Goal: Task Accomplishment & Management: Complete application form

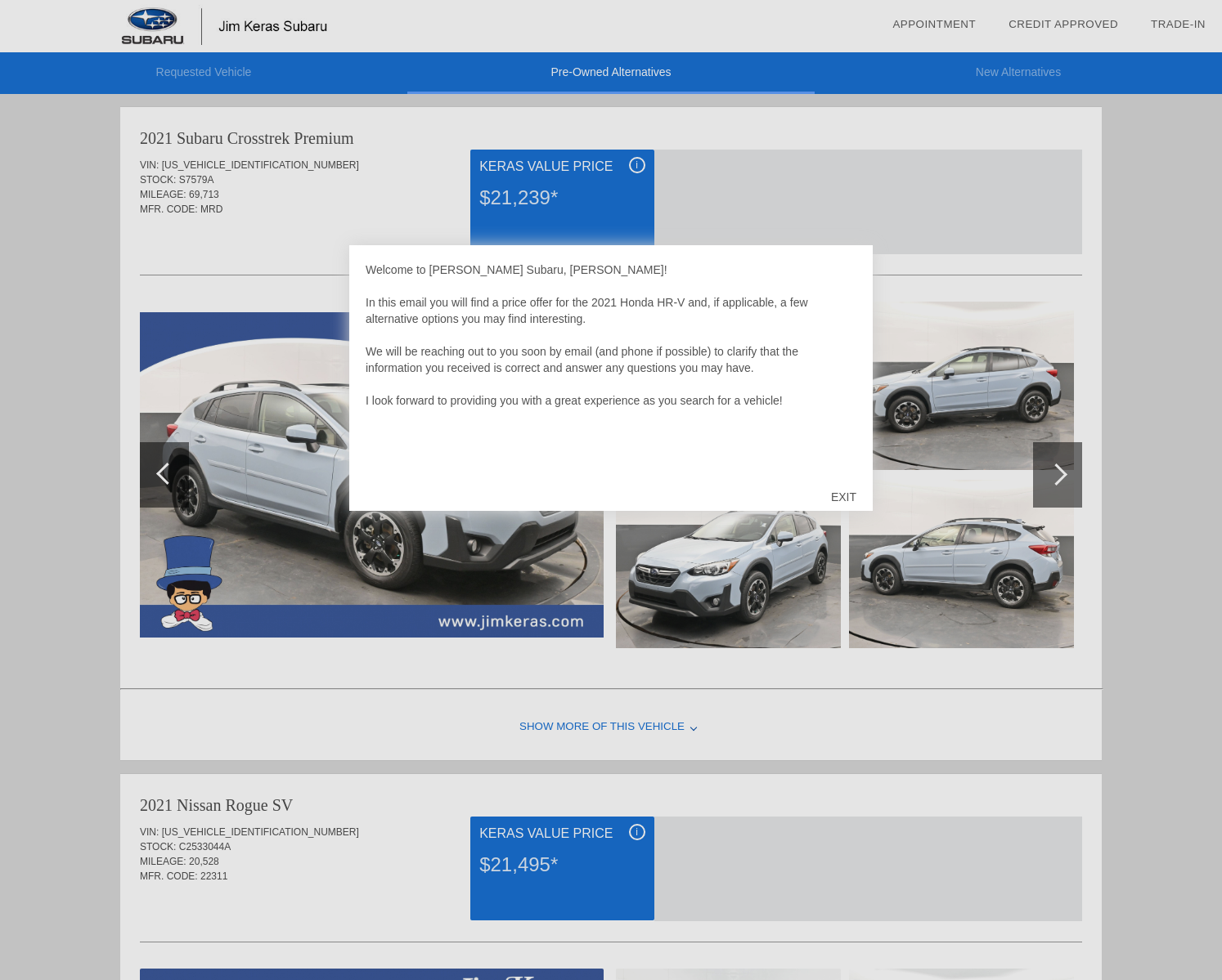
scroll to position [5, 0]
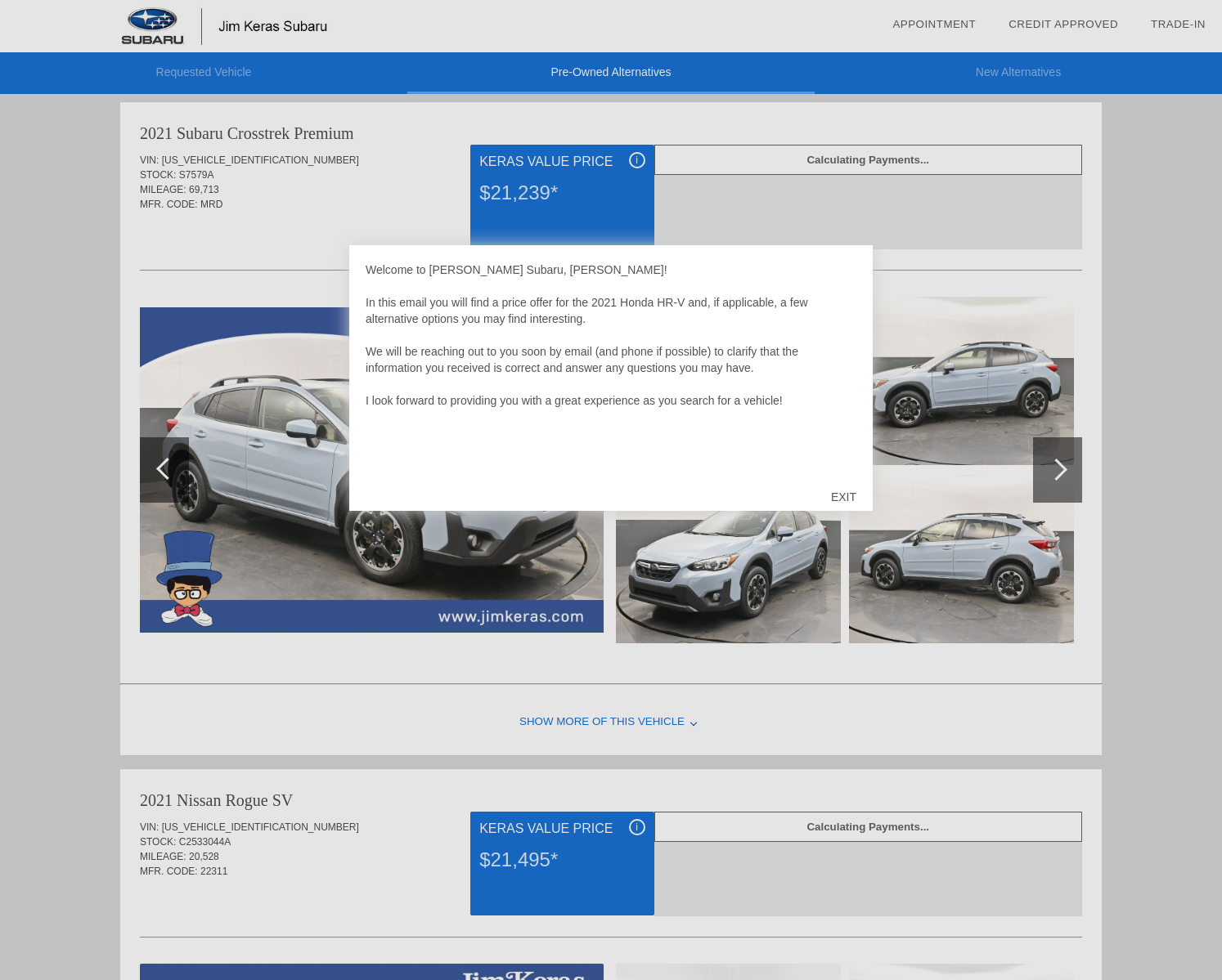
click at [836, 497] on div "EXIT" at bounding box center [844, 496] width 58 height 49
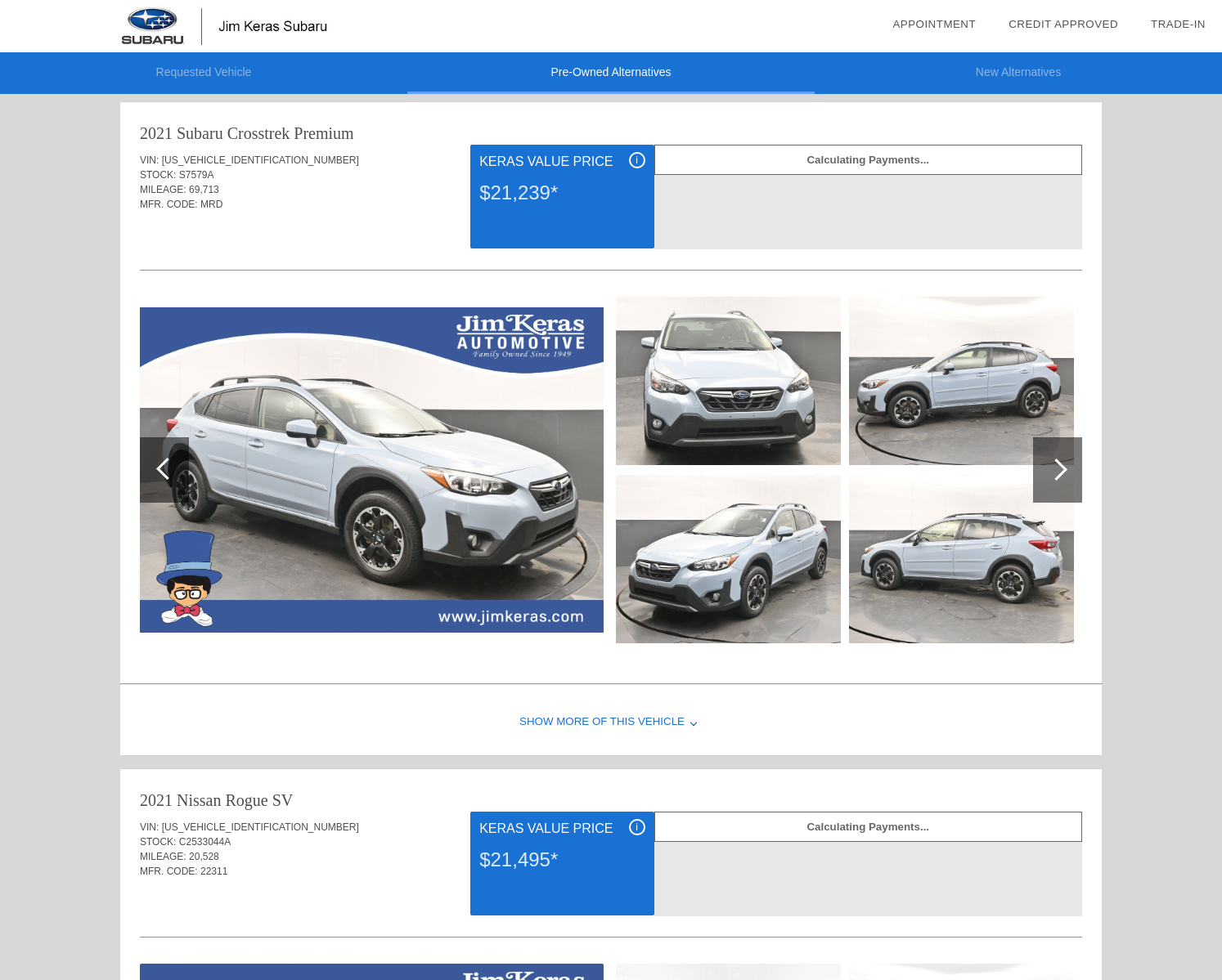
click at [373, 509] on img at bounding box center [371, 470] width 464 height 325
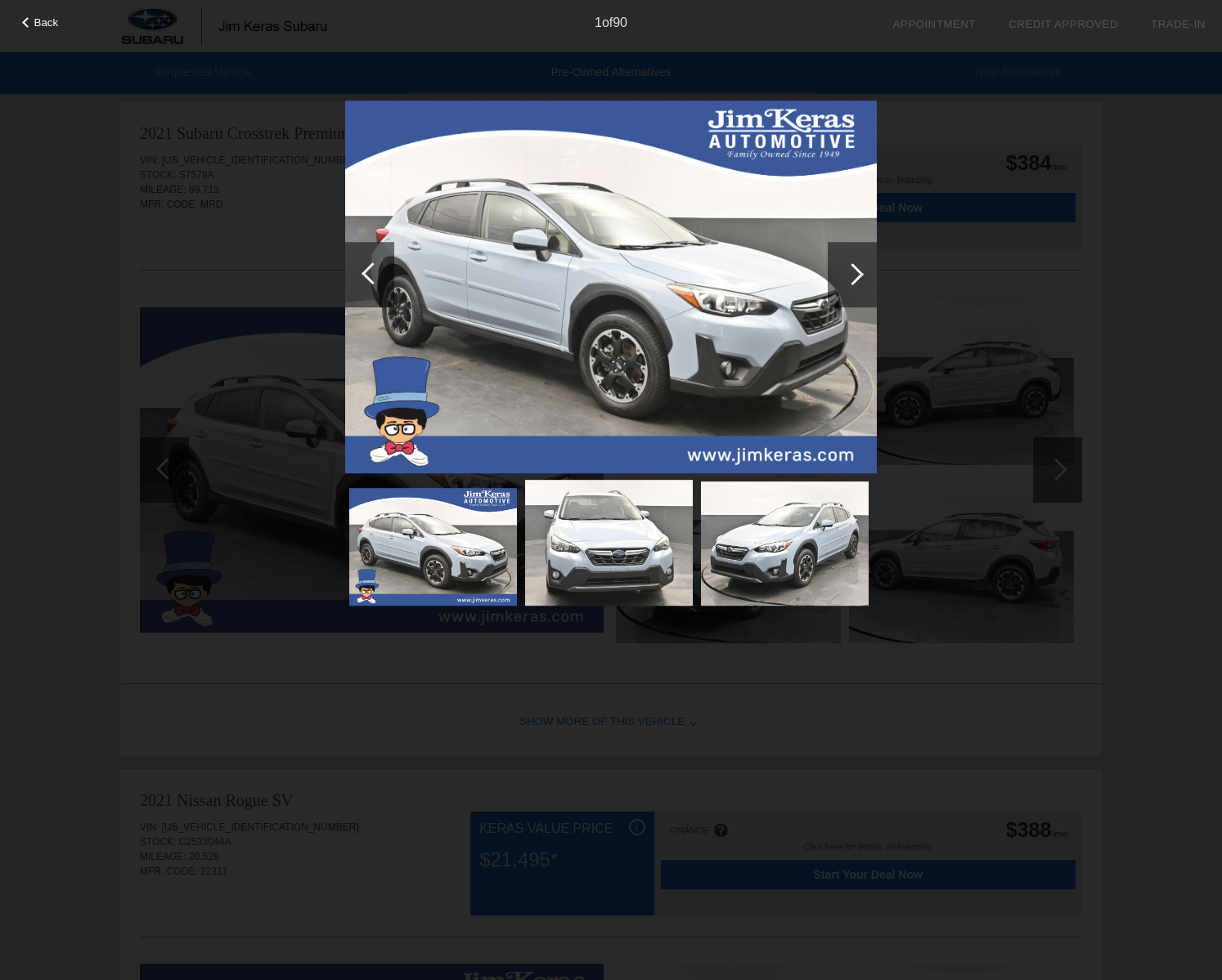
click at [858, 281] on div at bounding box center [852, 275] width 49 height 65
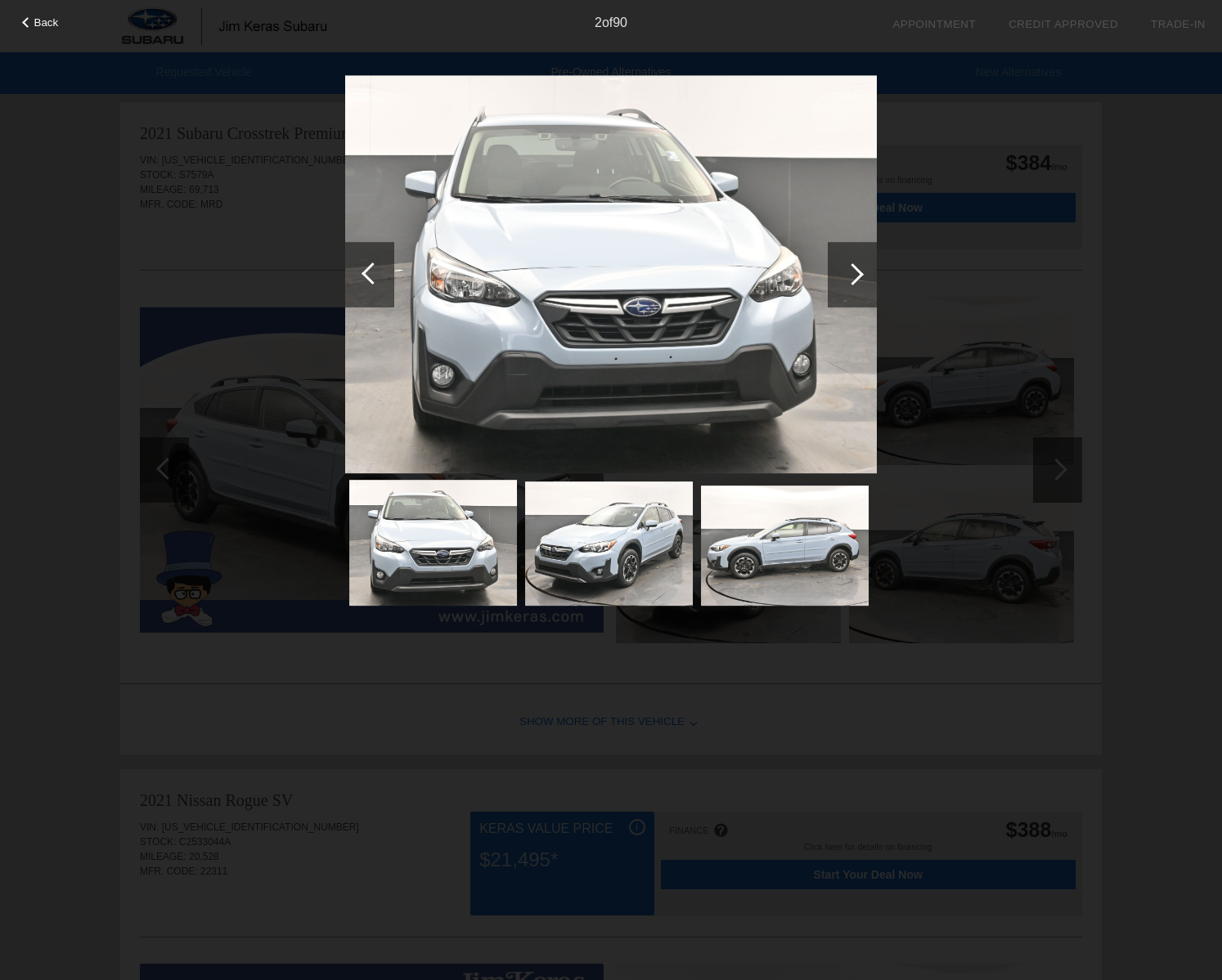
click at [858, 281] on div at bounding box center [852, 275] width 49 height 65
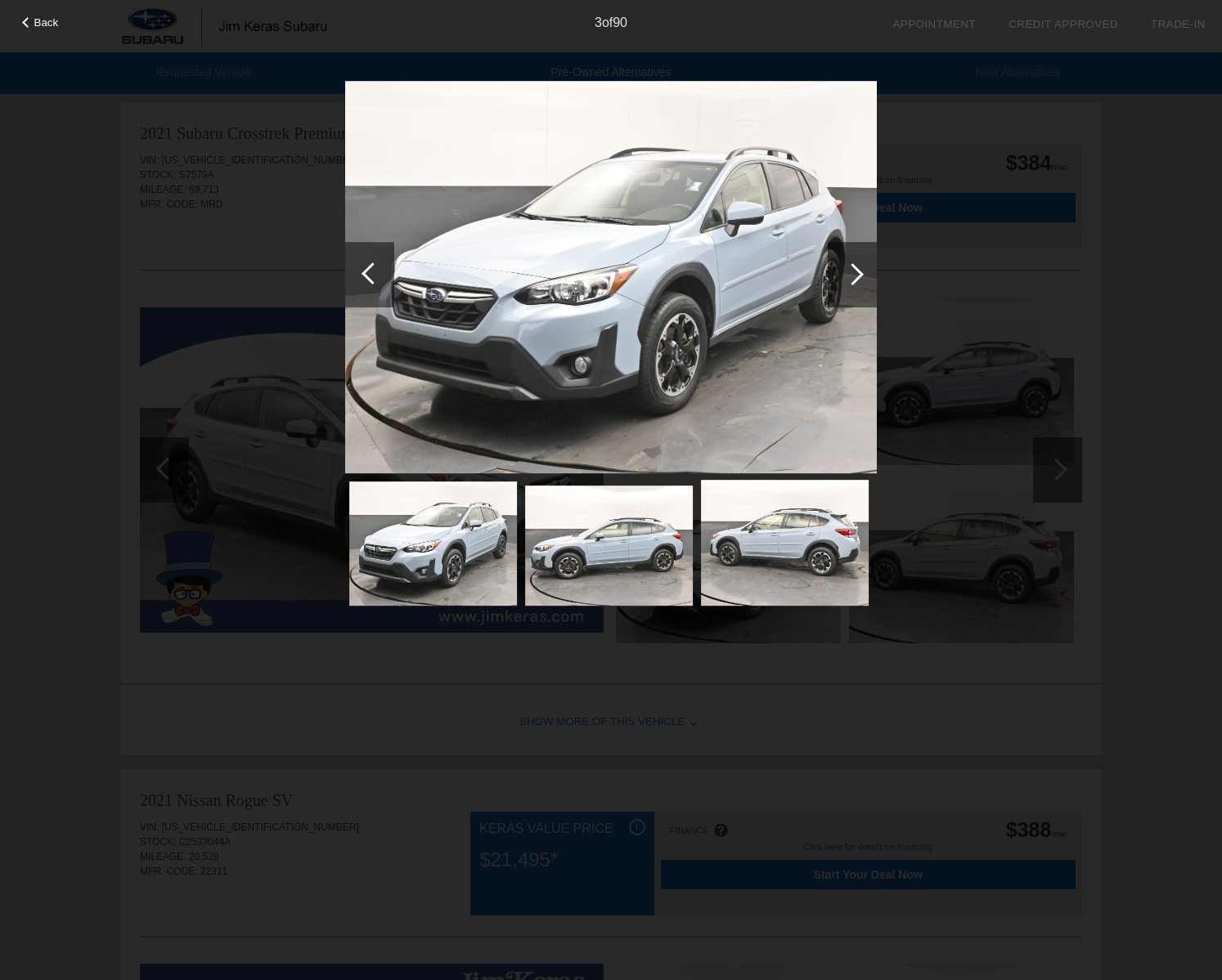
click at [858, 281] on div at bounding box center [852, 275] width 49 height 65
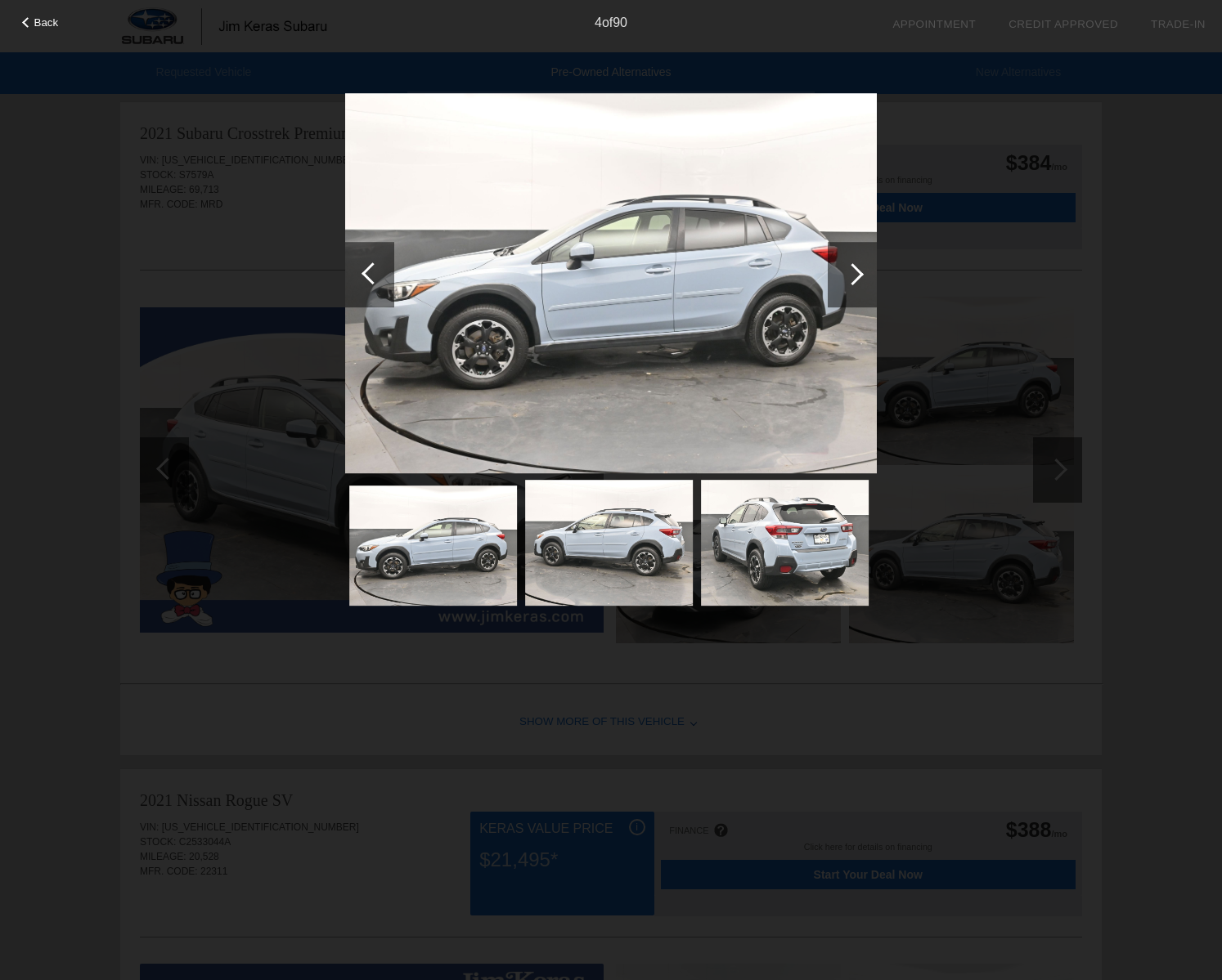
click at [858, 281] on div at bounding box center [852, 275] width 49 height 65
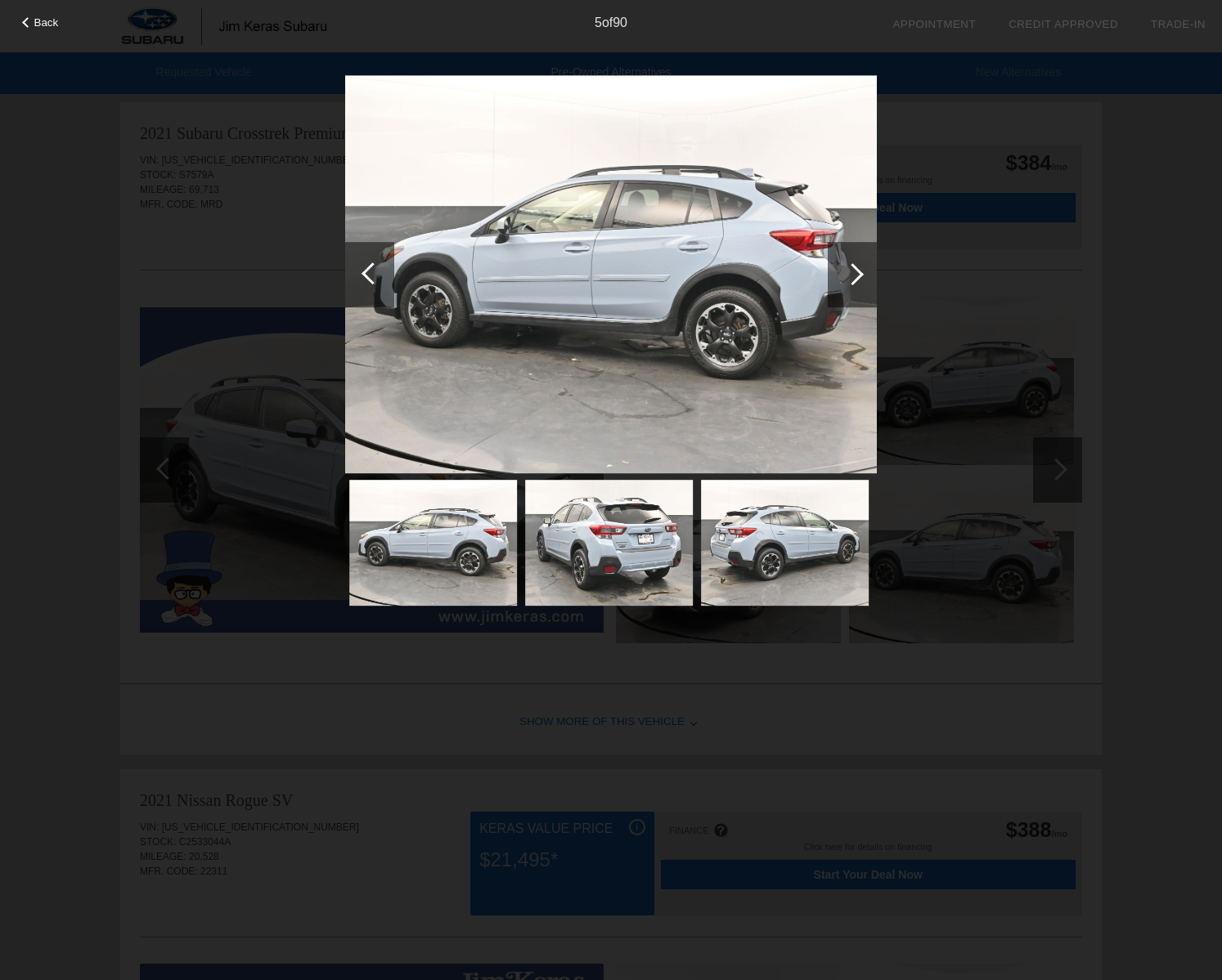
click at [858, 281] on div at bounding box center [852, 275] width 49 height 65
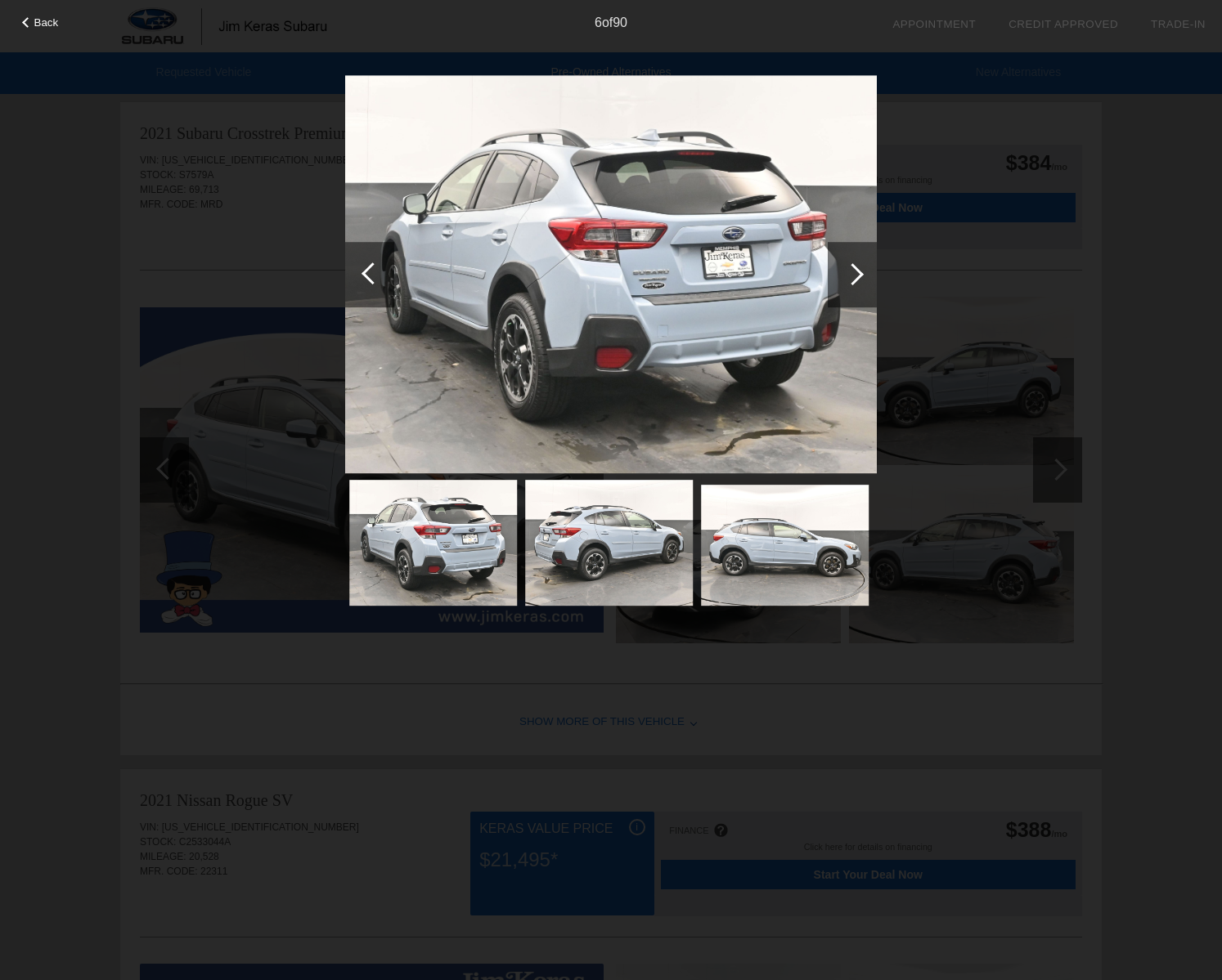
click at [858, 281] on div at bounding box center [852, 275] width 49 height 65
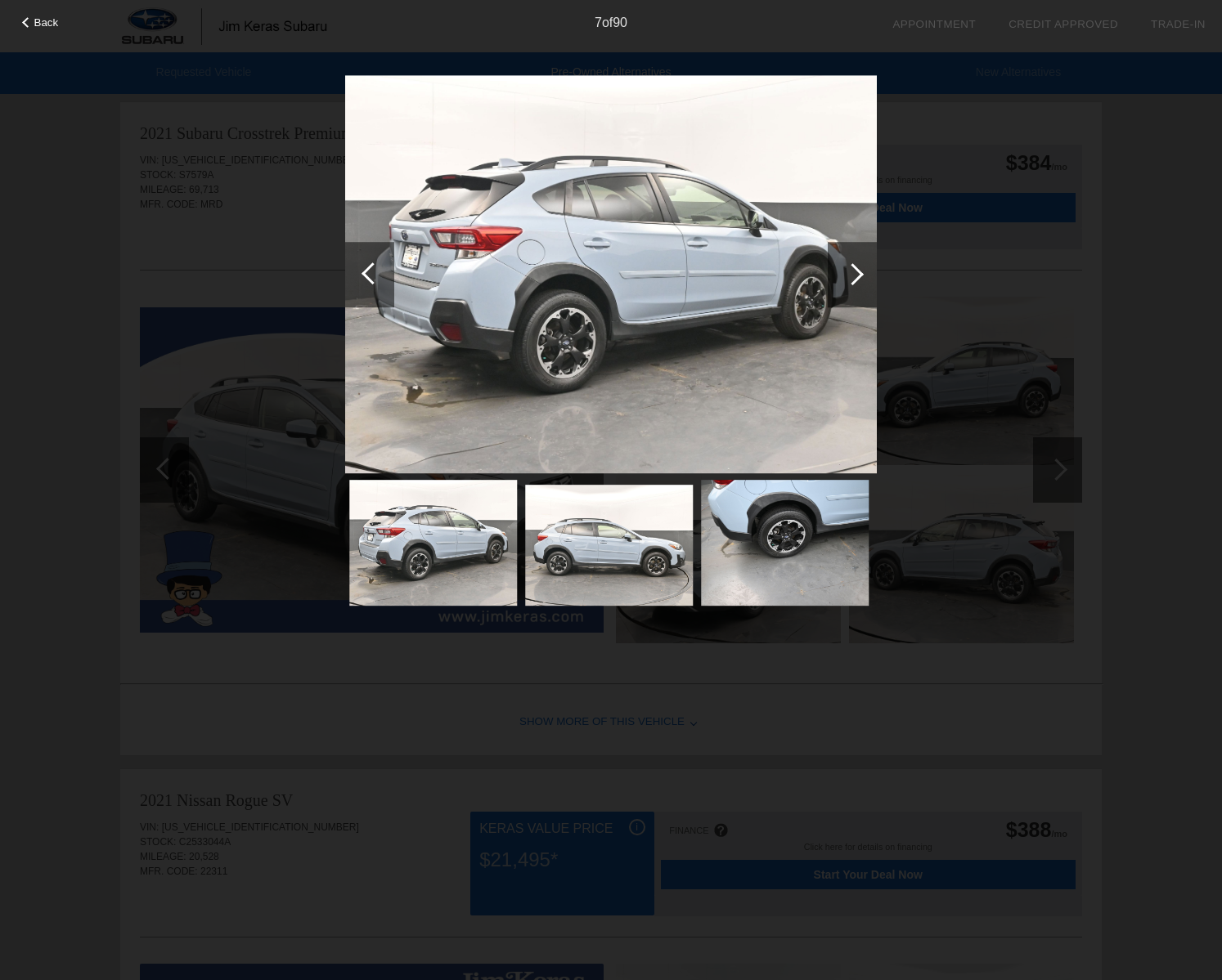
click at [858, 281] on div at bounding box center [852, 275] width 49 height 65
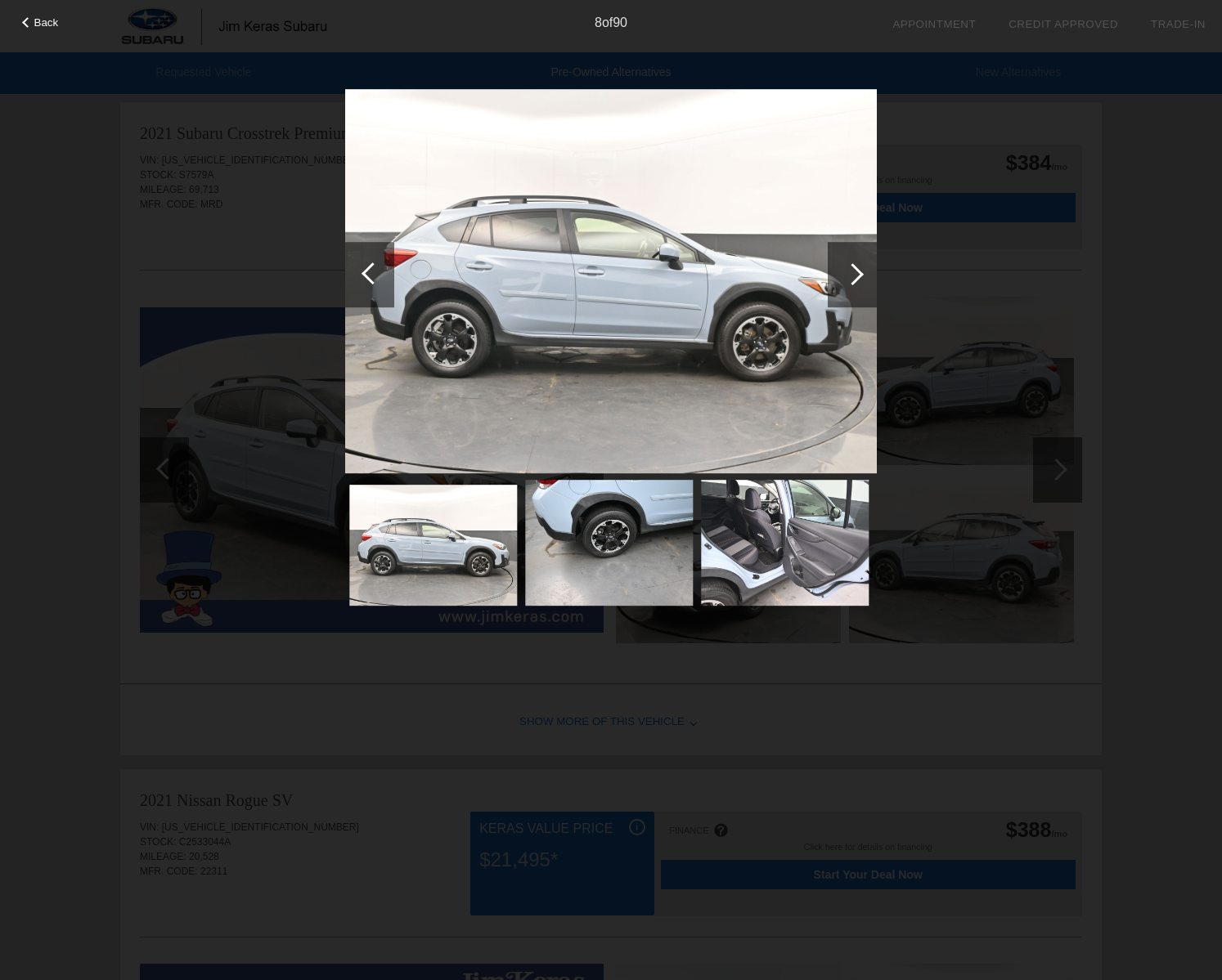
click at [858, 281] on div at bounding box center [852, 275] width 49 height 65
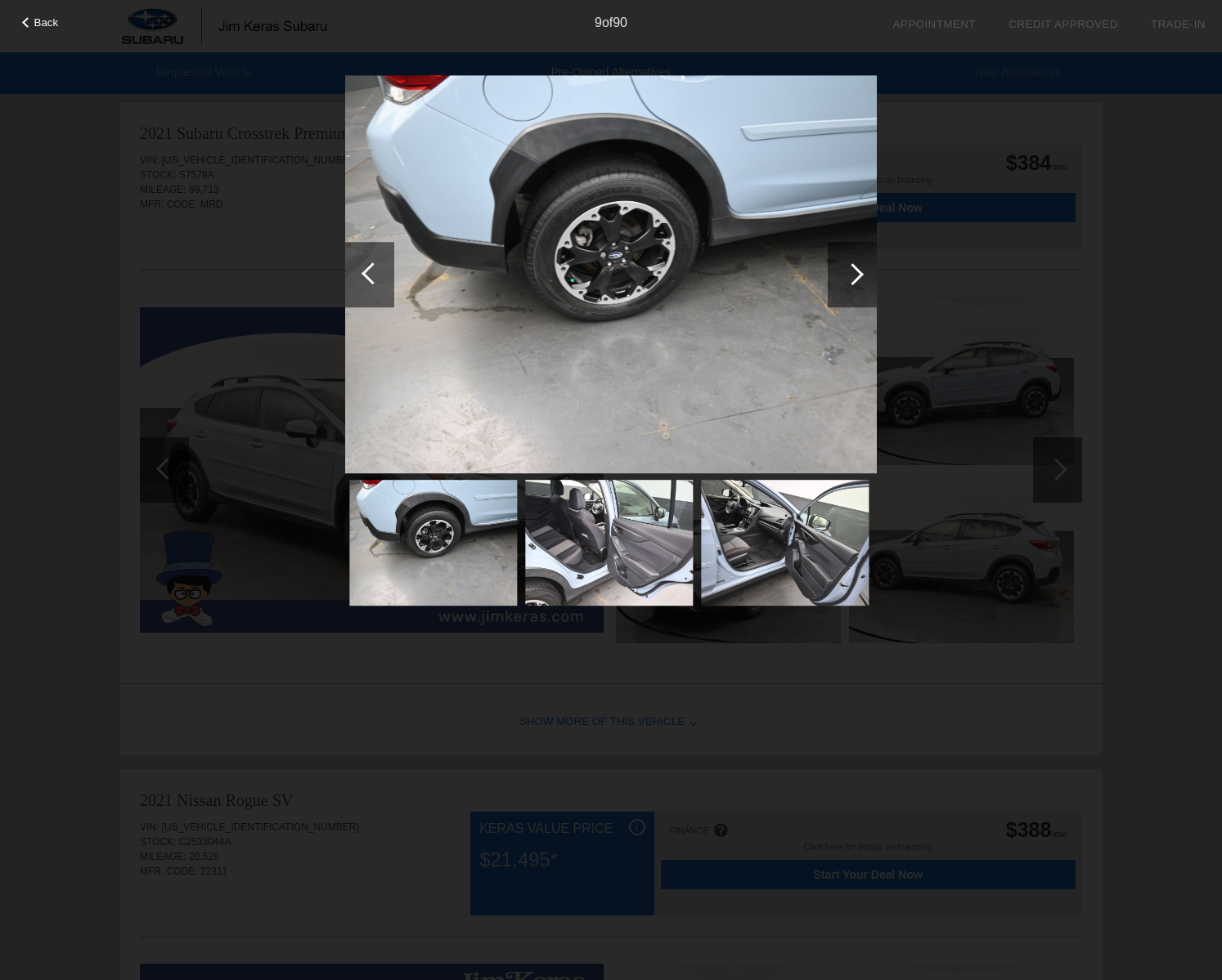
click at [858, 281] on div at bounding box center [852, 275] width 49 height 65
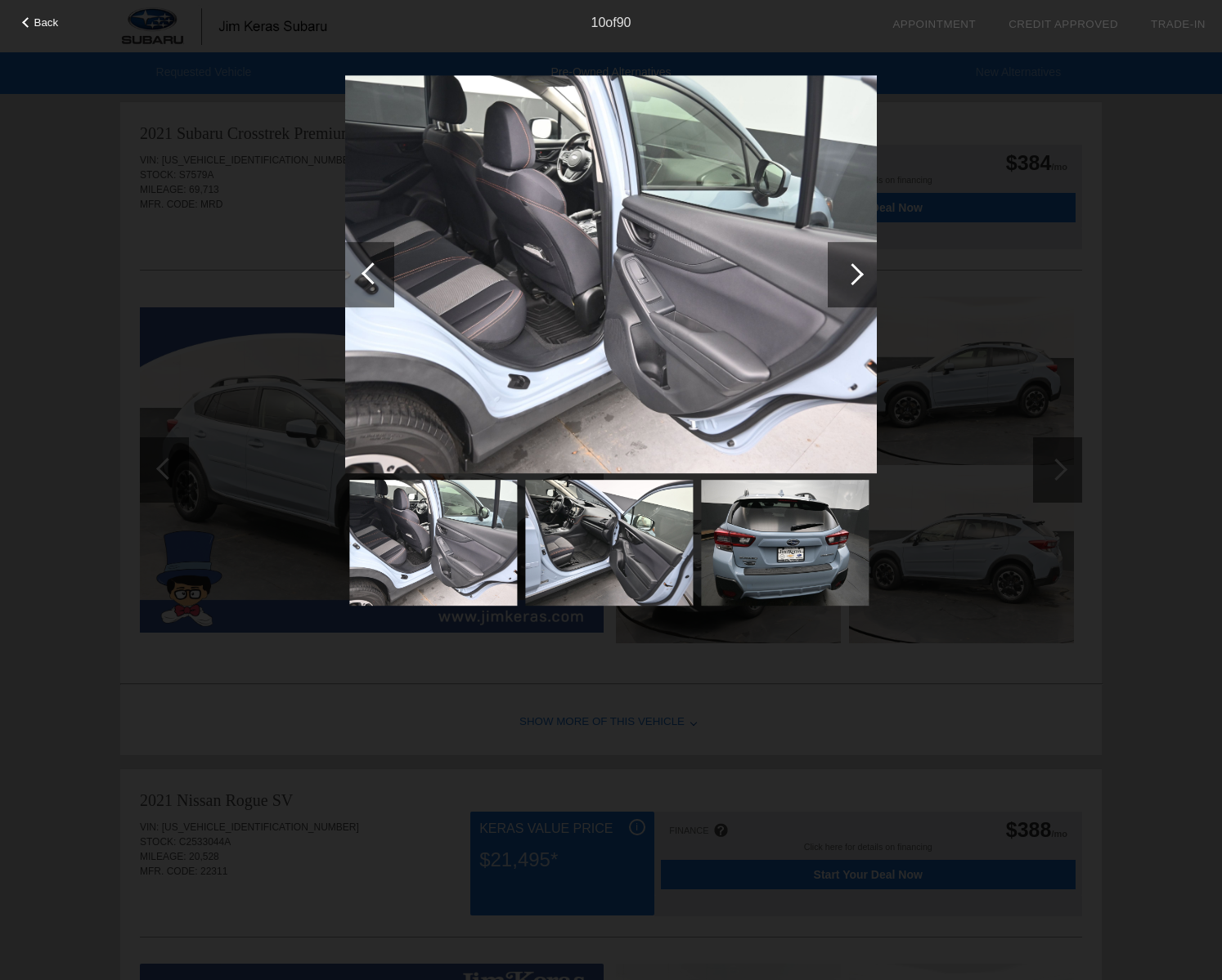
click at [858, 281] on div at bounding box center [852, 275] width 49 height 65
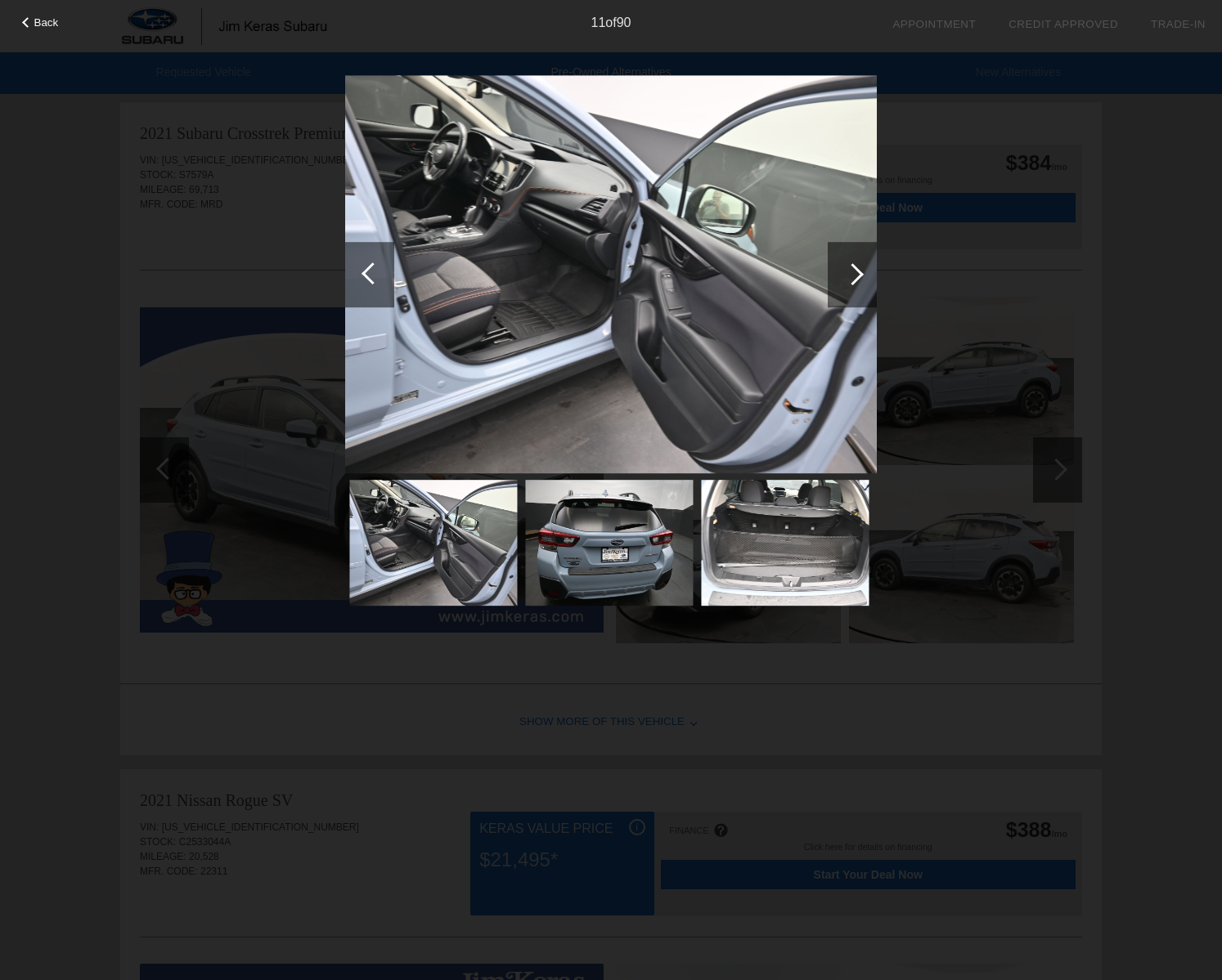
click at [858, 281] on div at bounding box center [852, 275] width 49 height 65
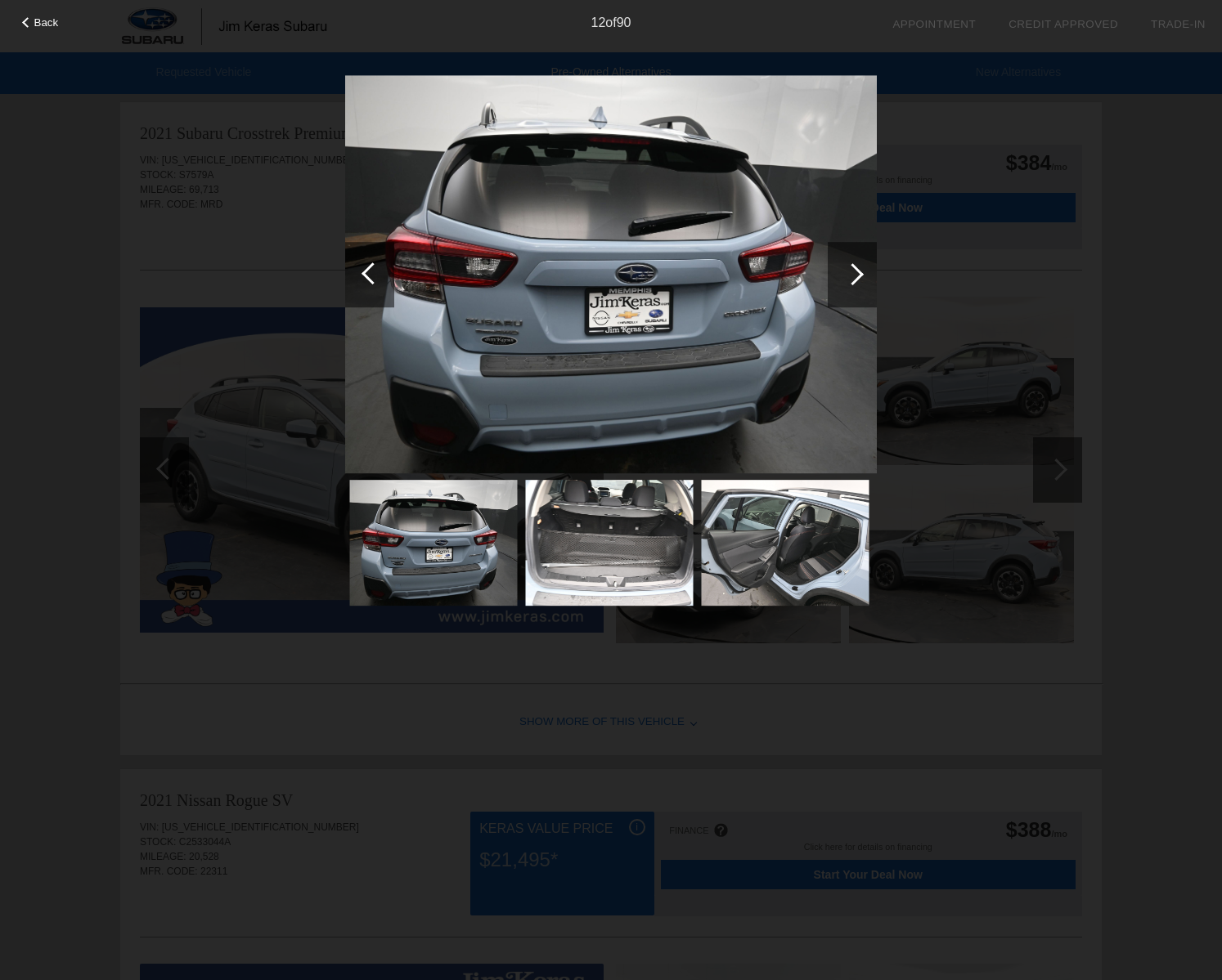
click at [858, 281] on div at bounding box center [852, 275] width 49 height 65
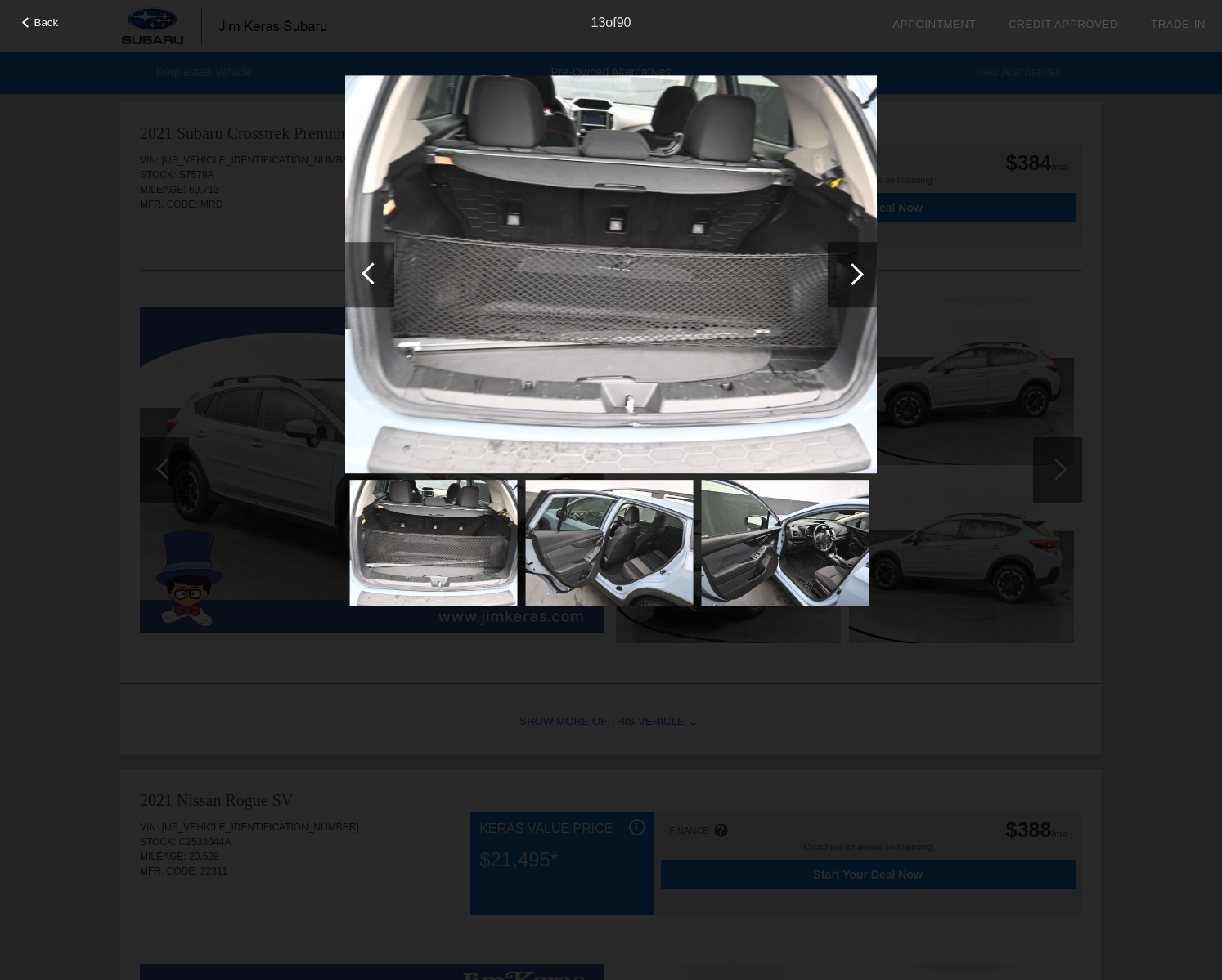
click at [858, 281] on div at bounding box center [852, 275] width 49 height 65
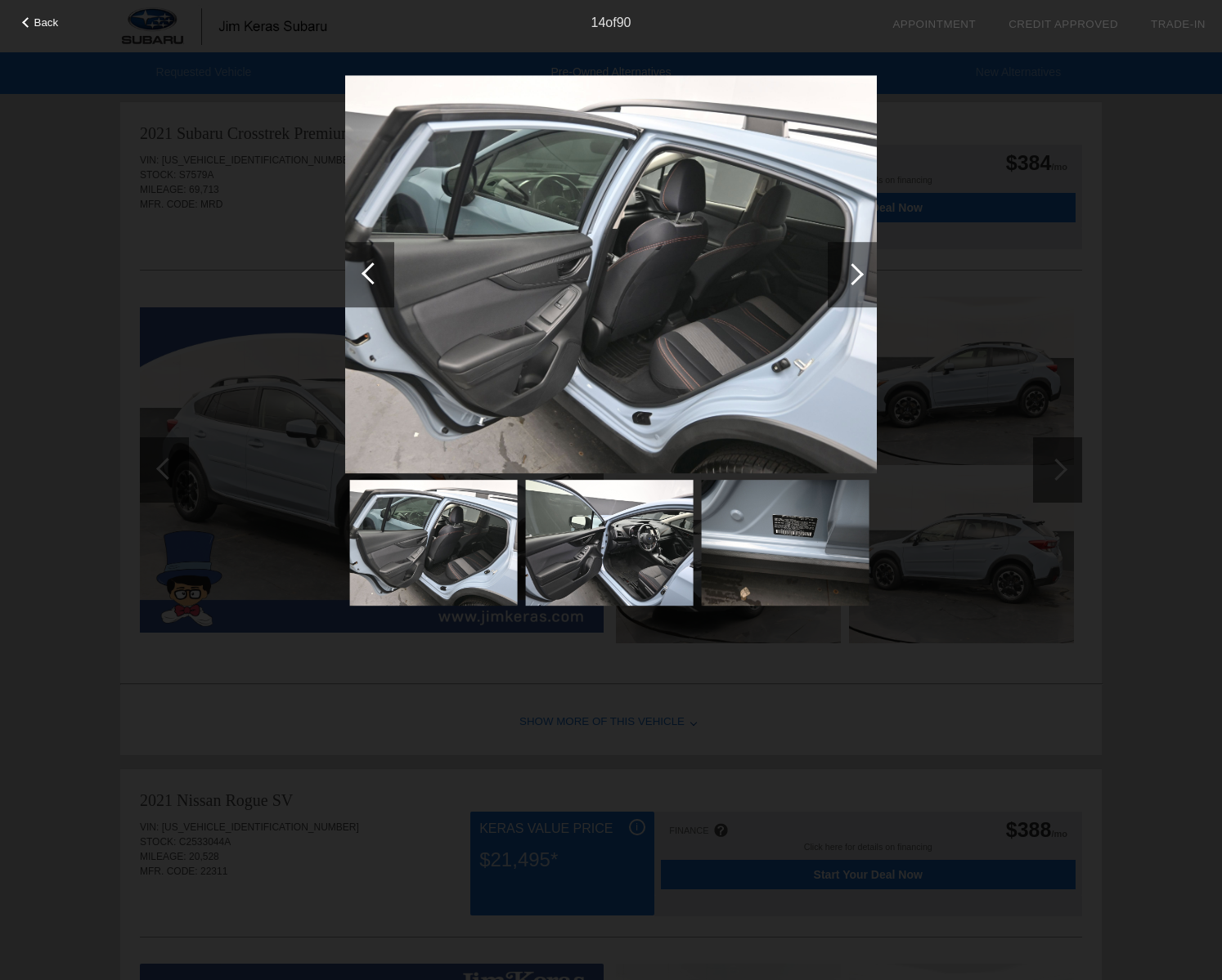
click at [858, 281] on div at bounding box center [852, 275] width 49 height 65
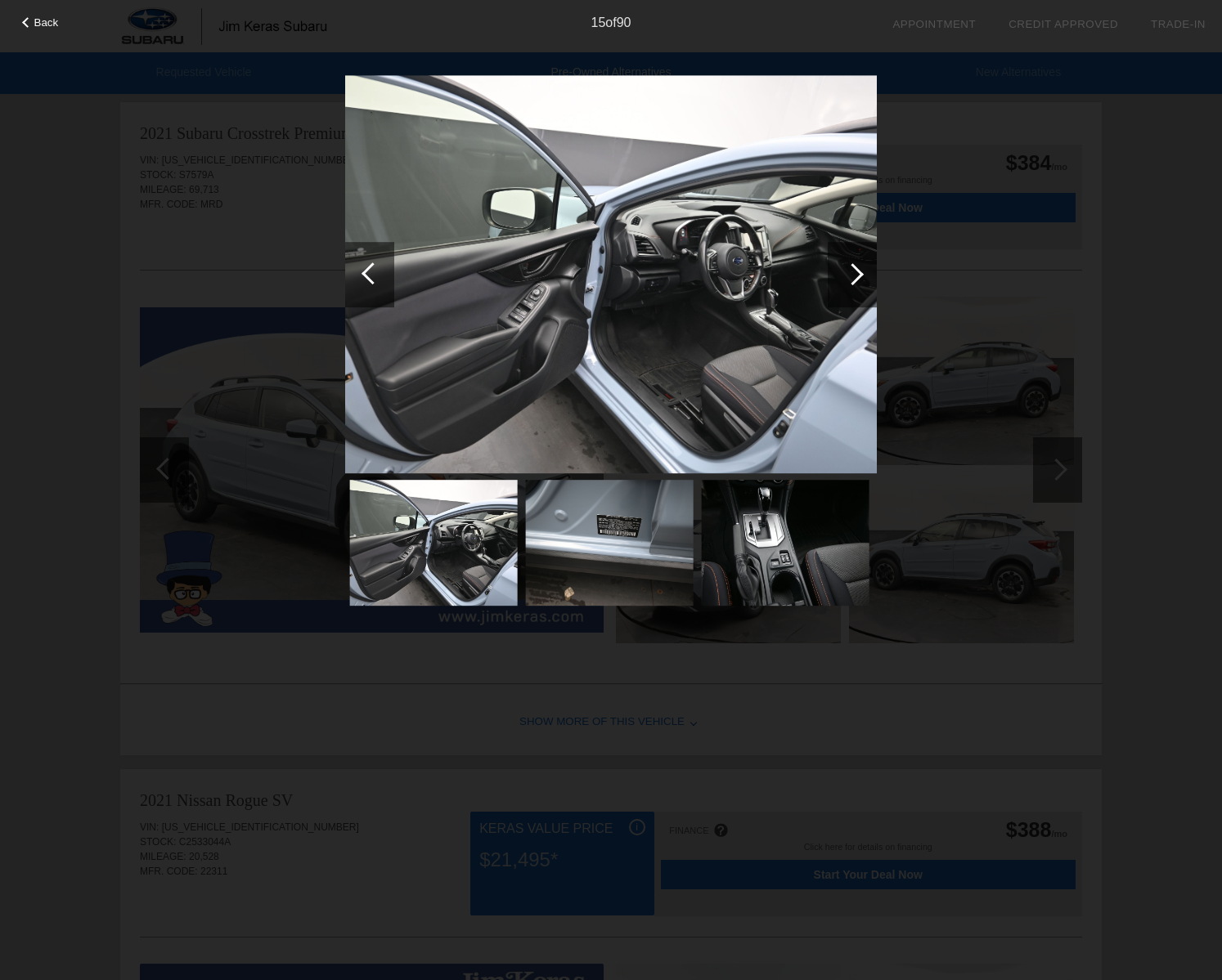
click at [858, 281] on div at bounding box center [852, 275] width 49 height 65
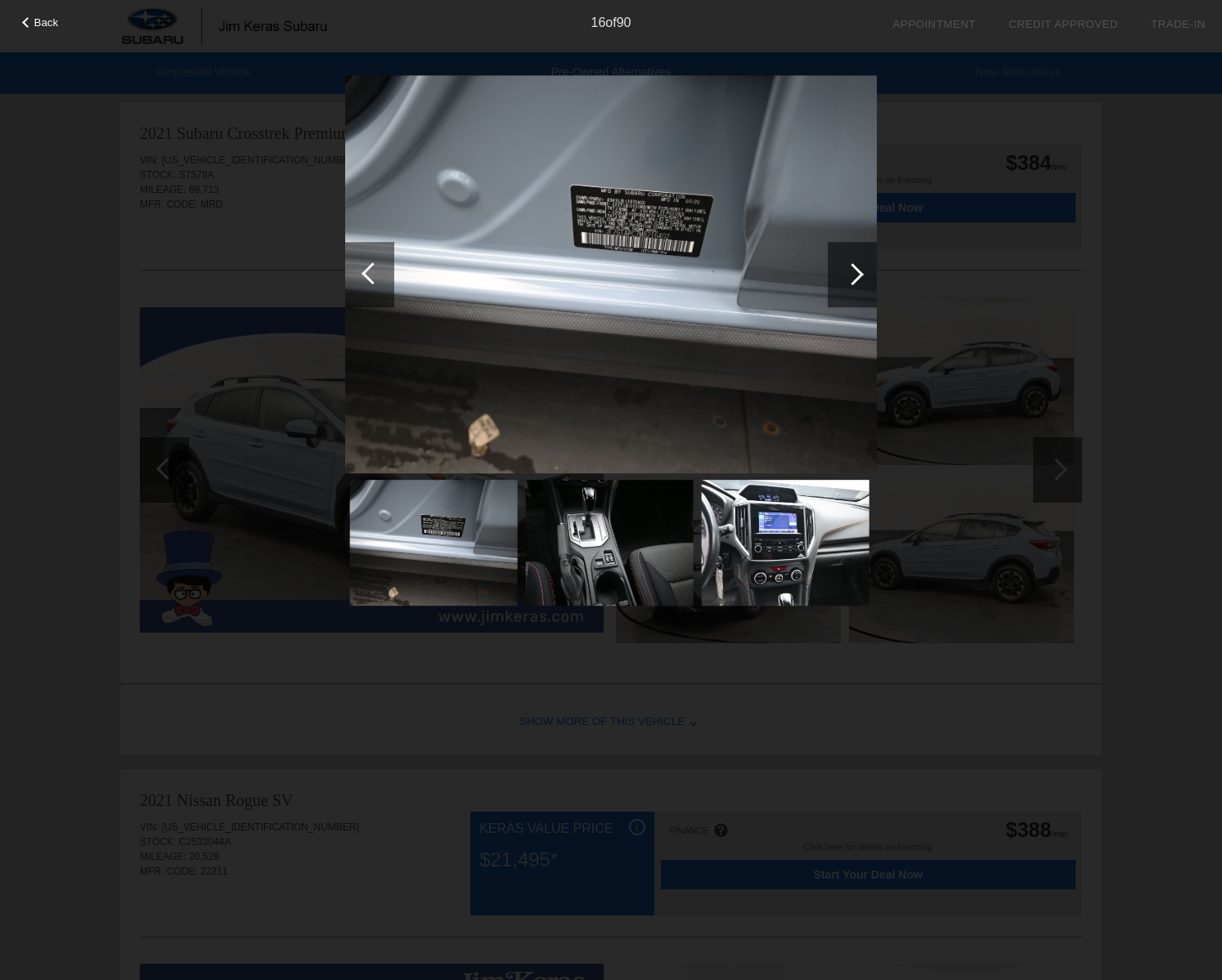
click at [858, 281] on div at bounding box center [852, 275] width 49 height 65
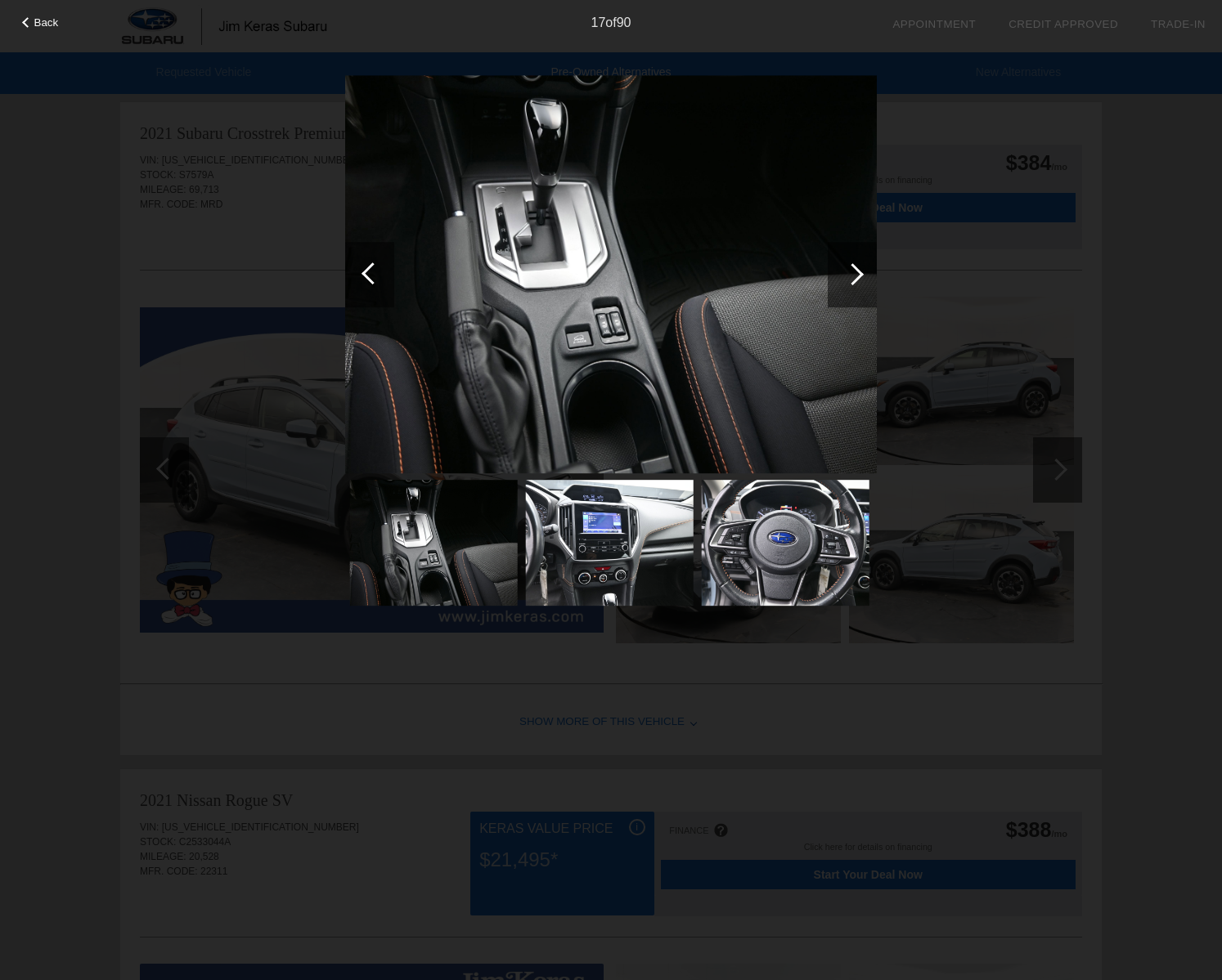
click at [858, 281] on div at bounding box center [852, 275] width 49 height 65
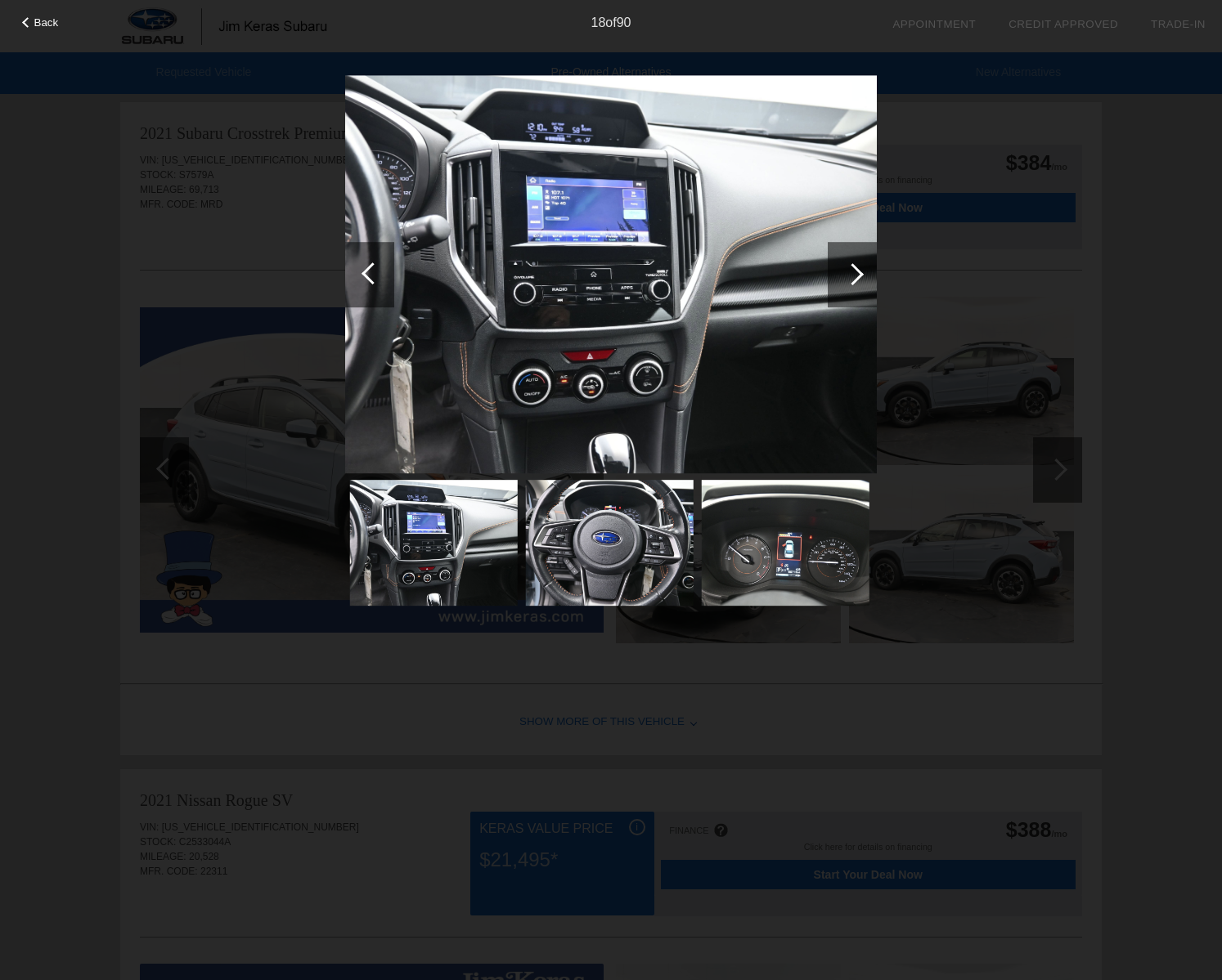
click at [858, 281] on div at bounding box center [852, 275] width 49 height 65
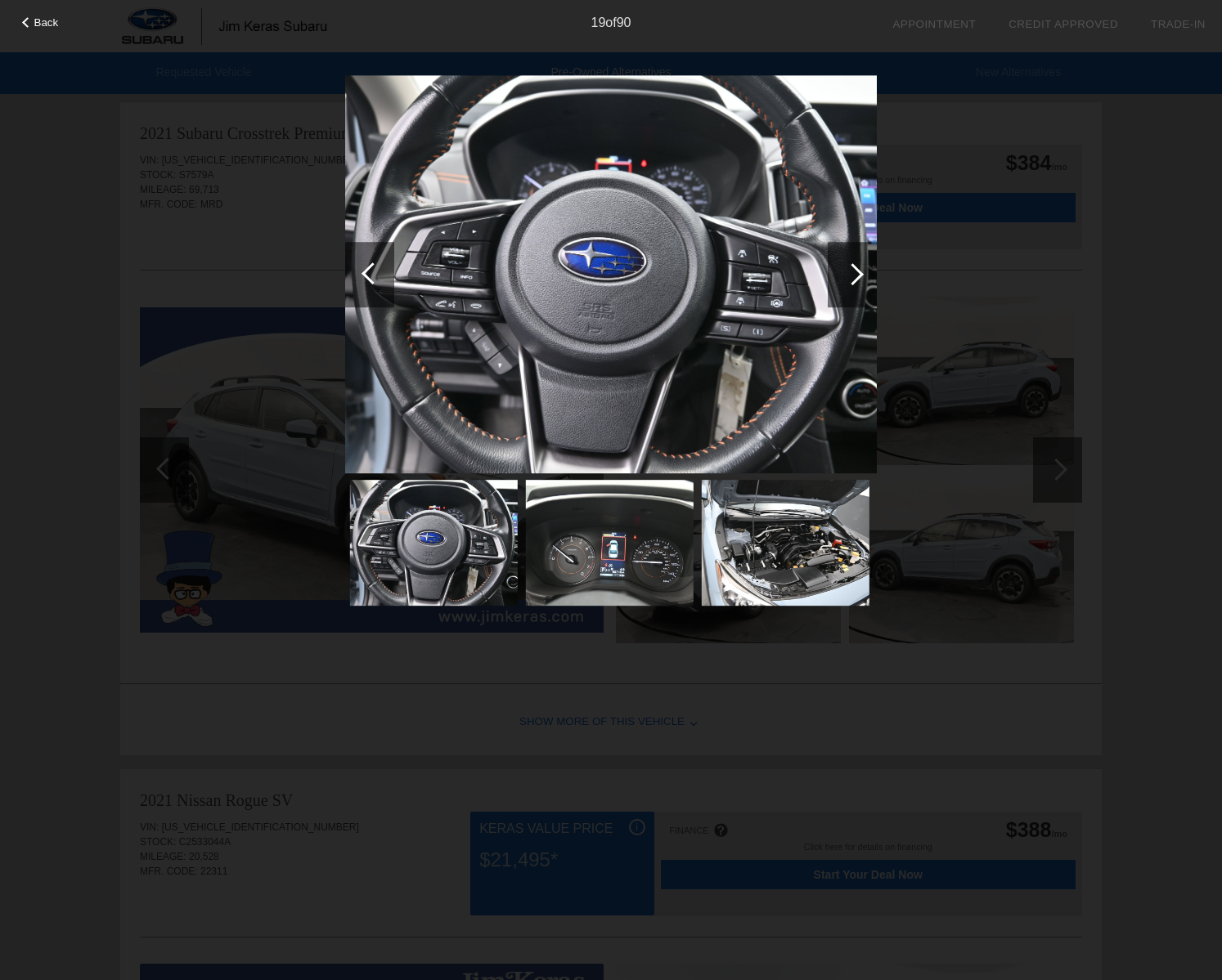
click at [858, 281] on div at bounding box center [852, 275] width 49 height 65
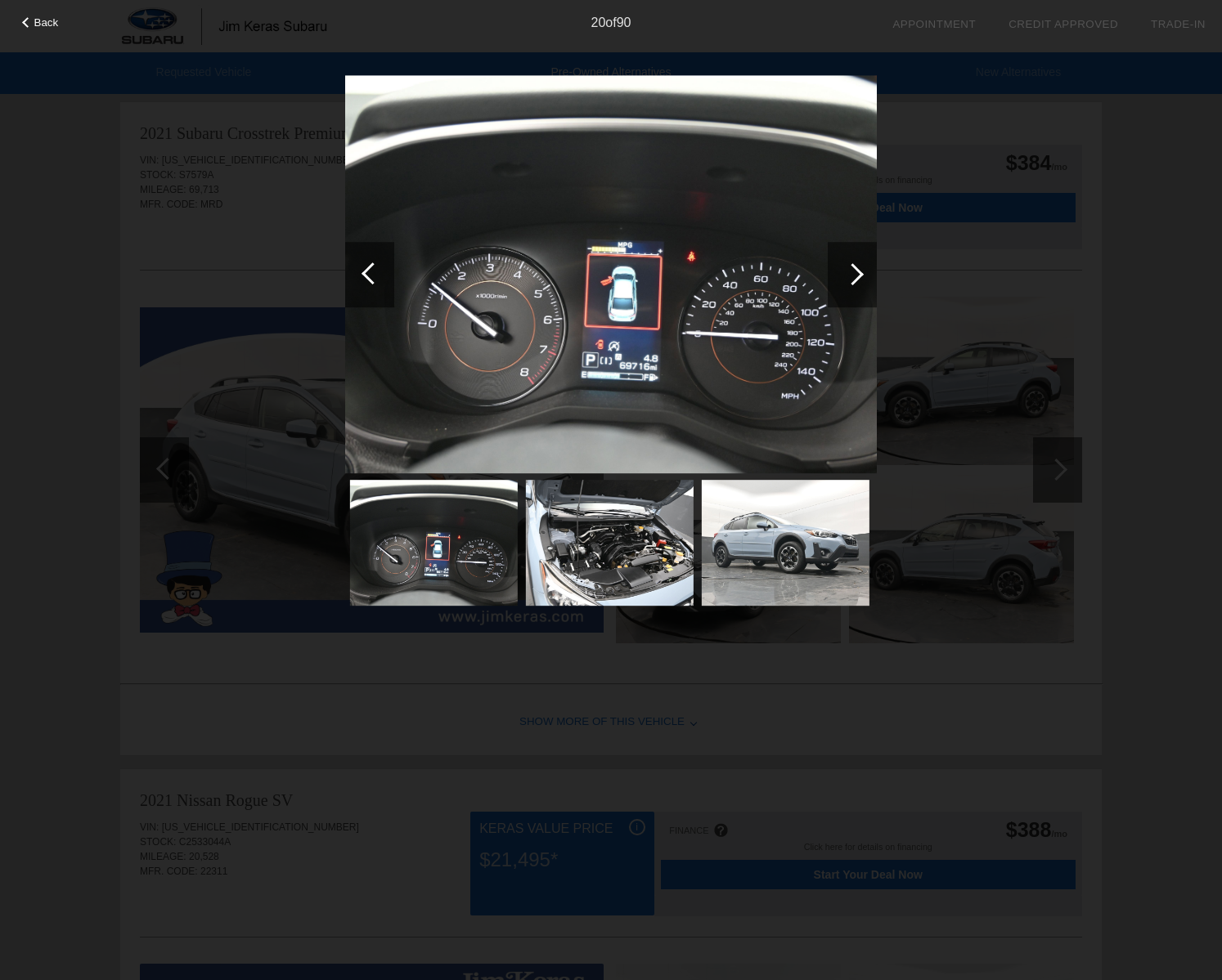
click at [858, 281] on div at bounding box center [852, 275] width 49 height 65
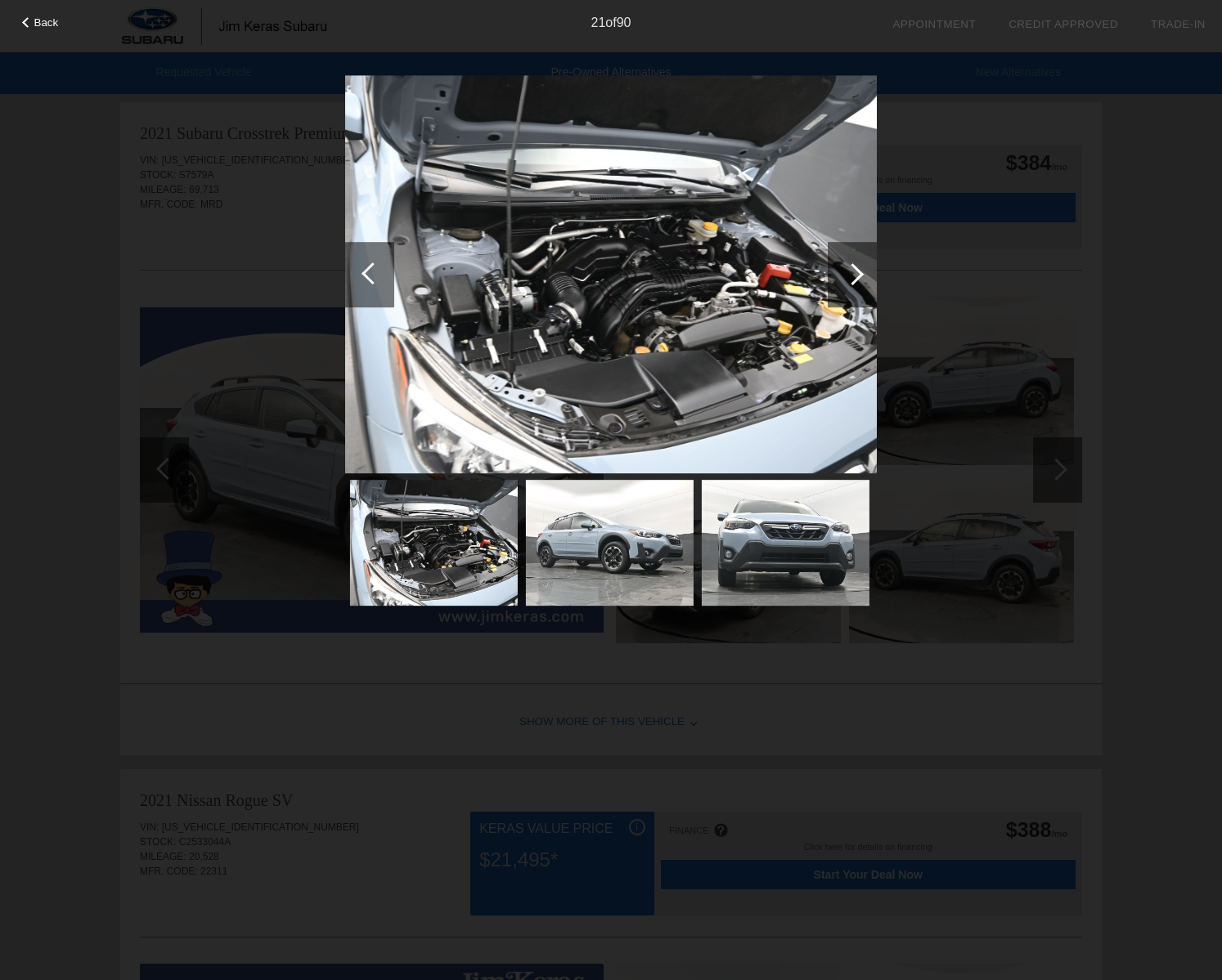
click at [858, 281] on div at bounding box center [852, 275] width 49 height 65
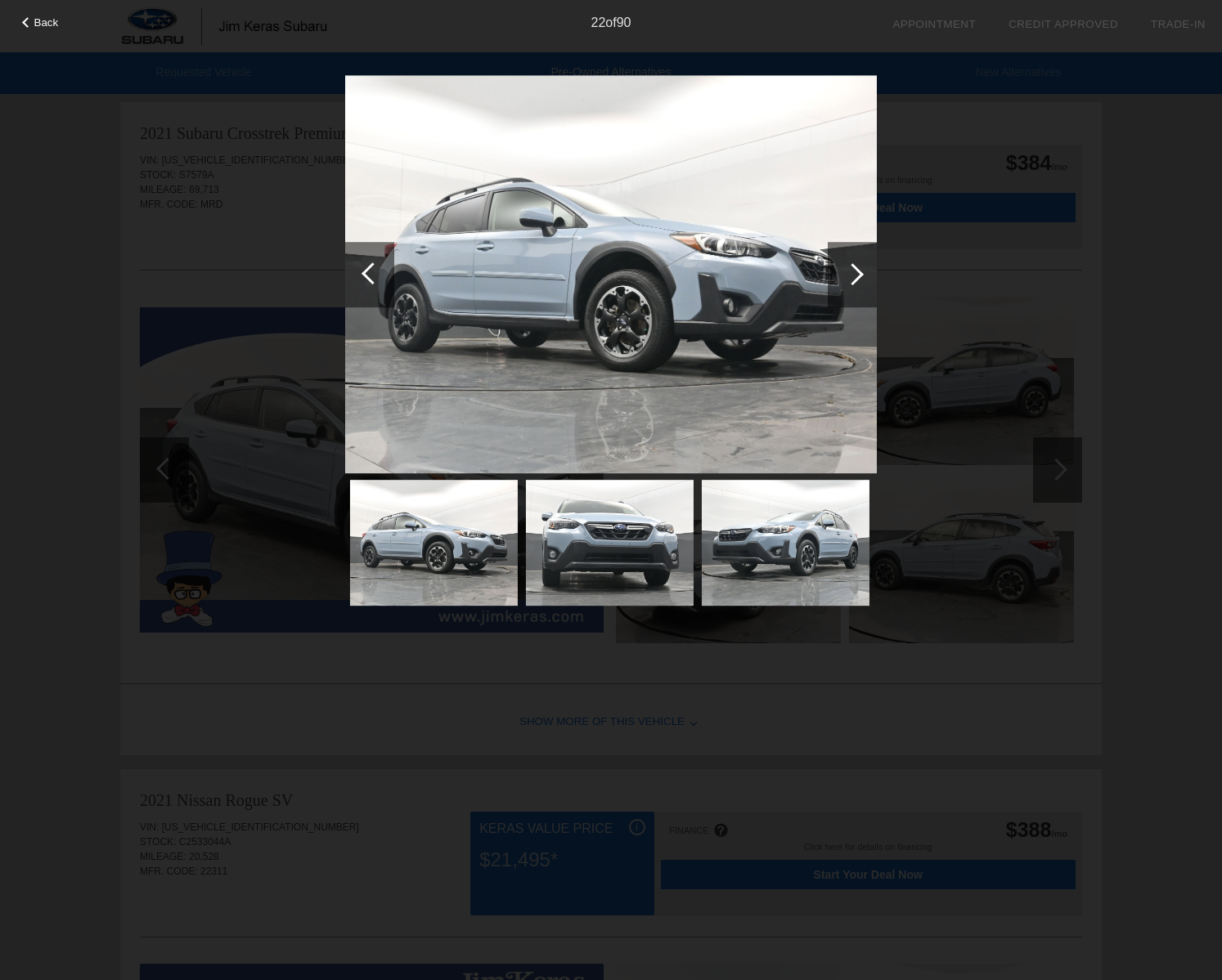
click at [858, 281] on div at bounding box center [852, 275] width 49 height 65
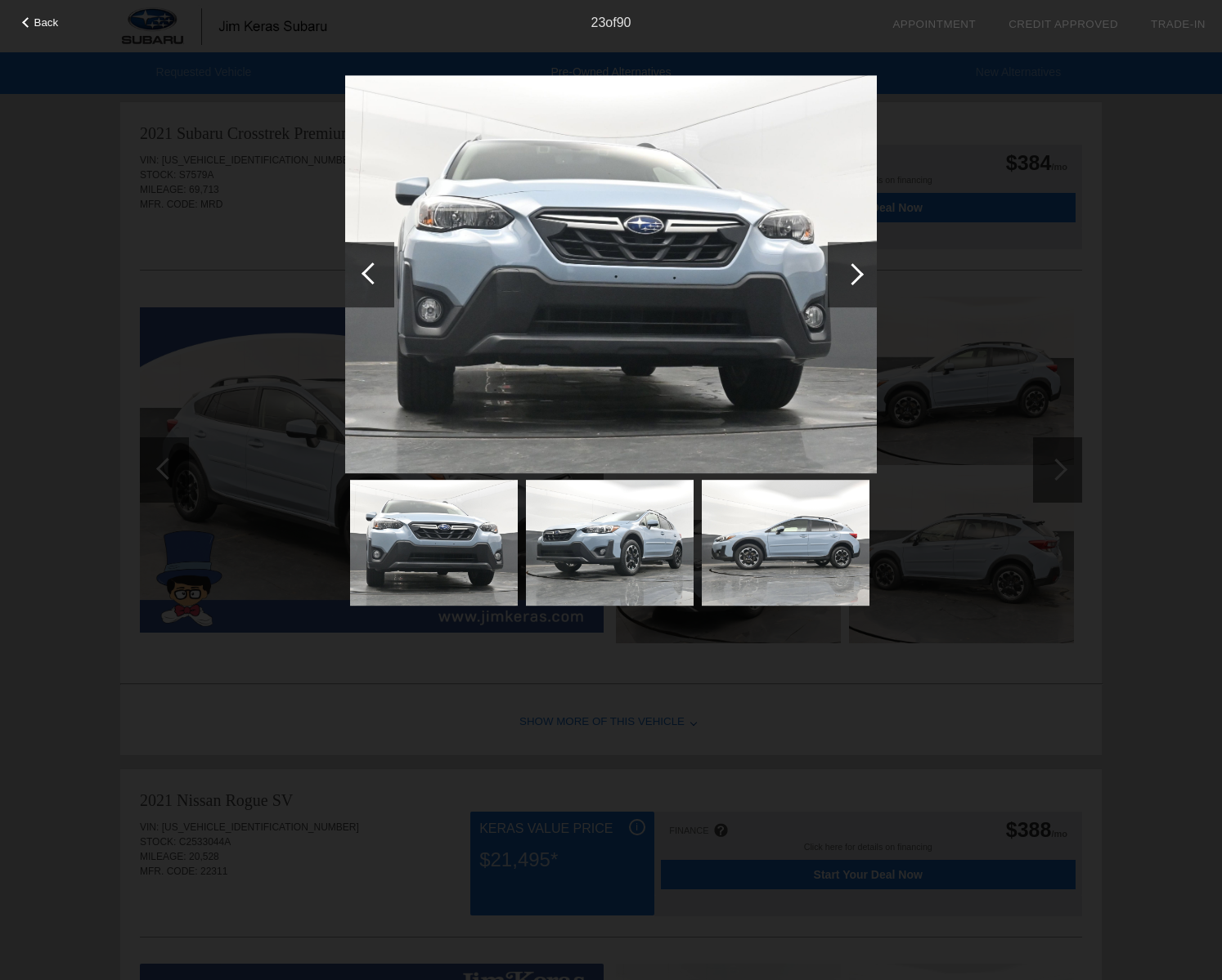
click at [858, 281] on div at bounding box center [852, 275] width 49 height 65
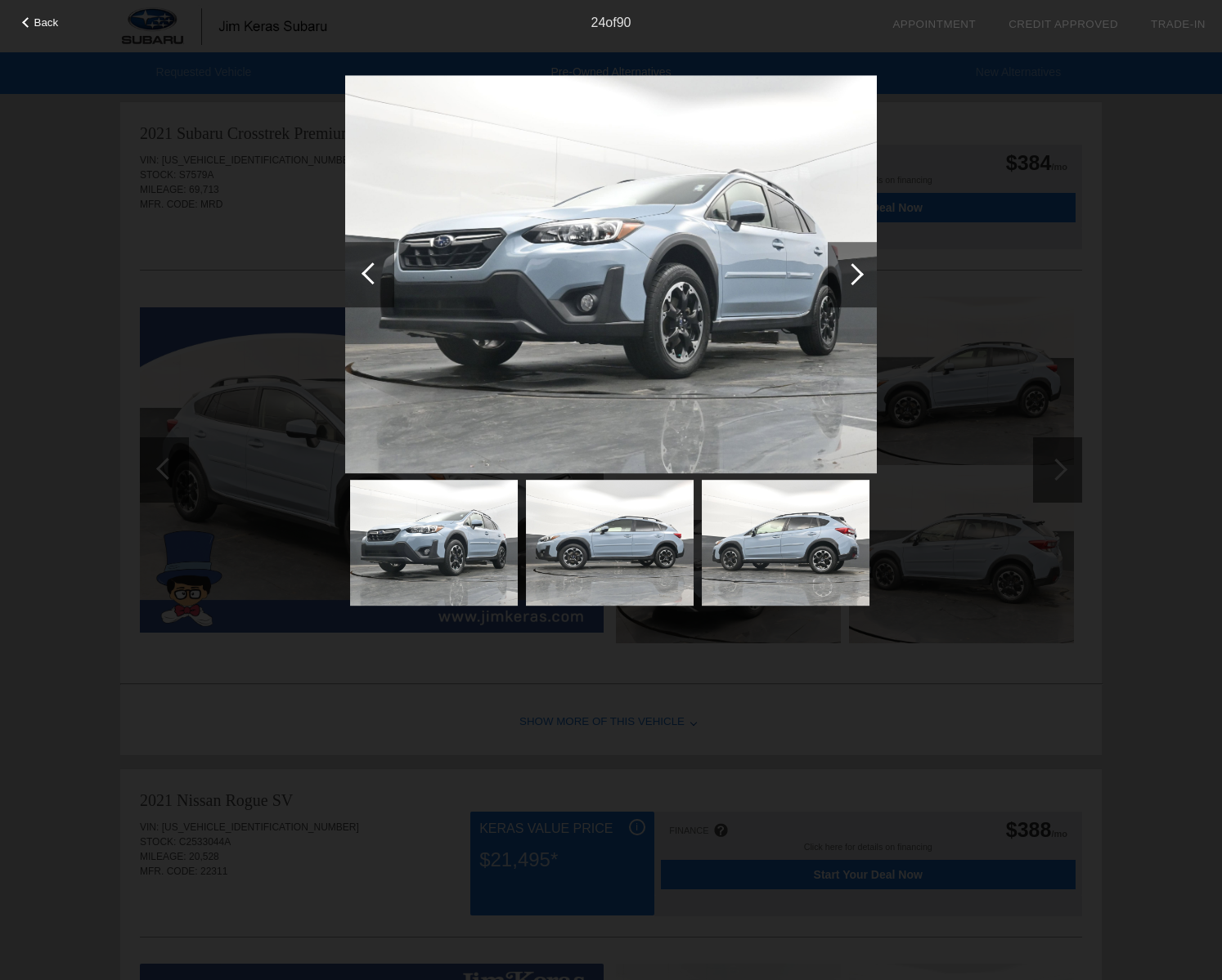
click at [858, 281] on div at bounding box center [852, 275] width 49 height 65
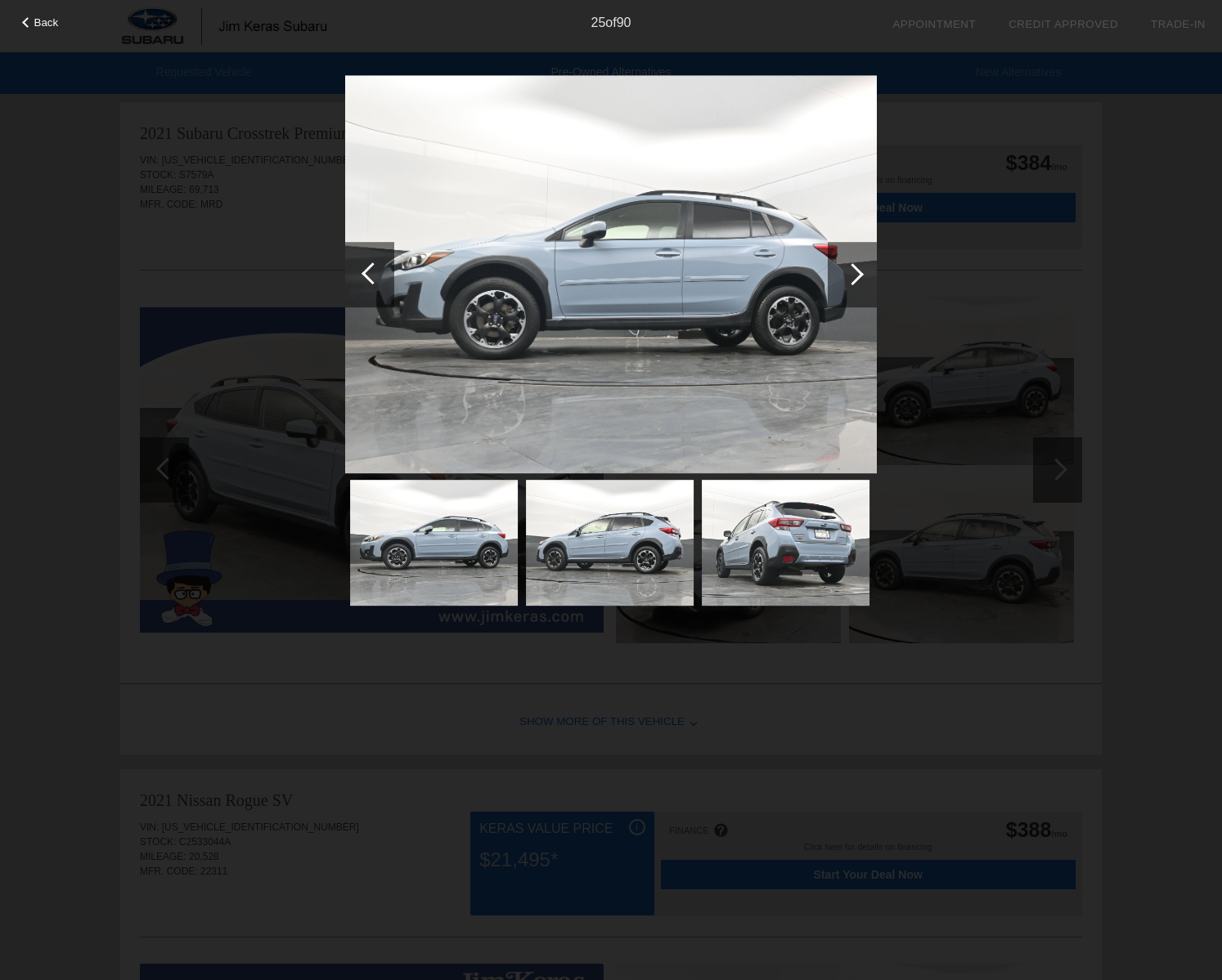
click at [858, 281] on div at bounding box center [852, 275] width 49 height 65
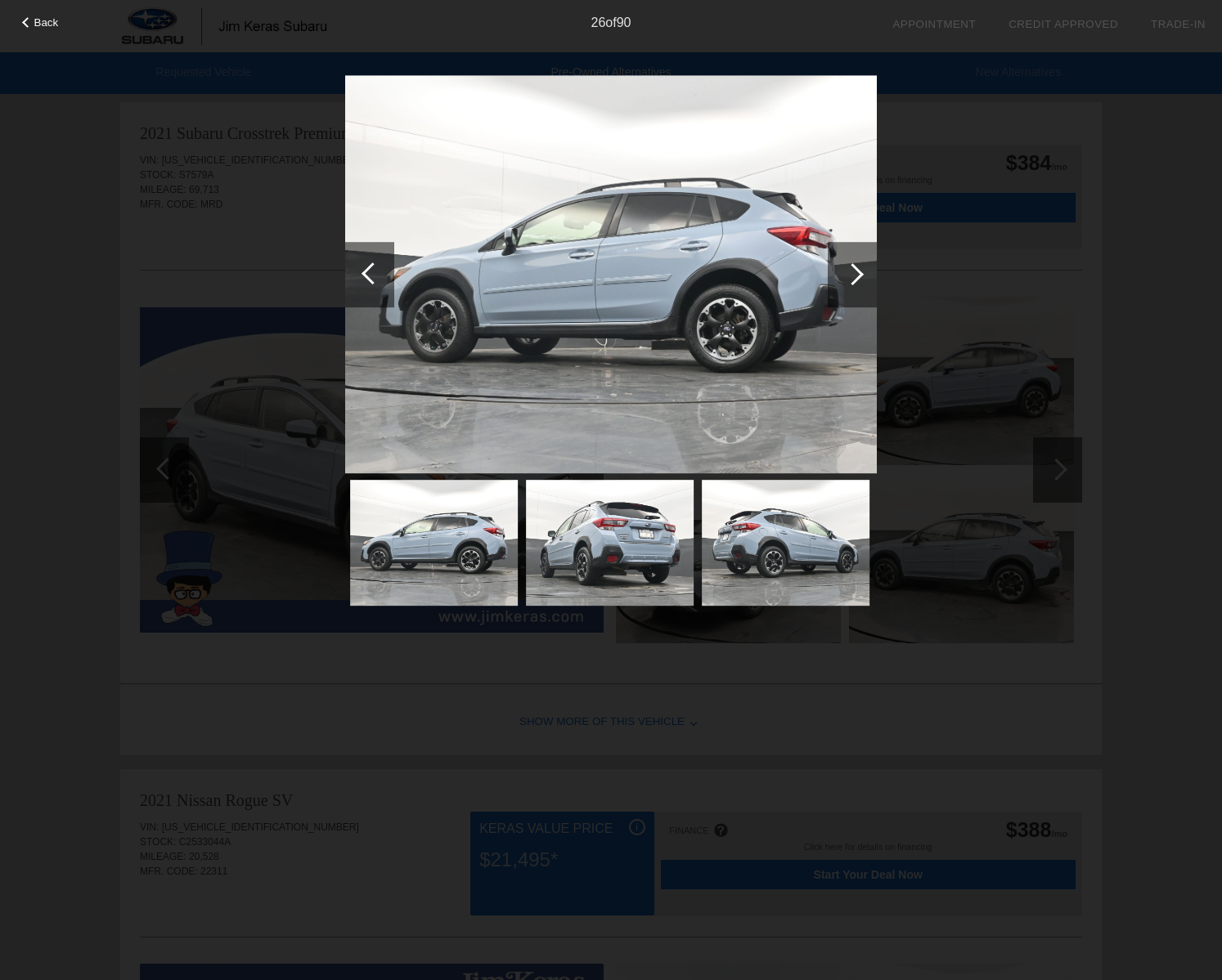
click at [858, 281] on div at bounding box center [852, 275] width 49 height 65
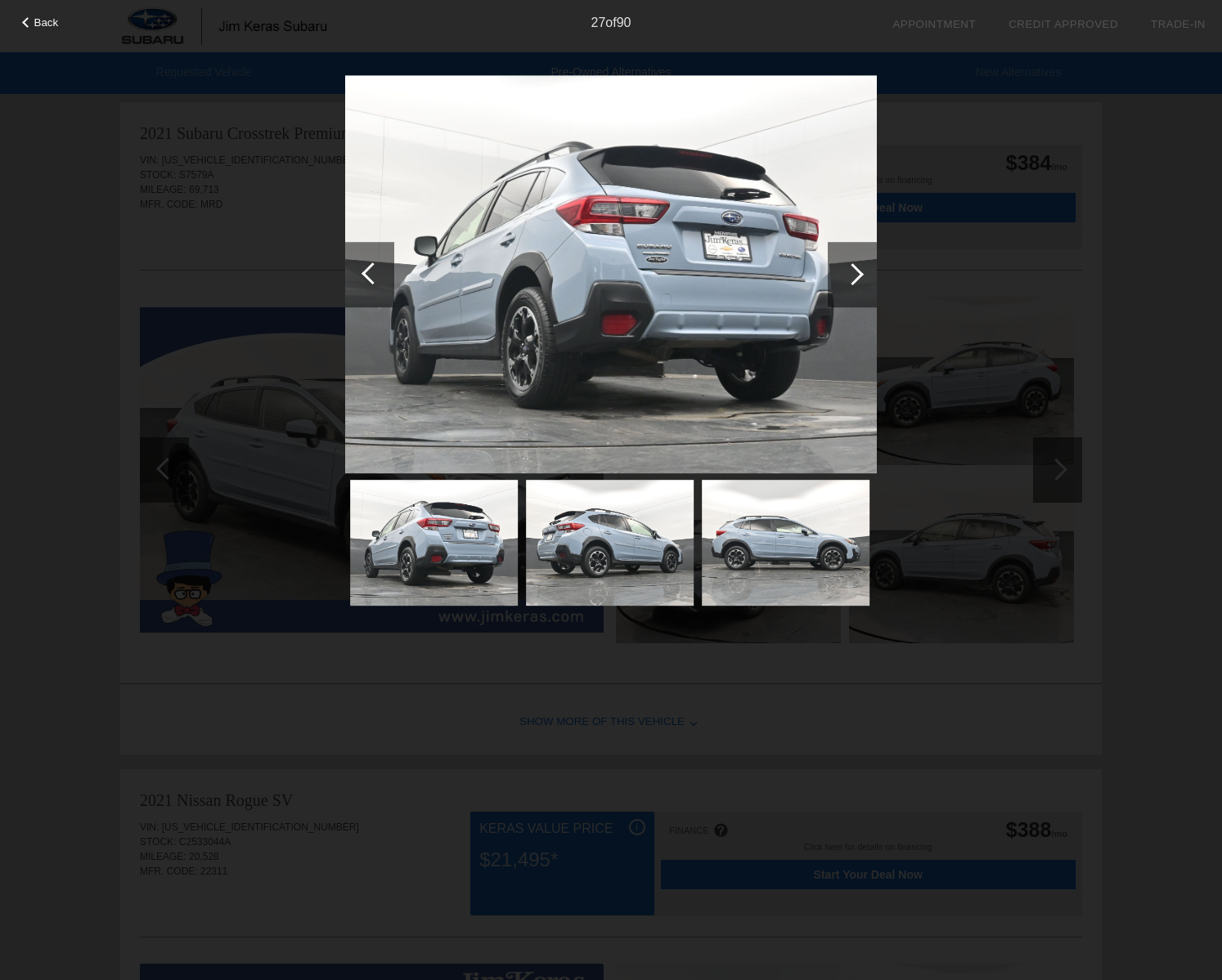
click at [858, 281] on div at bounding box center [852, 275] width 49 height 65
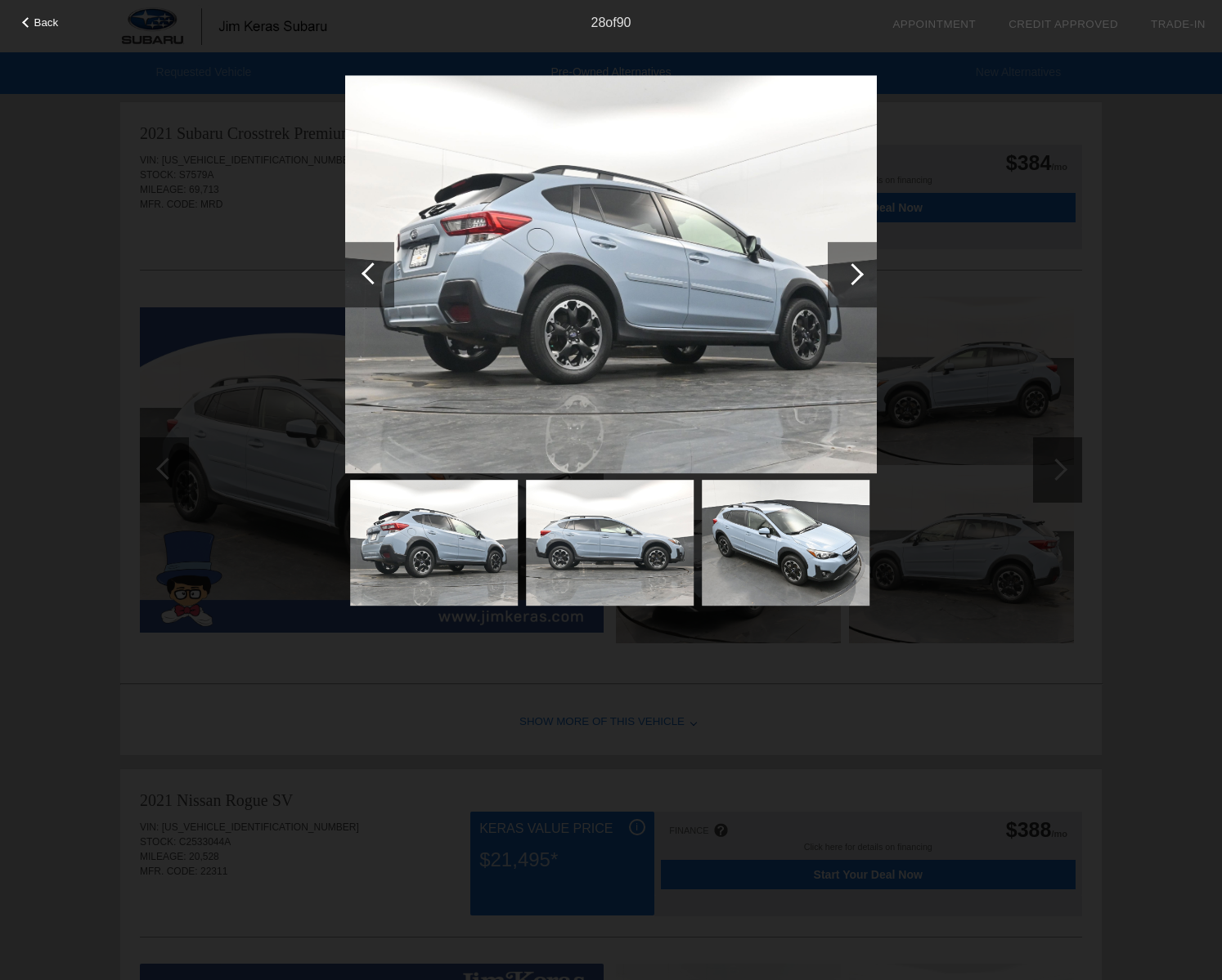
click at [858, 281] on div at bounding box center [852, 275] width 49 height 65
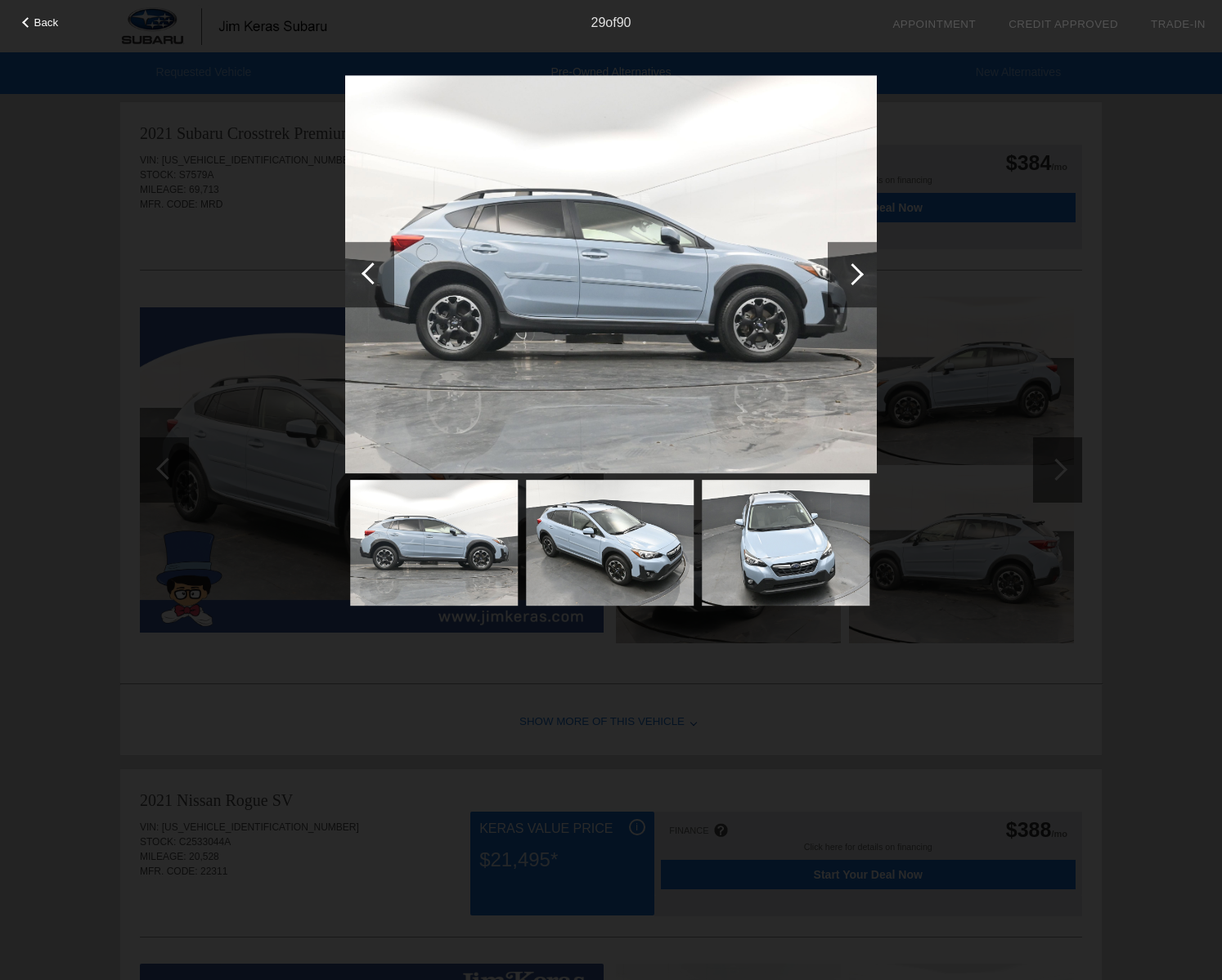
click at [858, 281] on div at bounding box center [852, 275] width 49 height 65
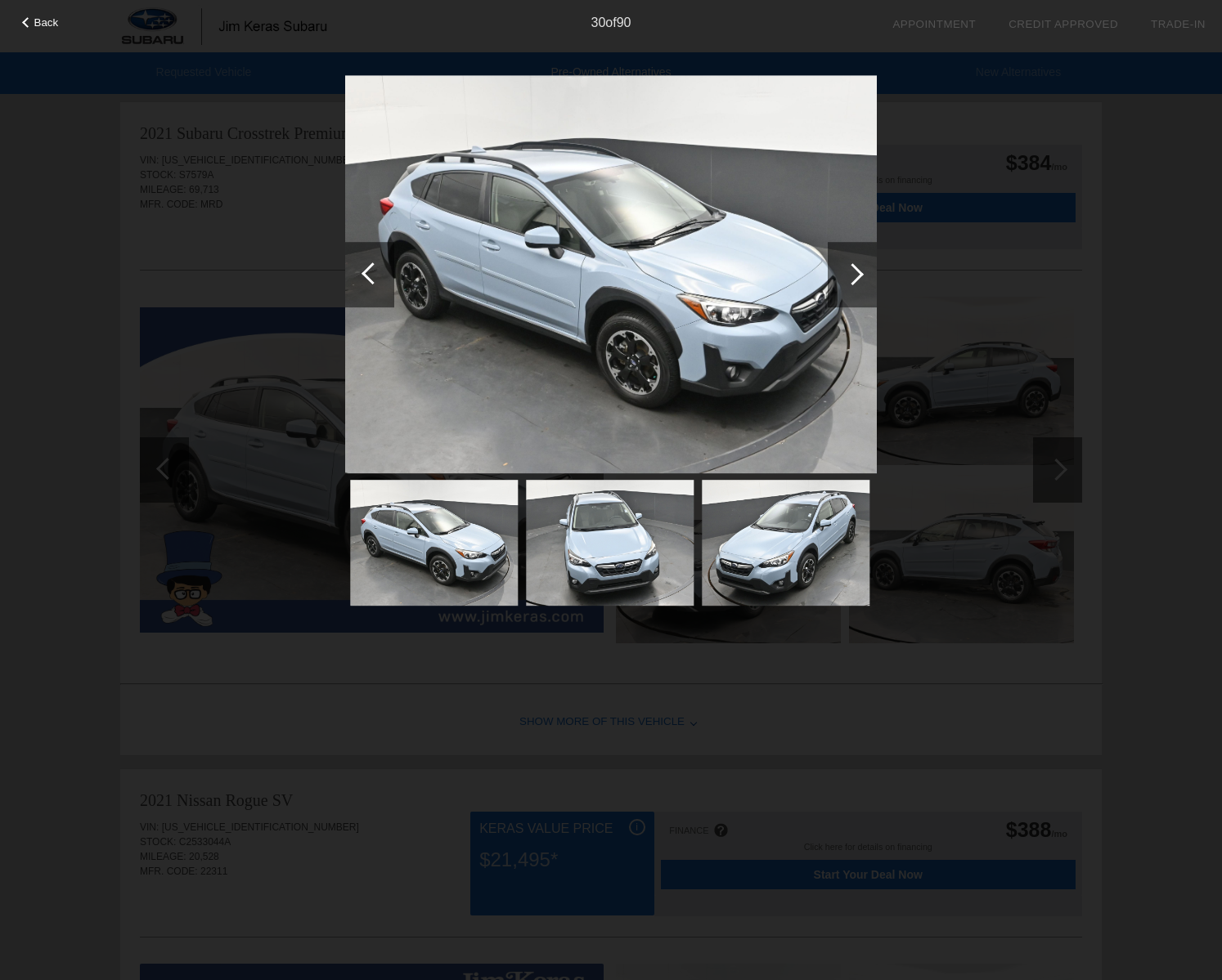
click at [858, 281] on div at bounding box center [852, 275] width 49 height 65
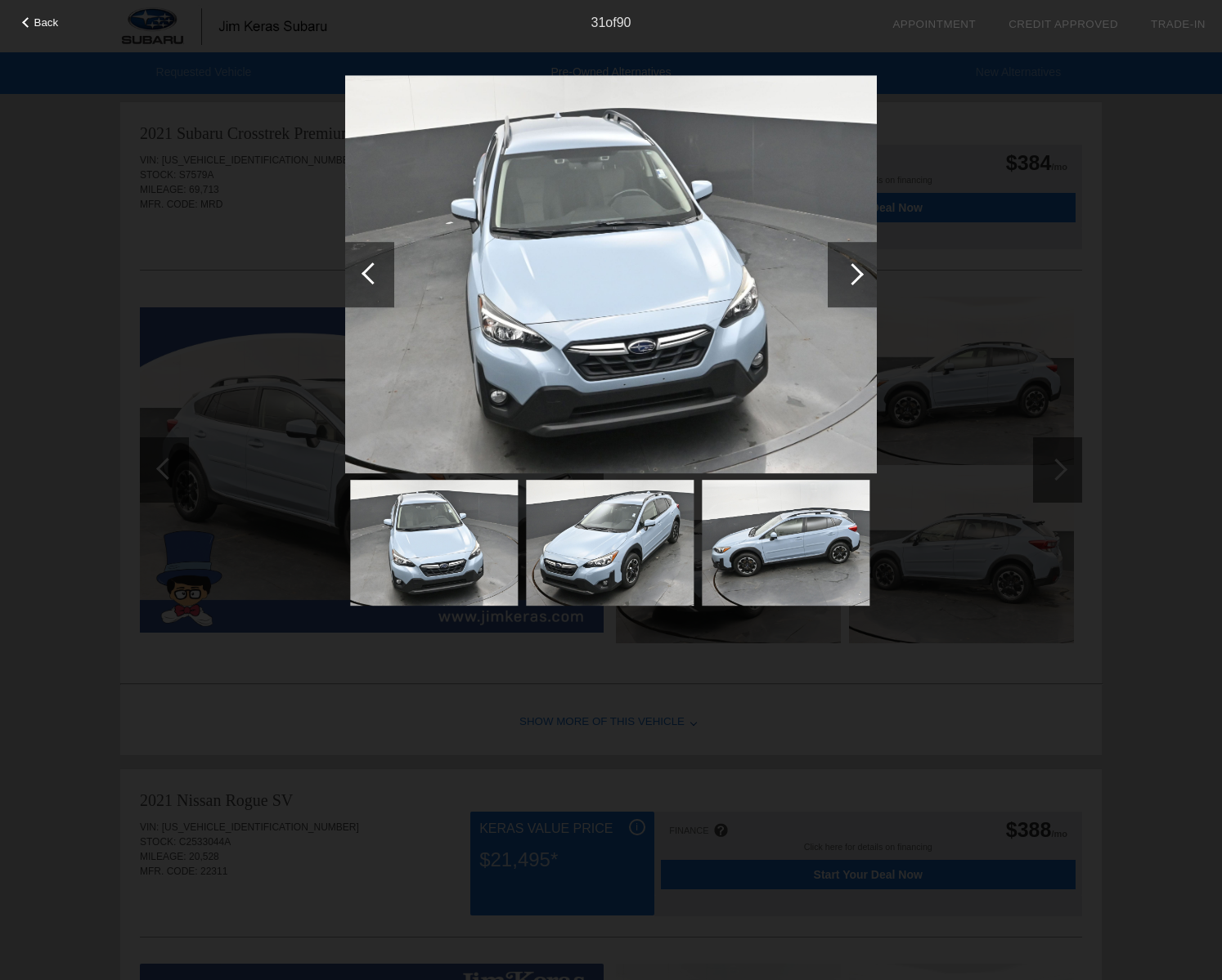
click at [858, 281] on div at bounding box center [852, 275] width 49 height 65
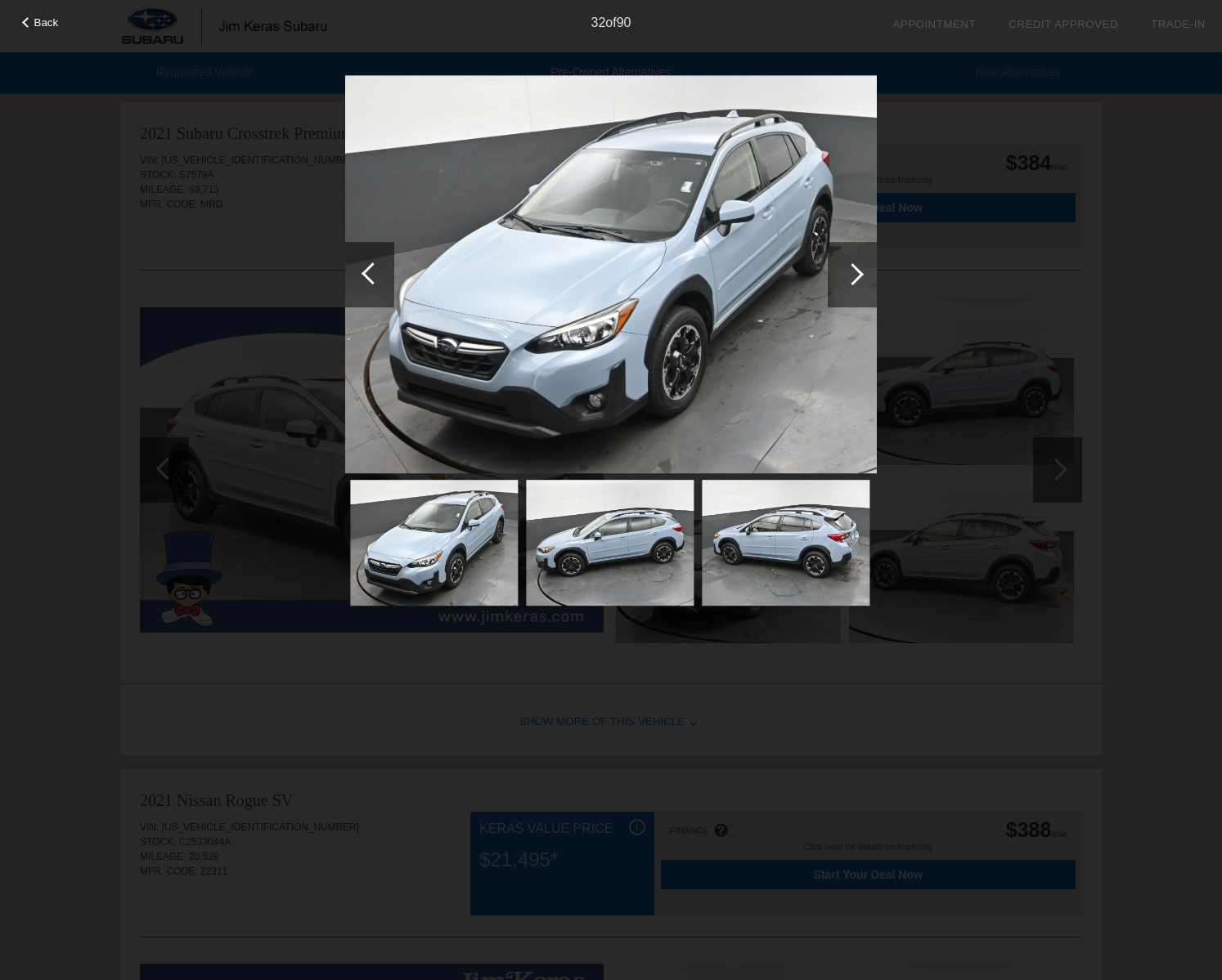
click at [858, 281] on div at bounding box center [852, 275] width 49 height 65
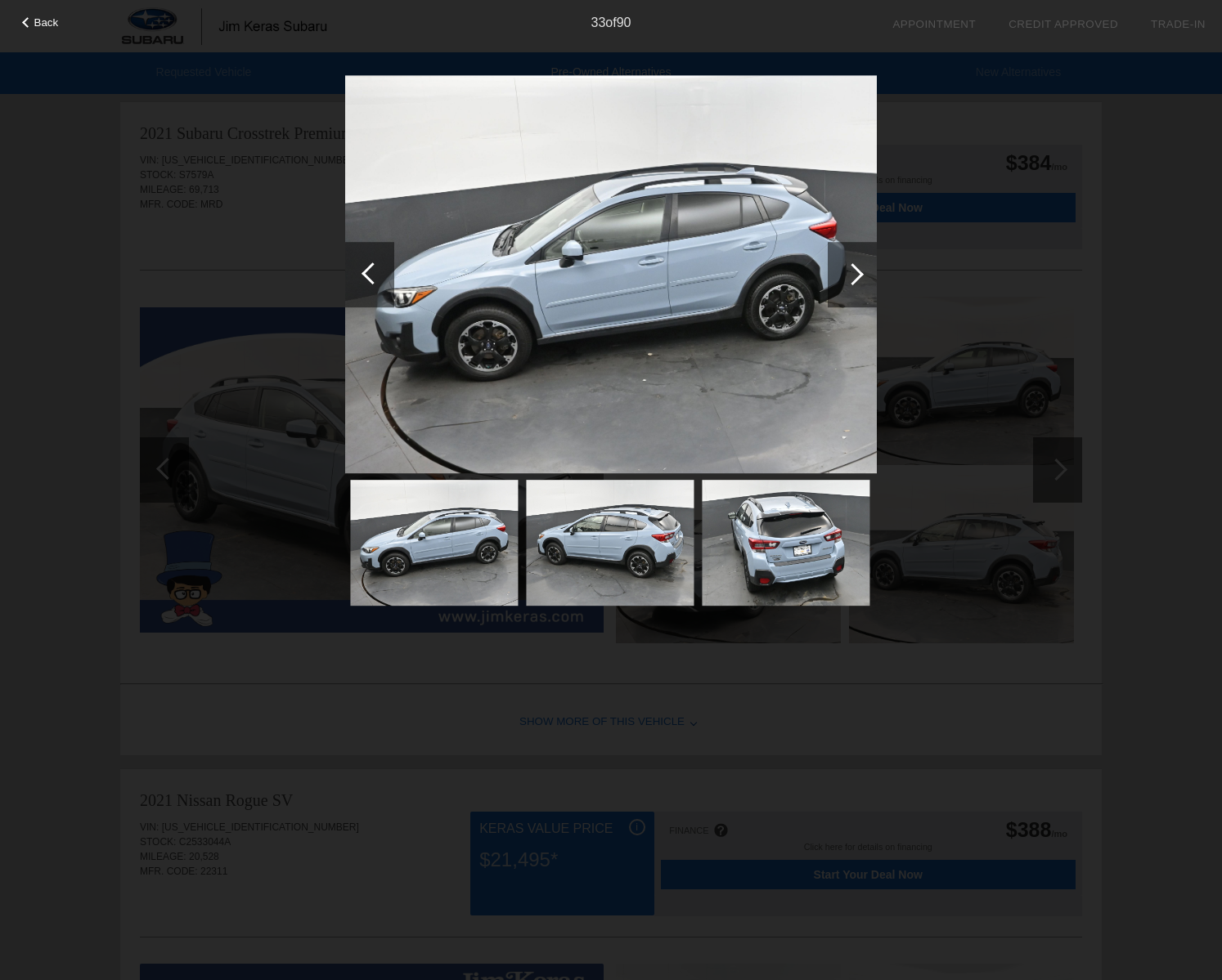
click at [858, 281] on div at bounding box center [852, 275] width 49 height 65
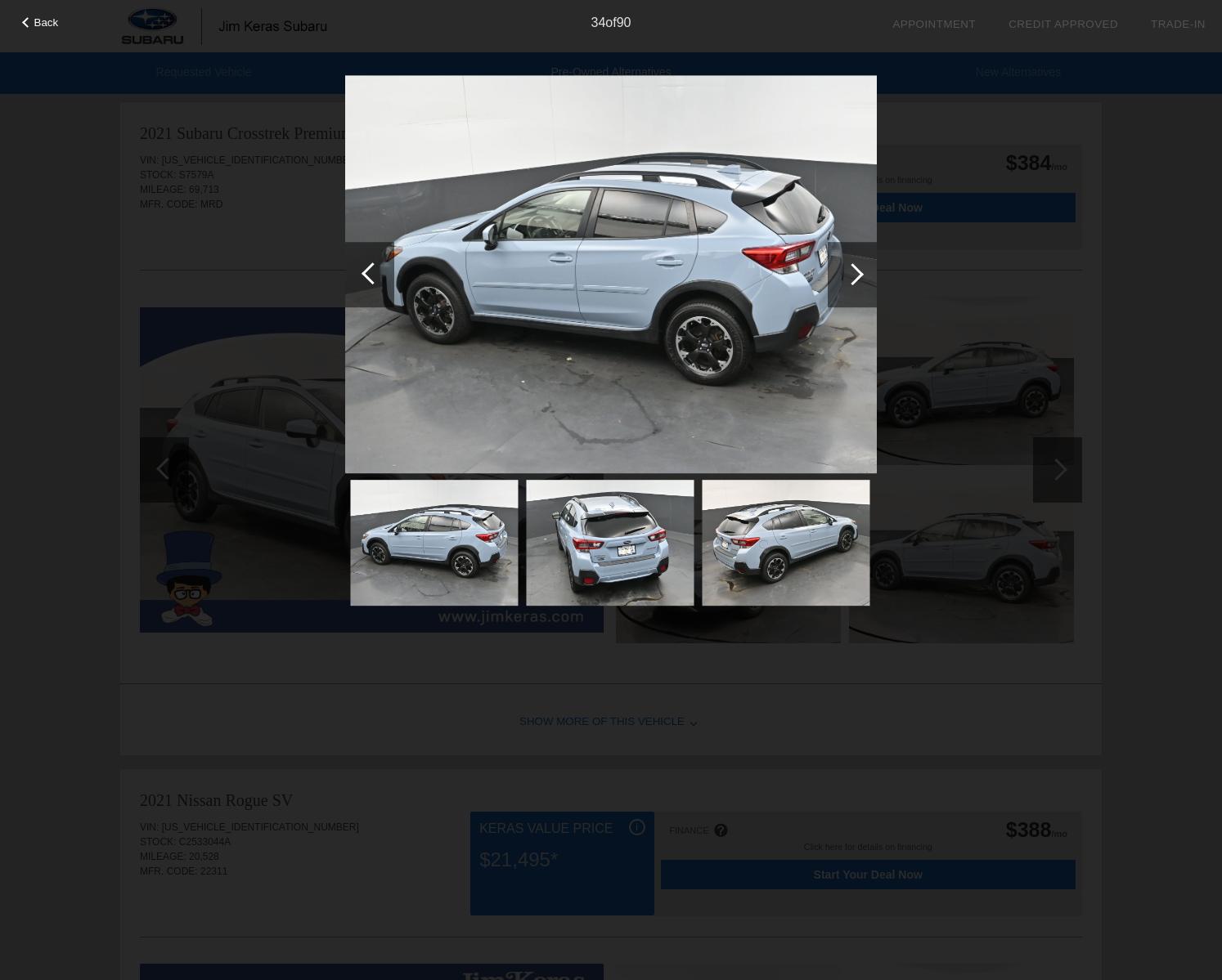
click at [858, 281] on div at bounding box center [852, 275] width 49 height 65
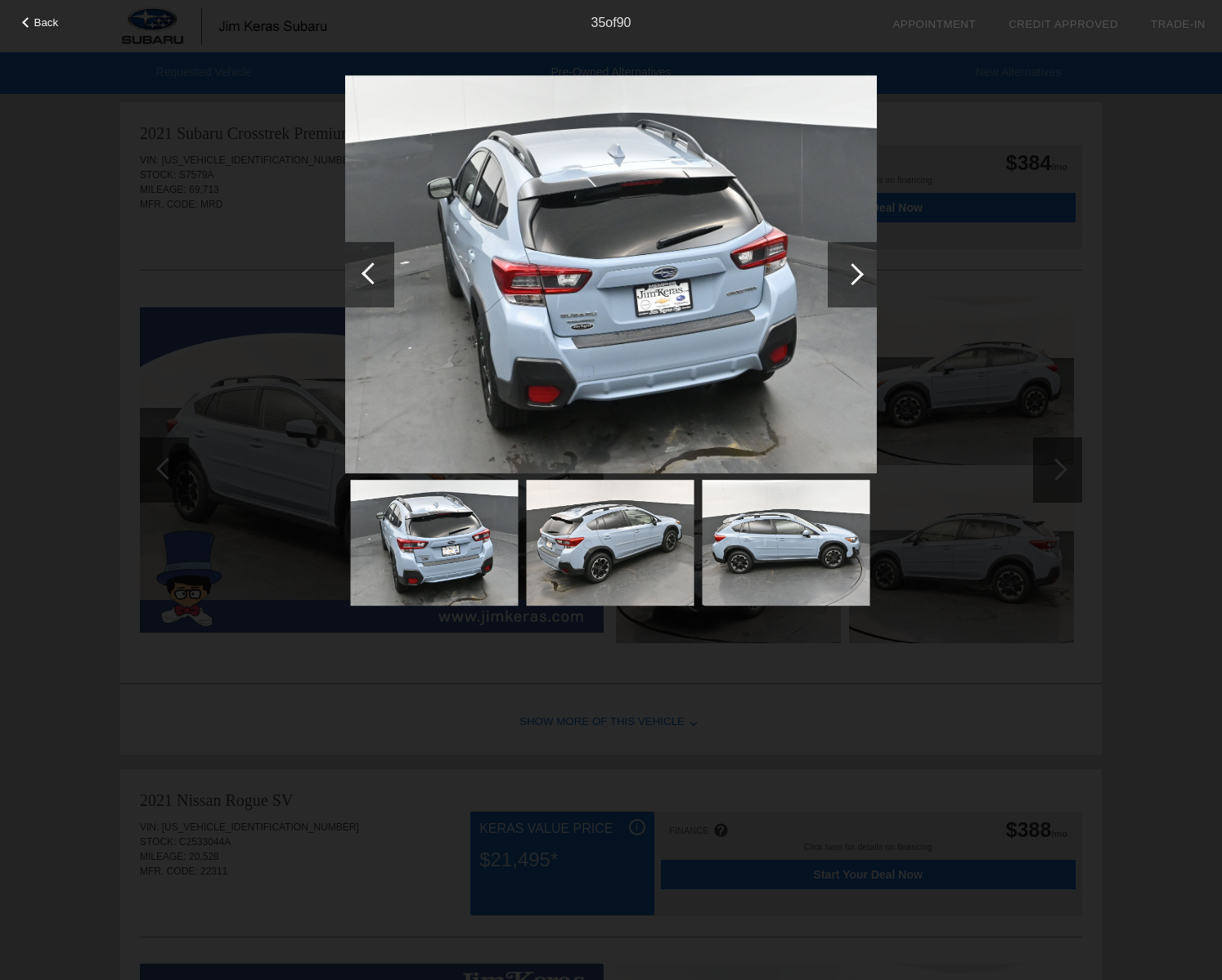
click at [858, 281] on div at bounding box center [852, 275] width 49 height 65
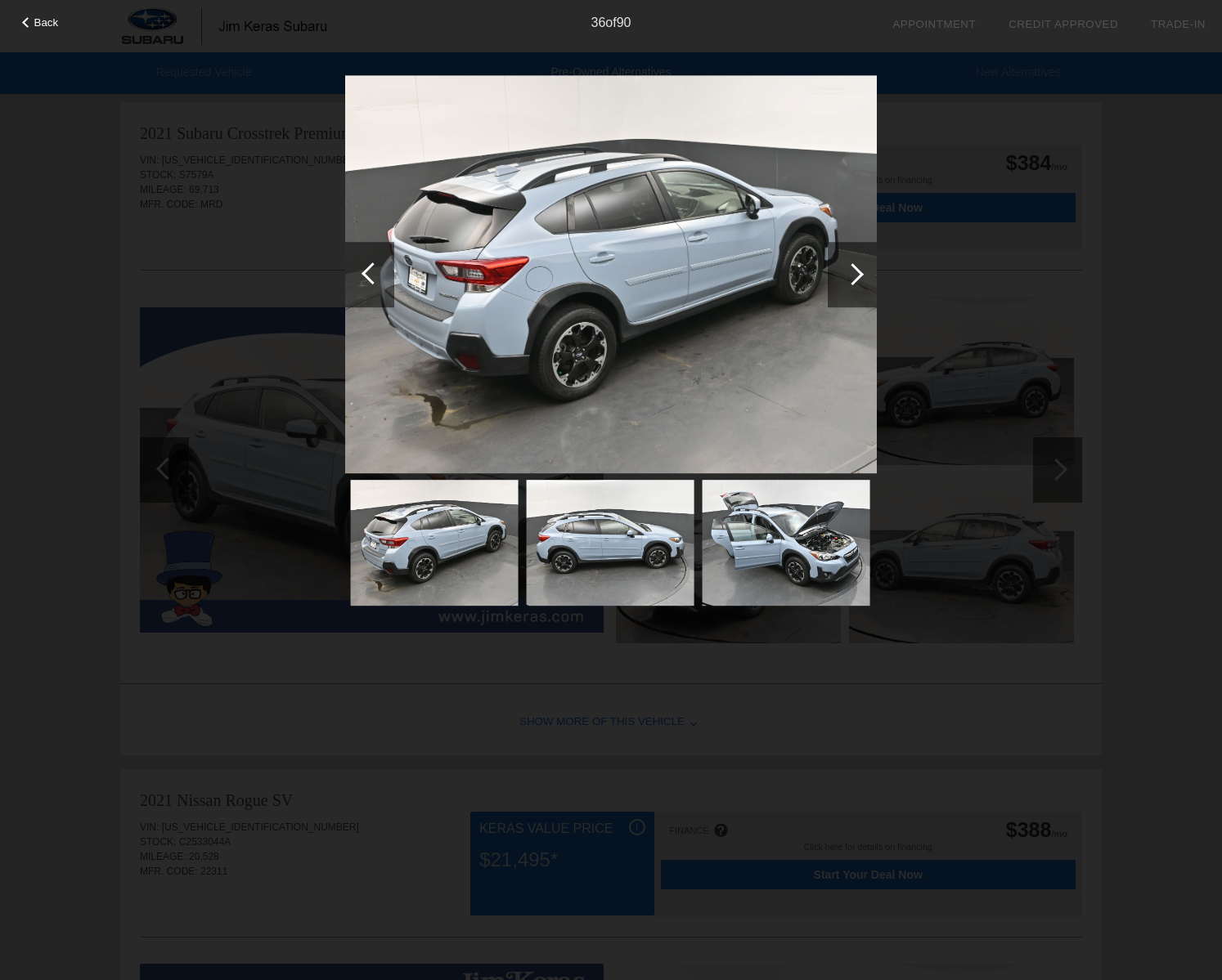
click at [858, 281] on div at bounding box center [852, 275] width 49 height 65
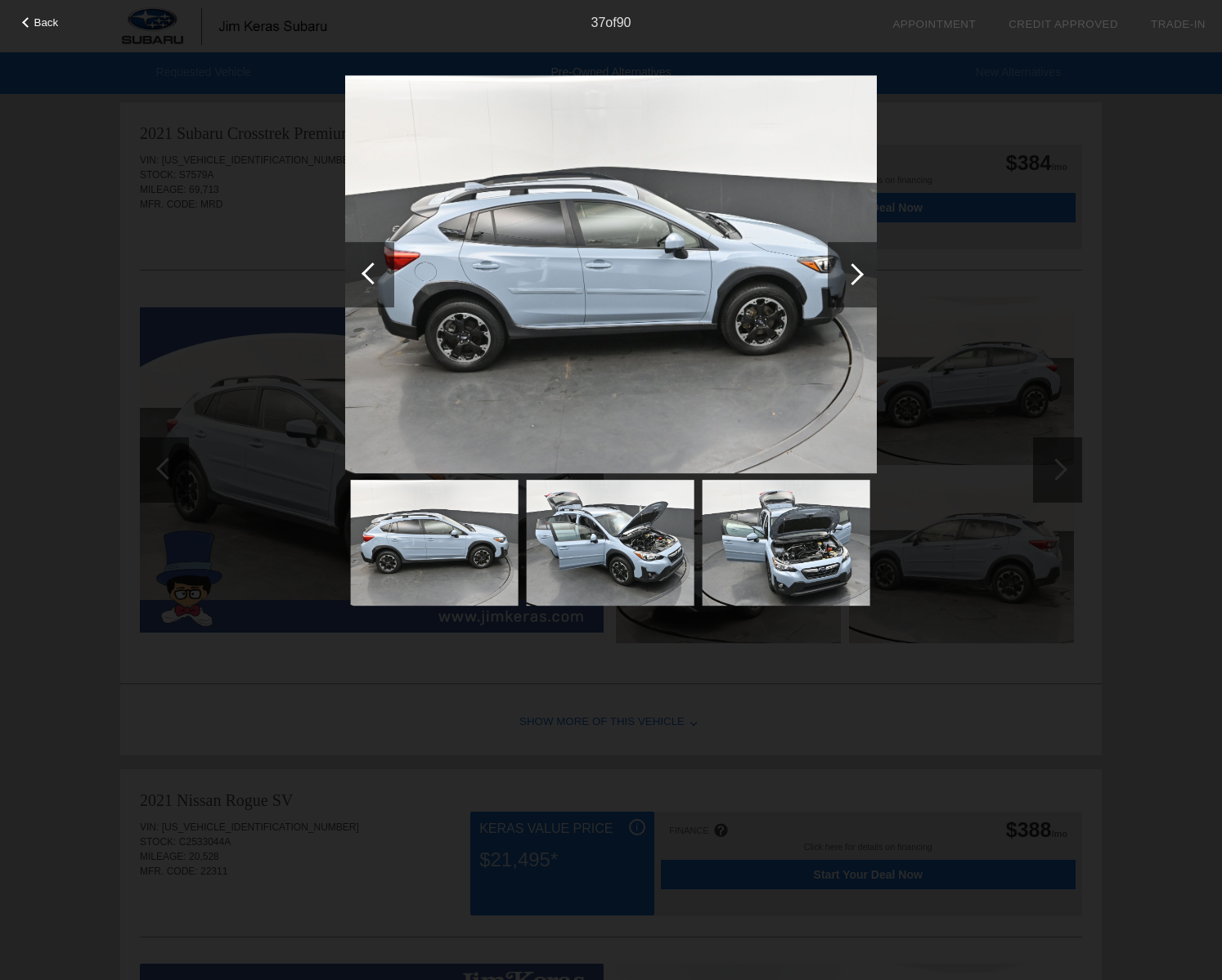
click at [858, 281] on div at bounding box center [852, 275] width 49 height 65
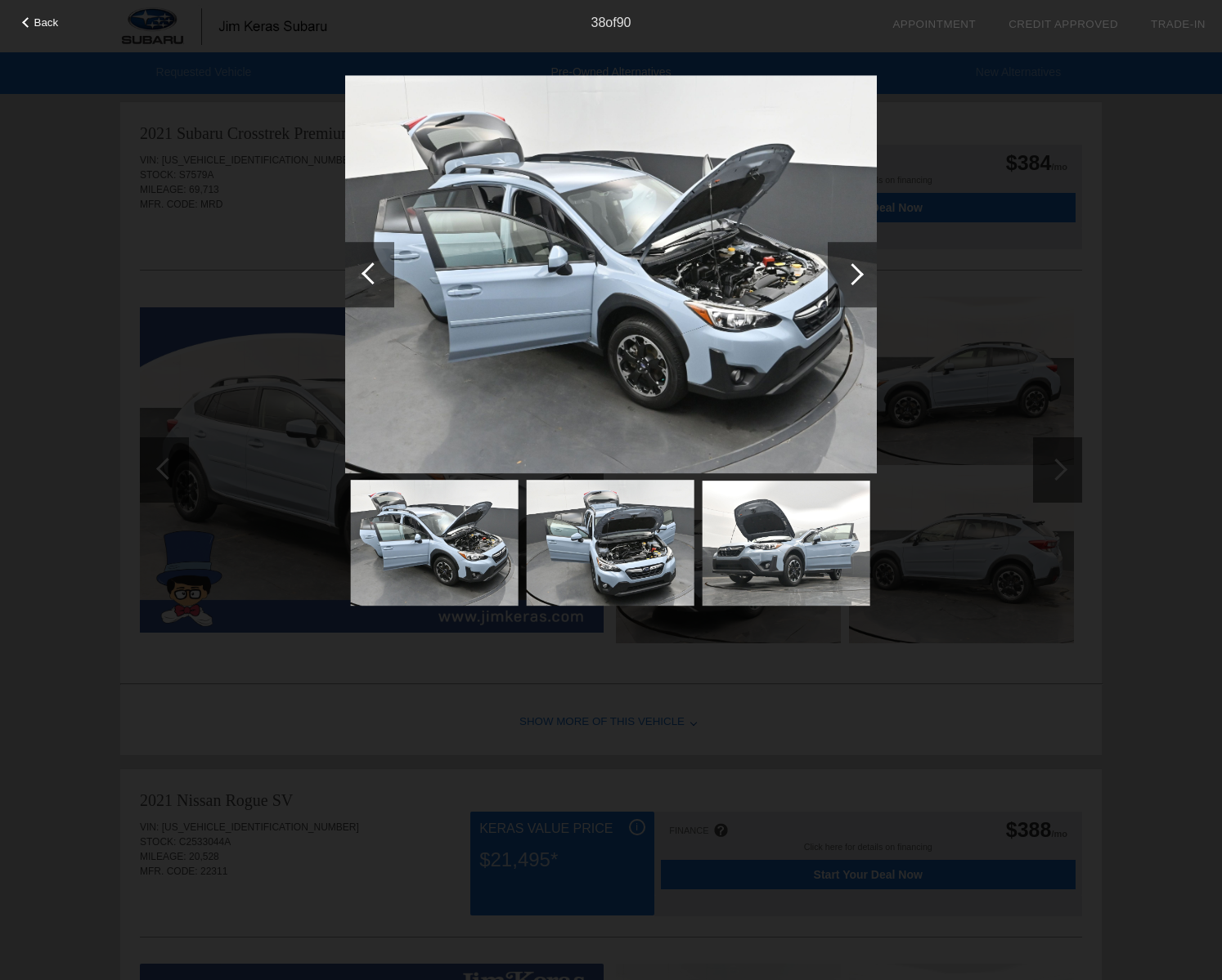
click at [858, 281] on div at bounding box center [852, 275] width 49 height 65
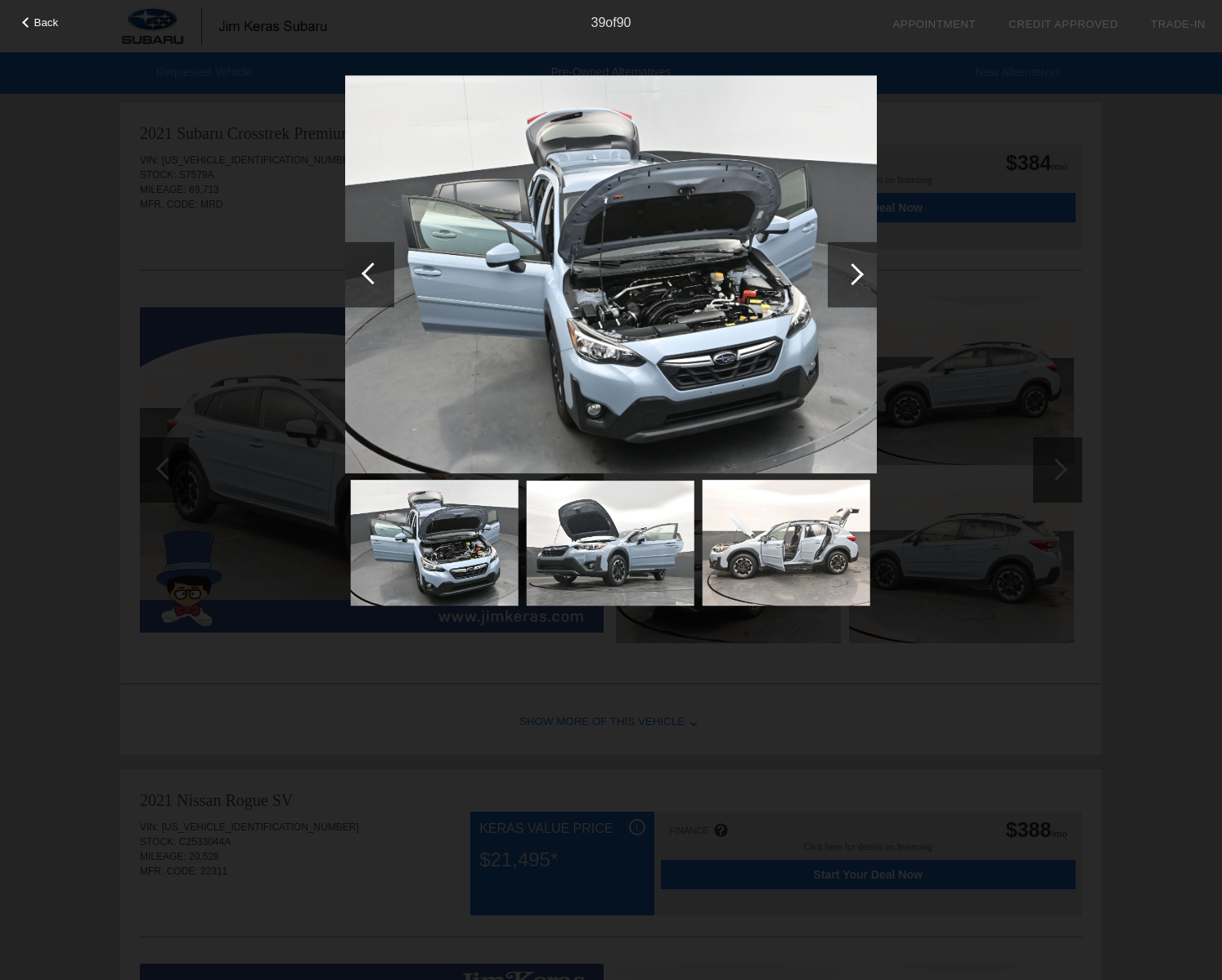
click at [858, 281] on div at bounding box center [852, 275] width 49 height 65
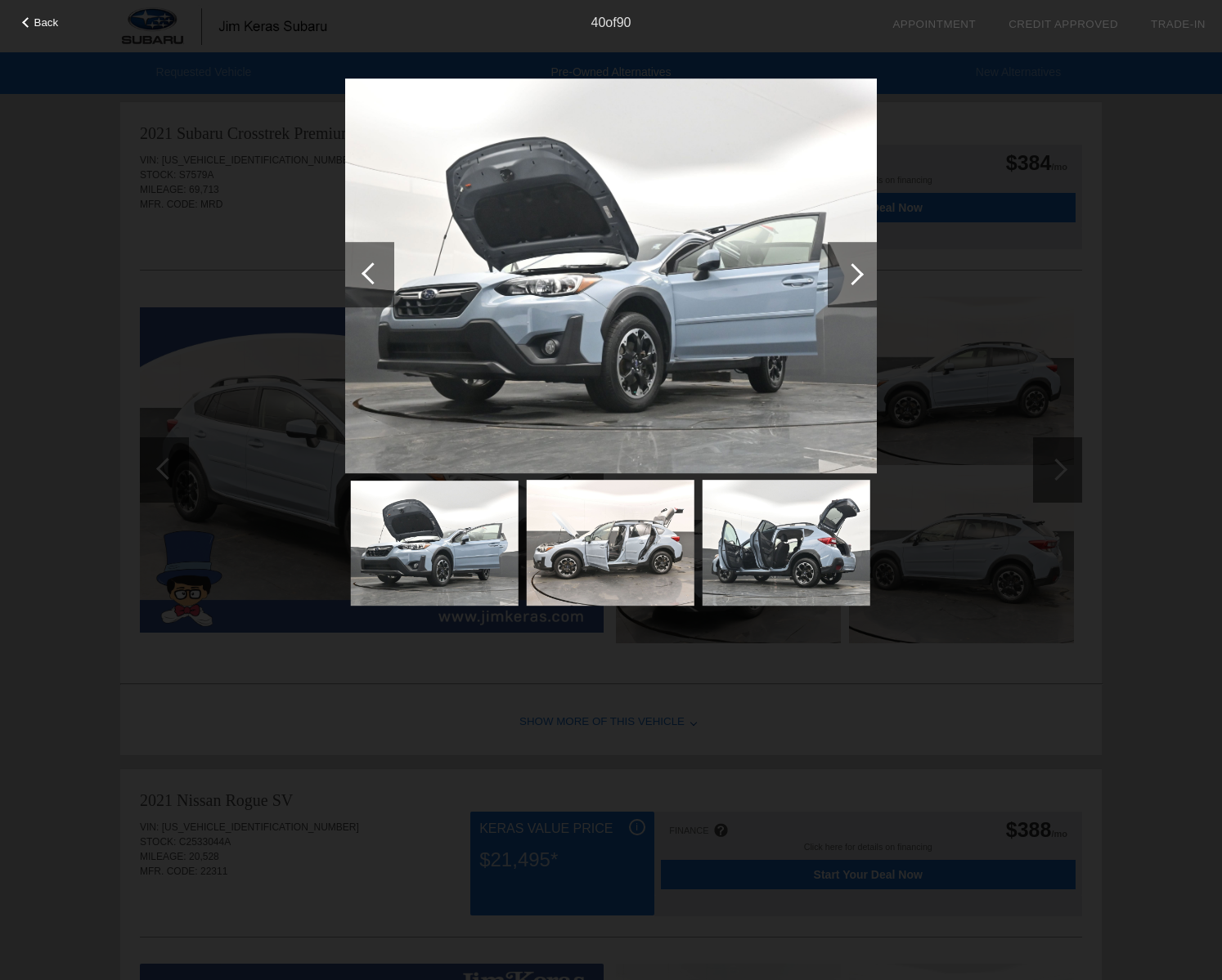
click at [858, 281] on div at bounding box center [852, 275] width 49 height 65
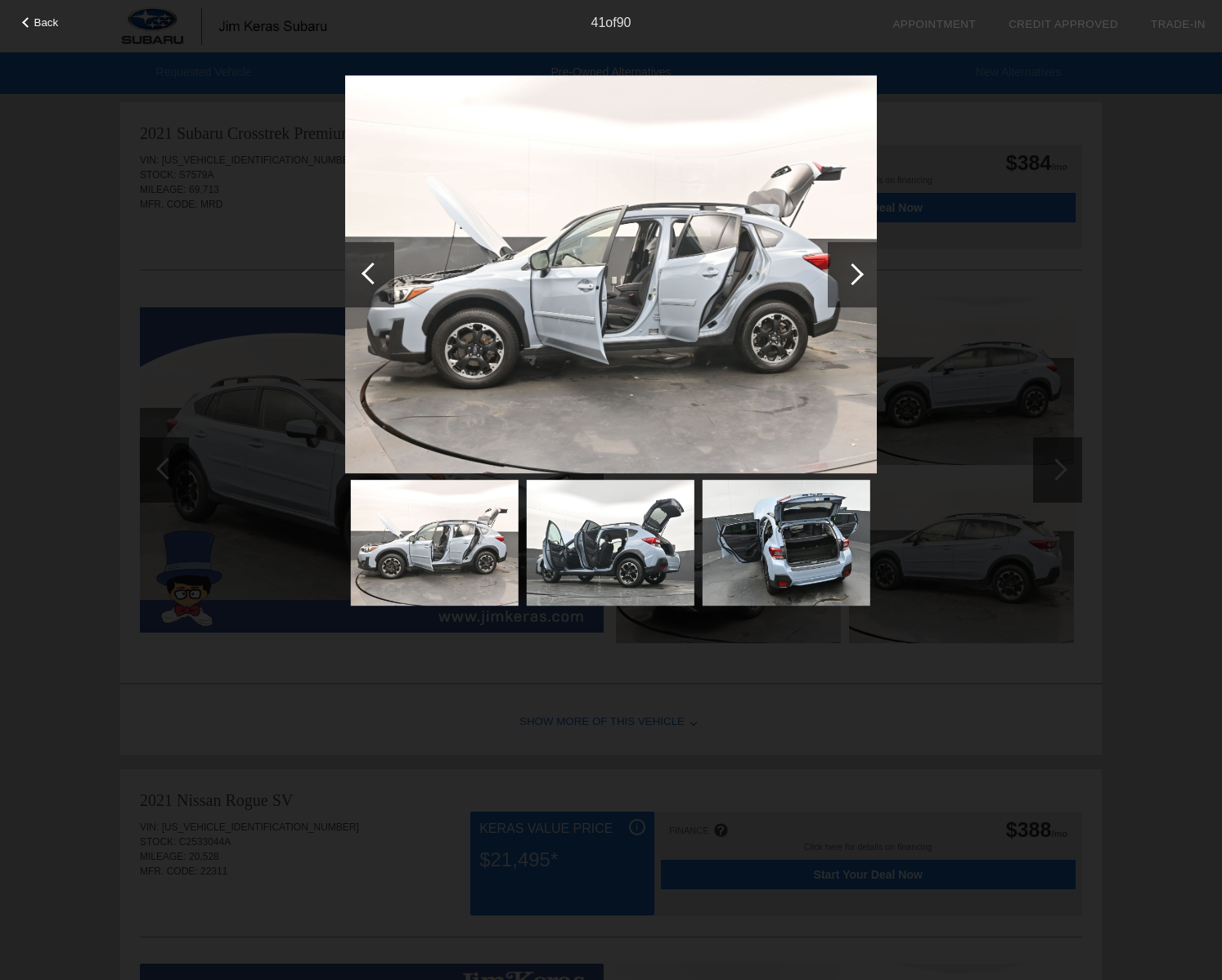
click at [858, 281] on div at bounding box center [852, 275] width 49 height 65
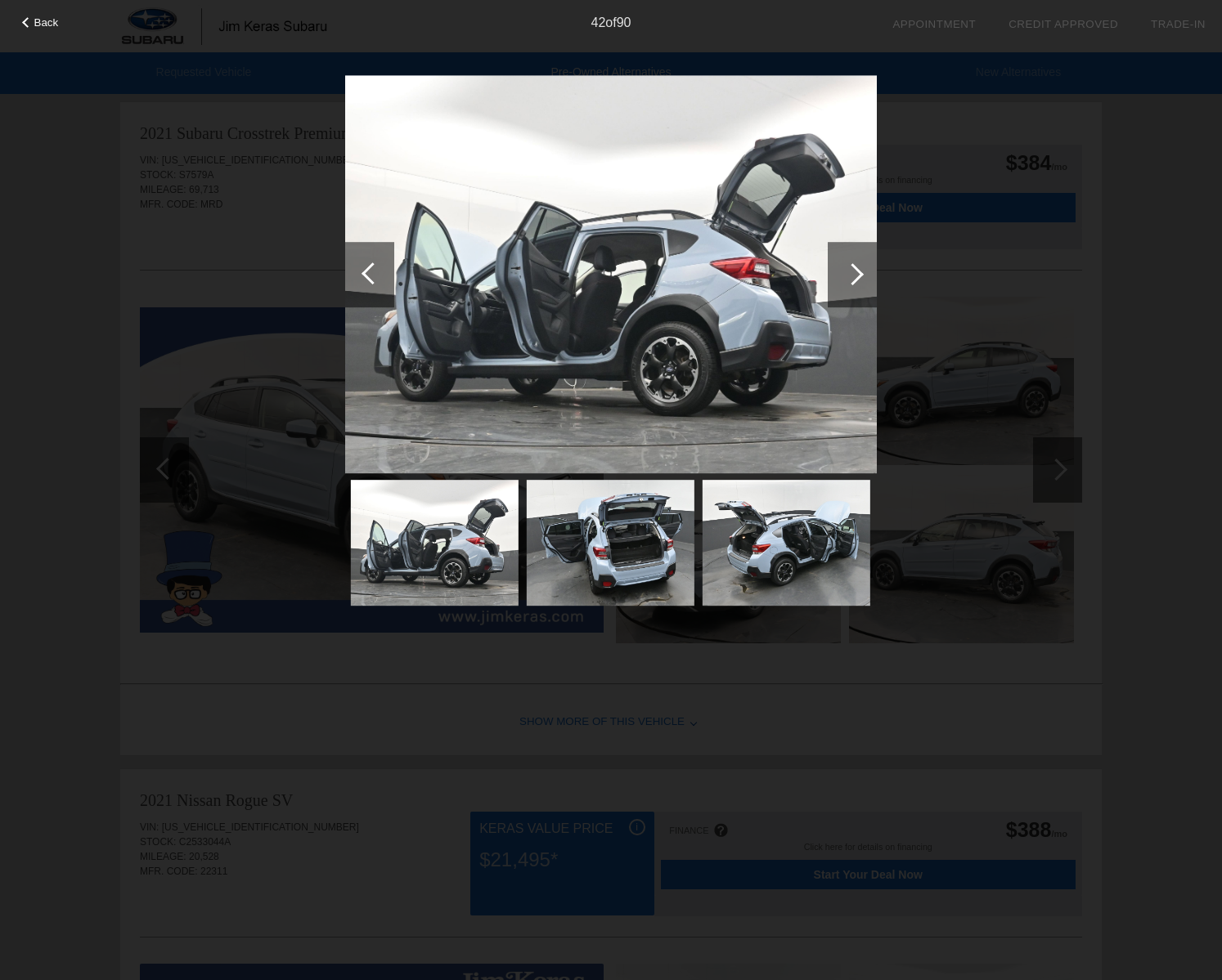
click at [858, 281] on div at bounding box center [852, 275] width 49 height 65
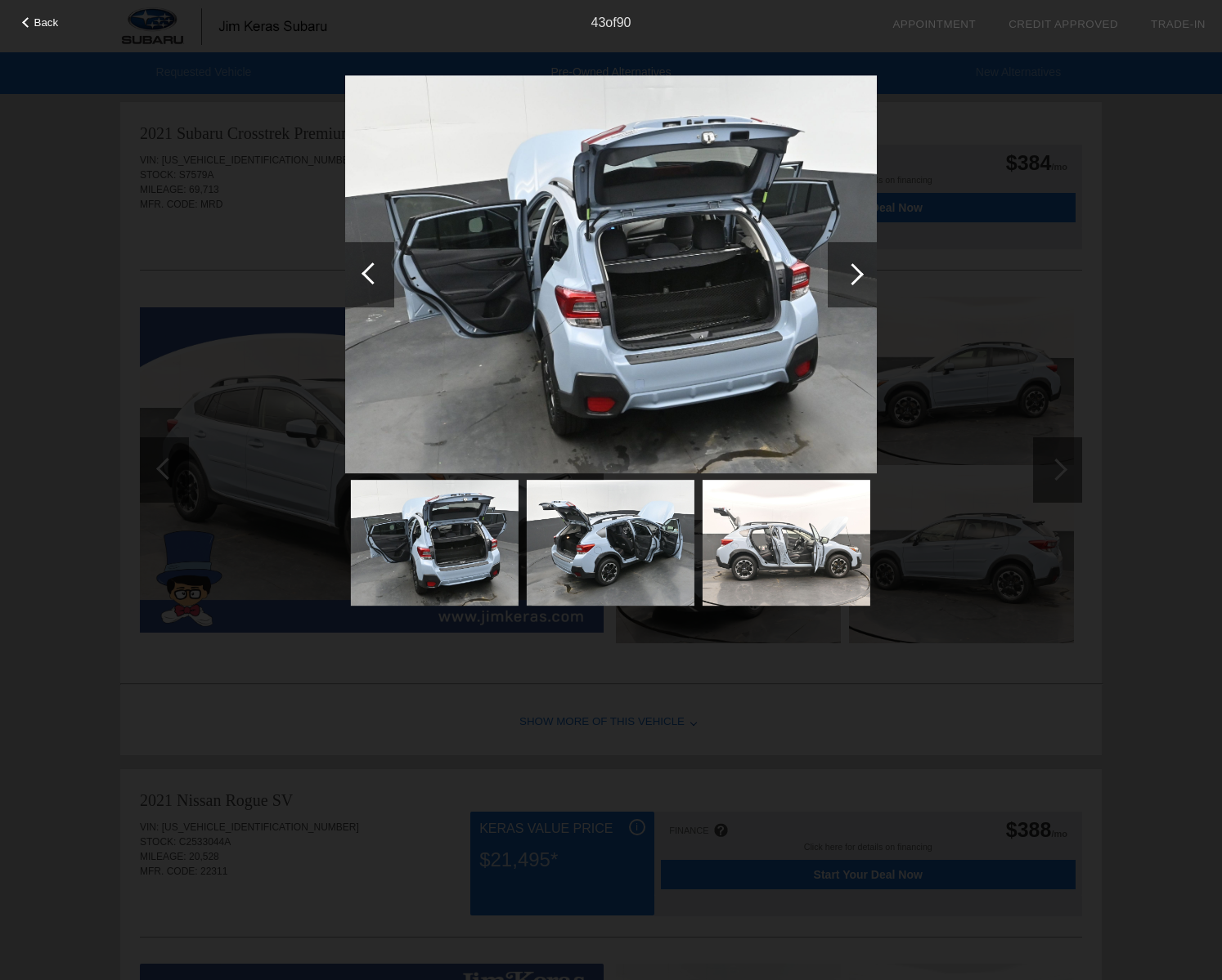
click at [858, 281] on div at bounding box center [852, 275] width 49 height 65
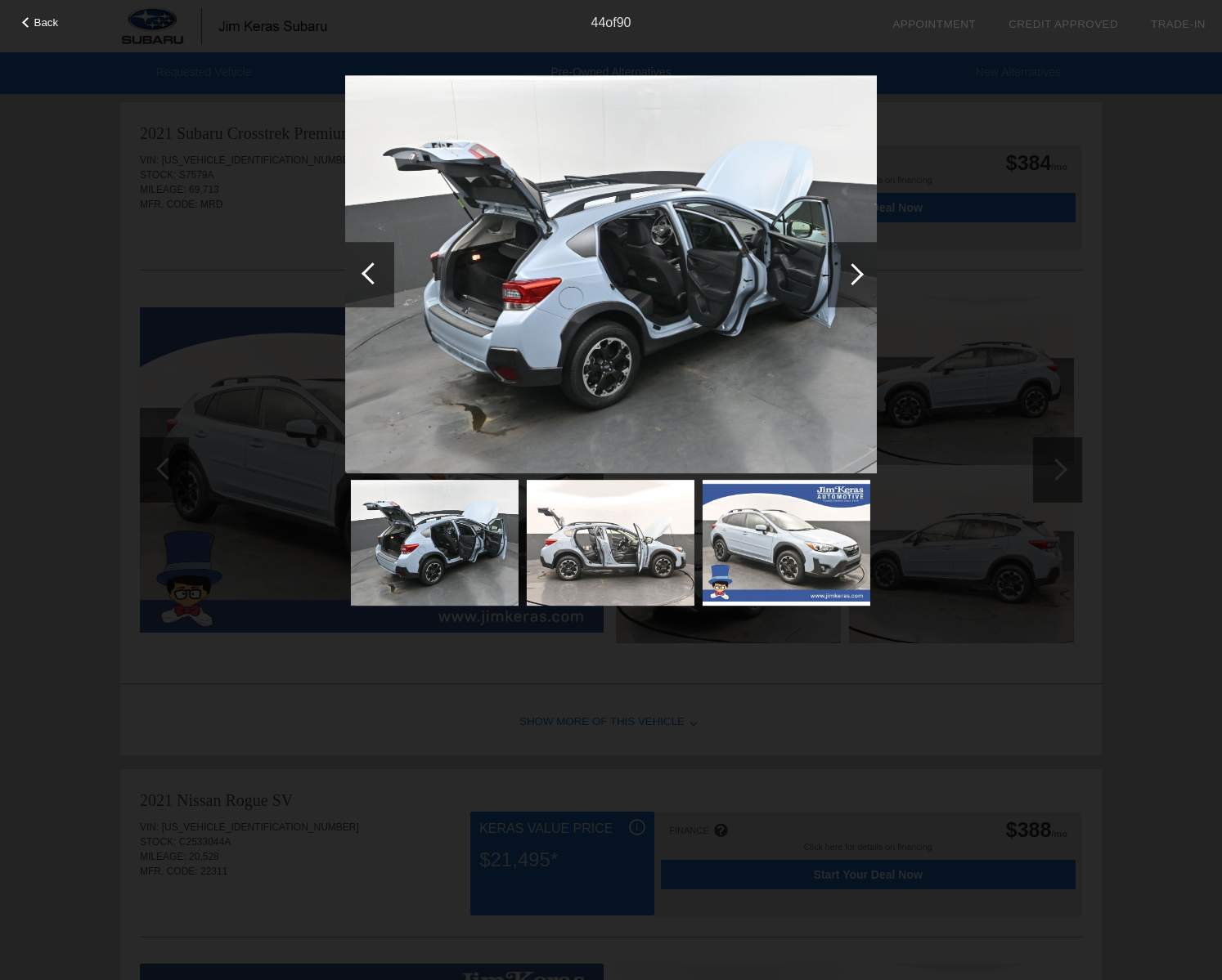
click at [858, 281] on div at bounding box center [852, 275] width 49 height 65
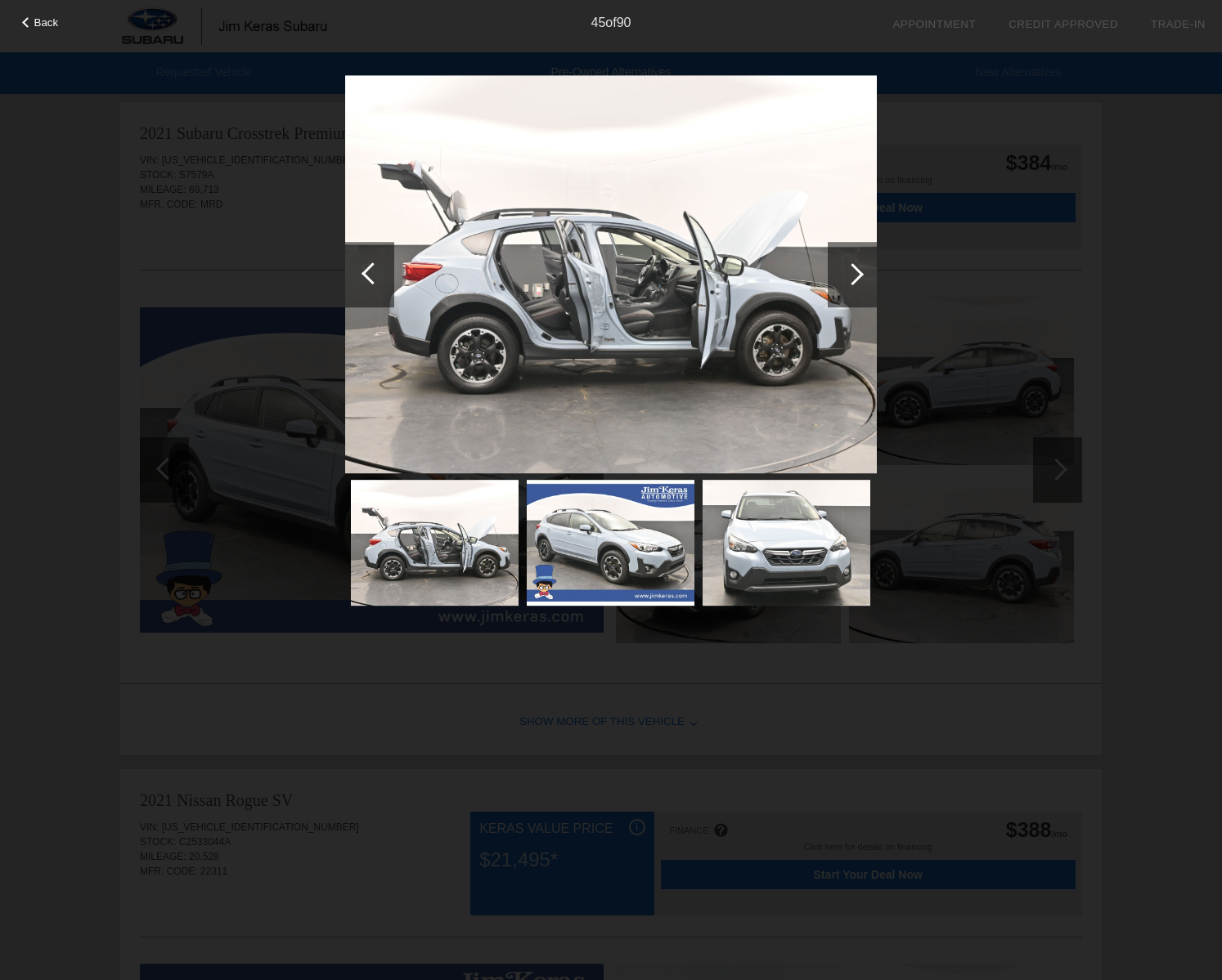
click at [858, 281] on div at bounding box center [852, 275] width 49 height 65
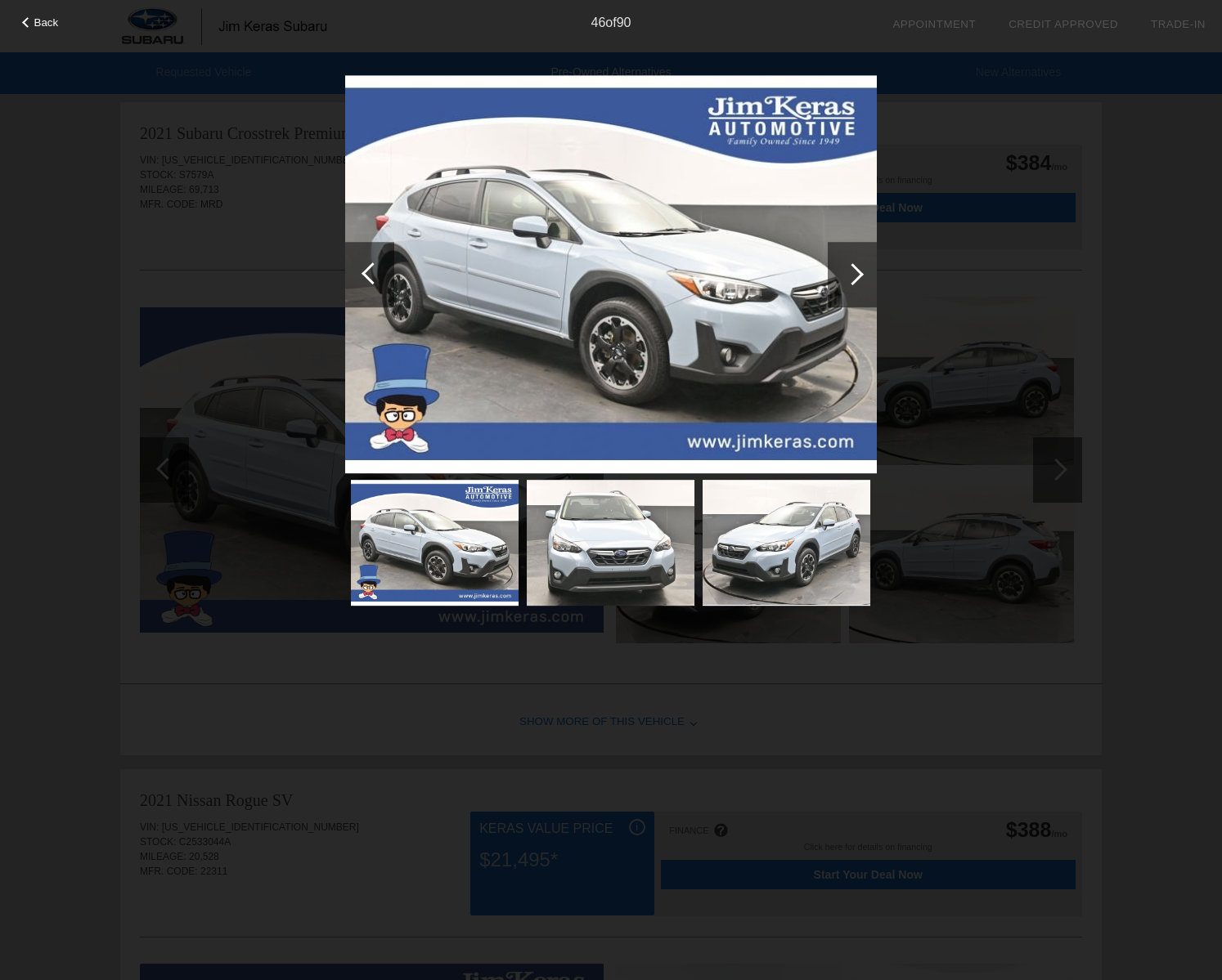
click at [858, 281] on div at bounding box center [852, 275] width 49 height 65
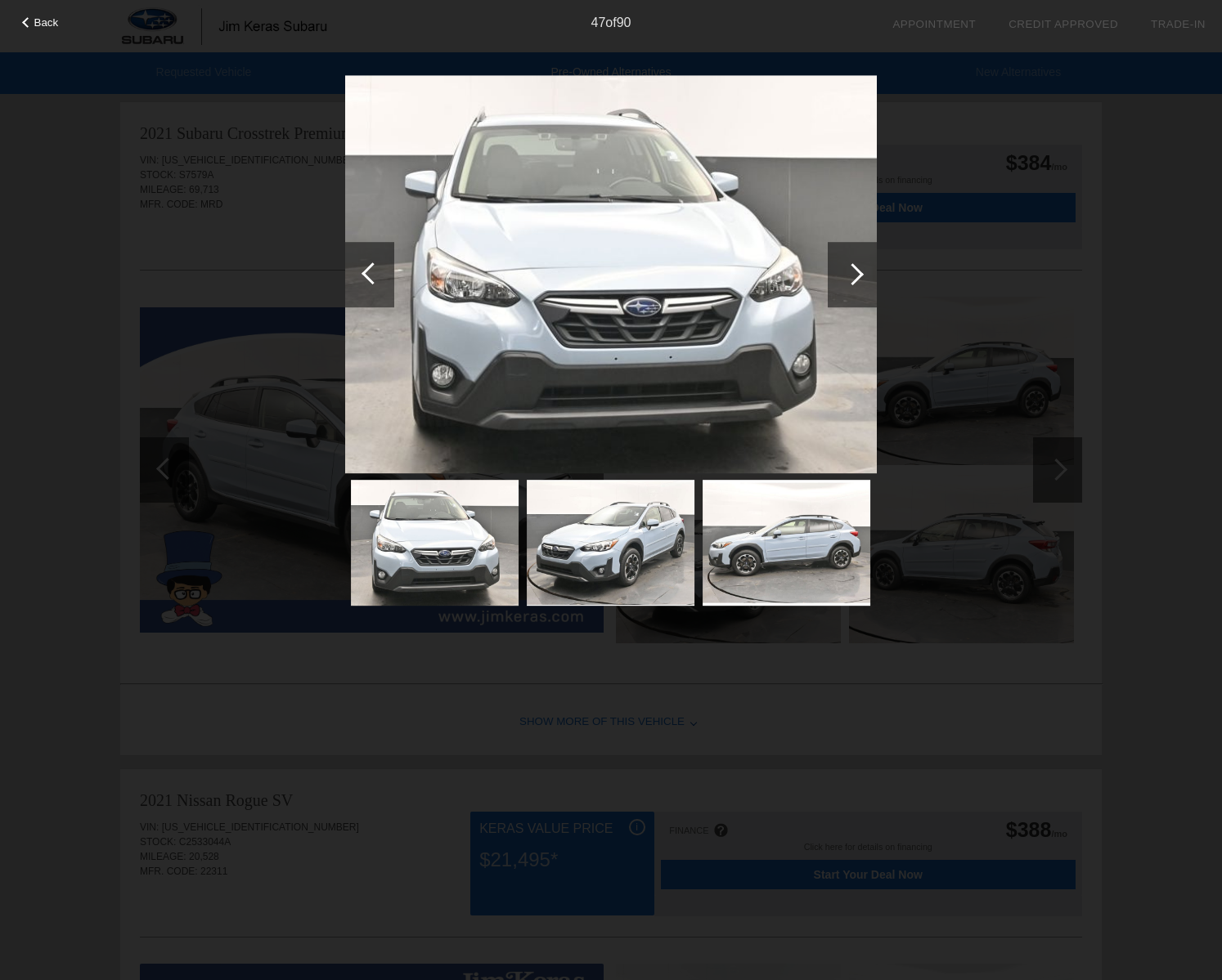
click at [858, 281] on div at bounding box center [852, 275] width 49 height 65
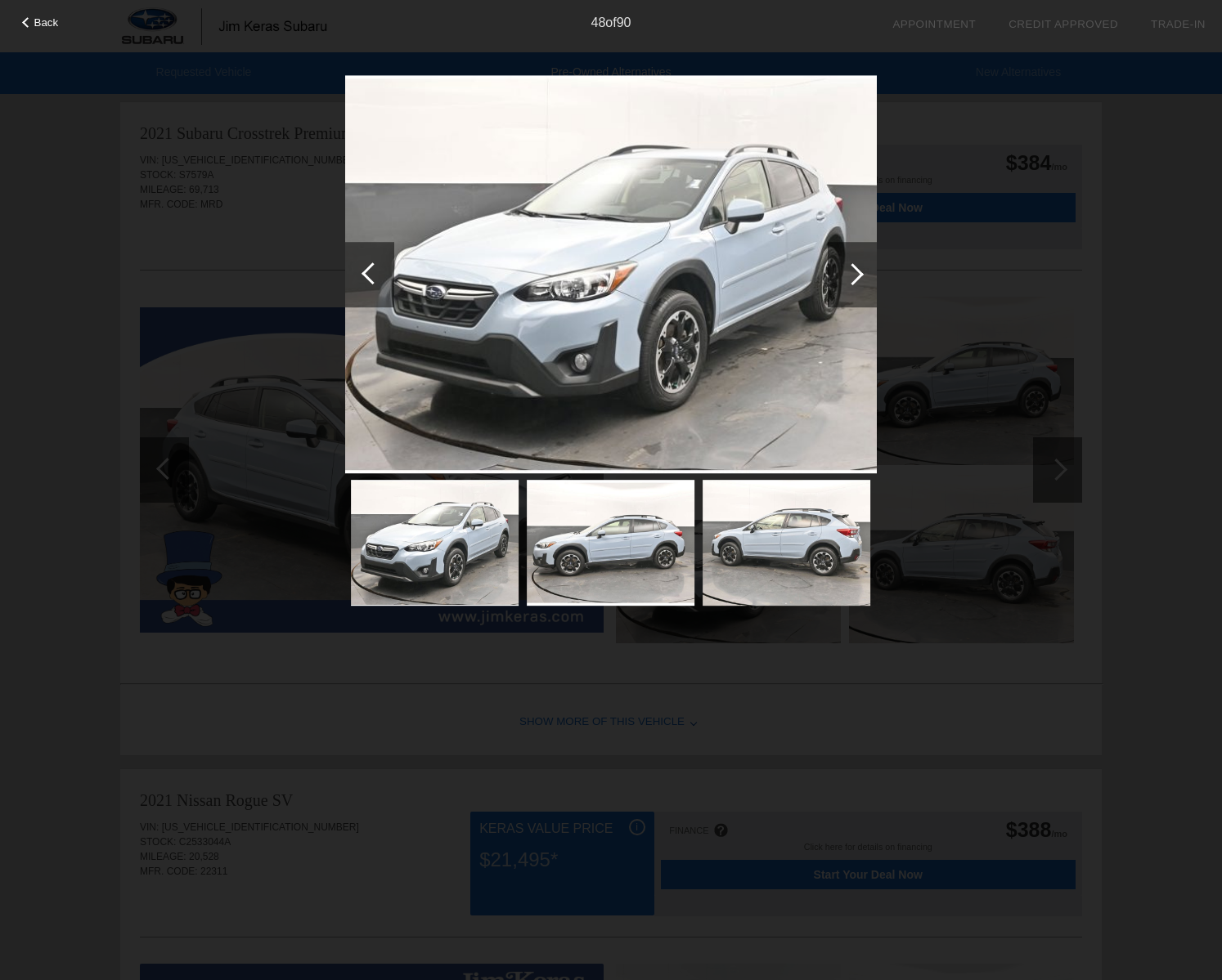
click at [858, 281] on div at bounding box center [852, 275] width 49 height 65
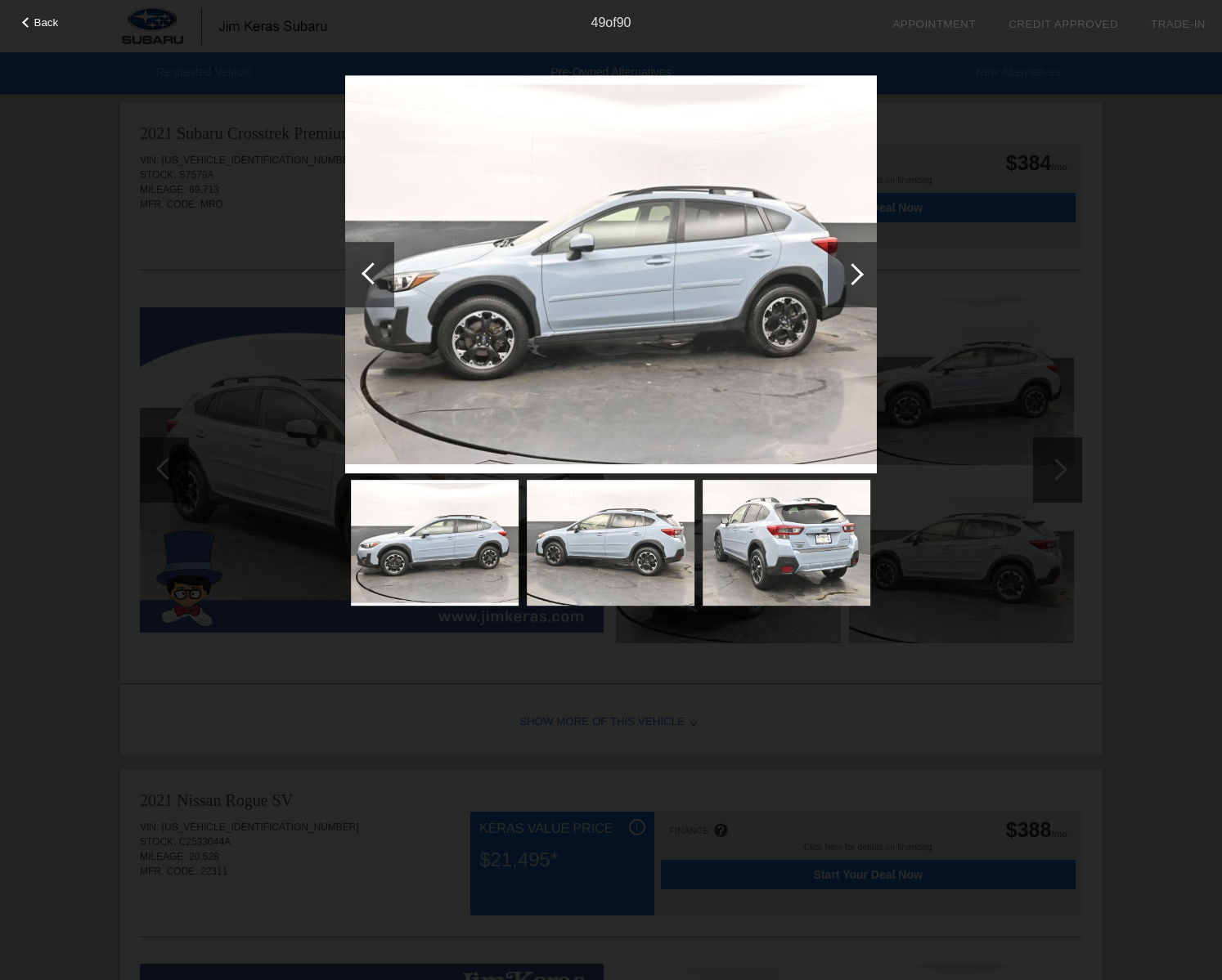
click at [858, 281] on div at bounding box center [852, 275] width 49 height 65
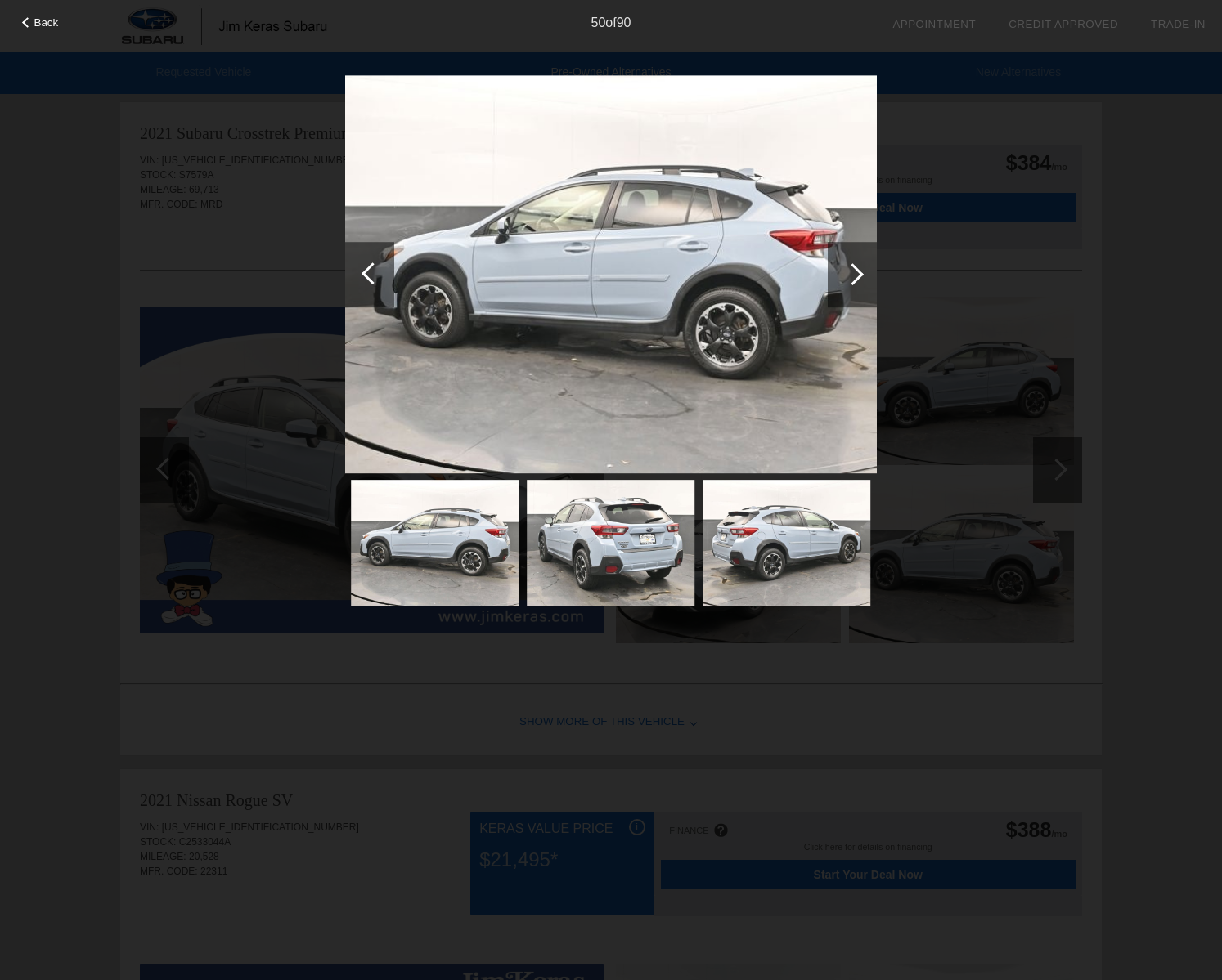
click at [858, 281] on div at bounding box center [852, 275] width 49 height 65
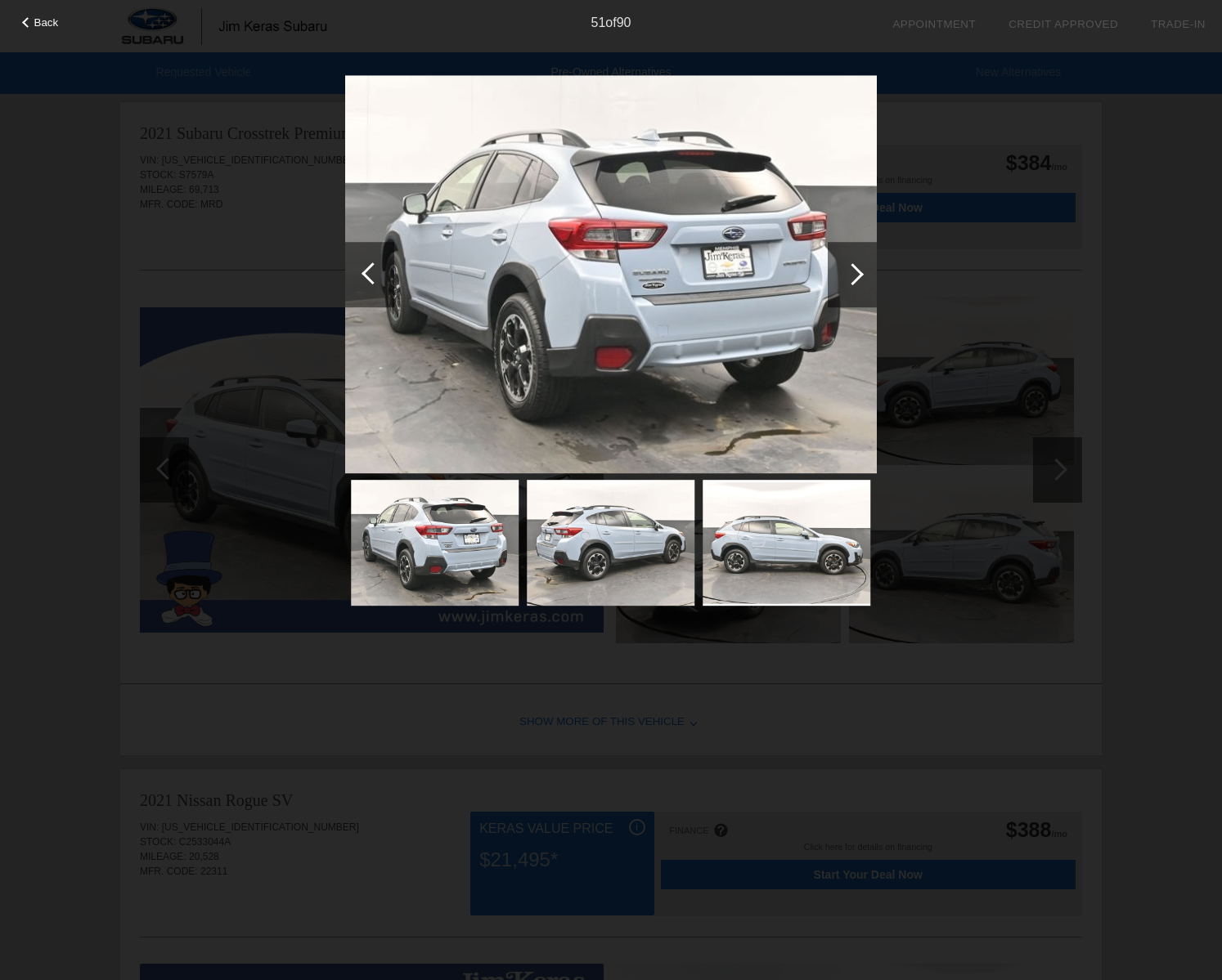
click at [858, 281] on div at bounding box center [852, 275] width 49 height 65
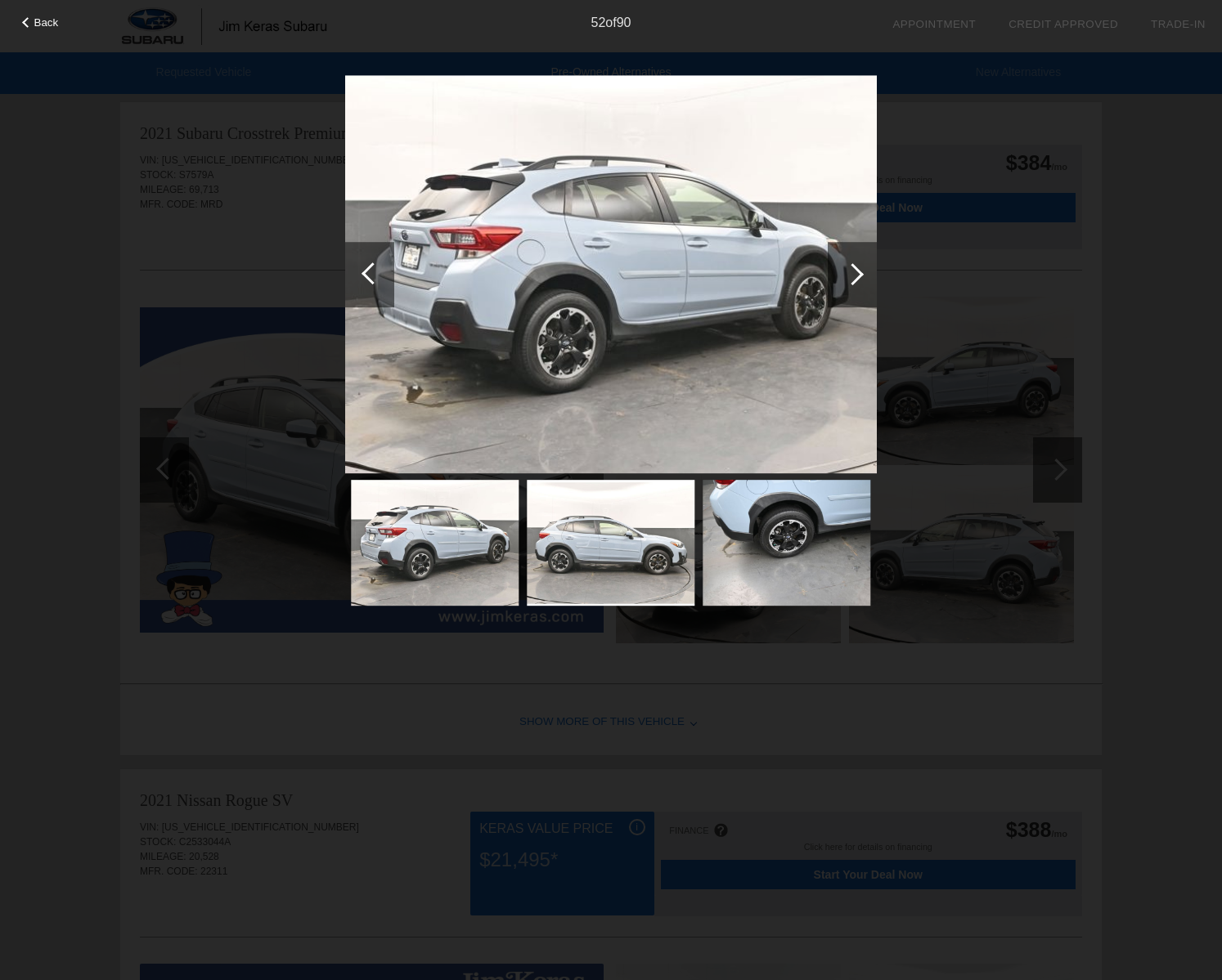
click at [858, 281] on div at bounding box center [852, 275] width 49 height 65
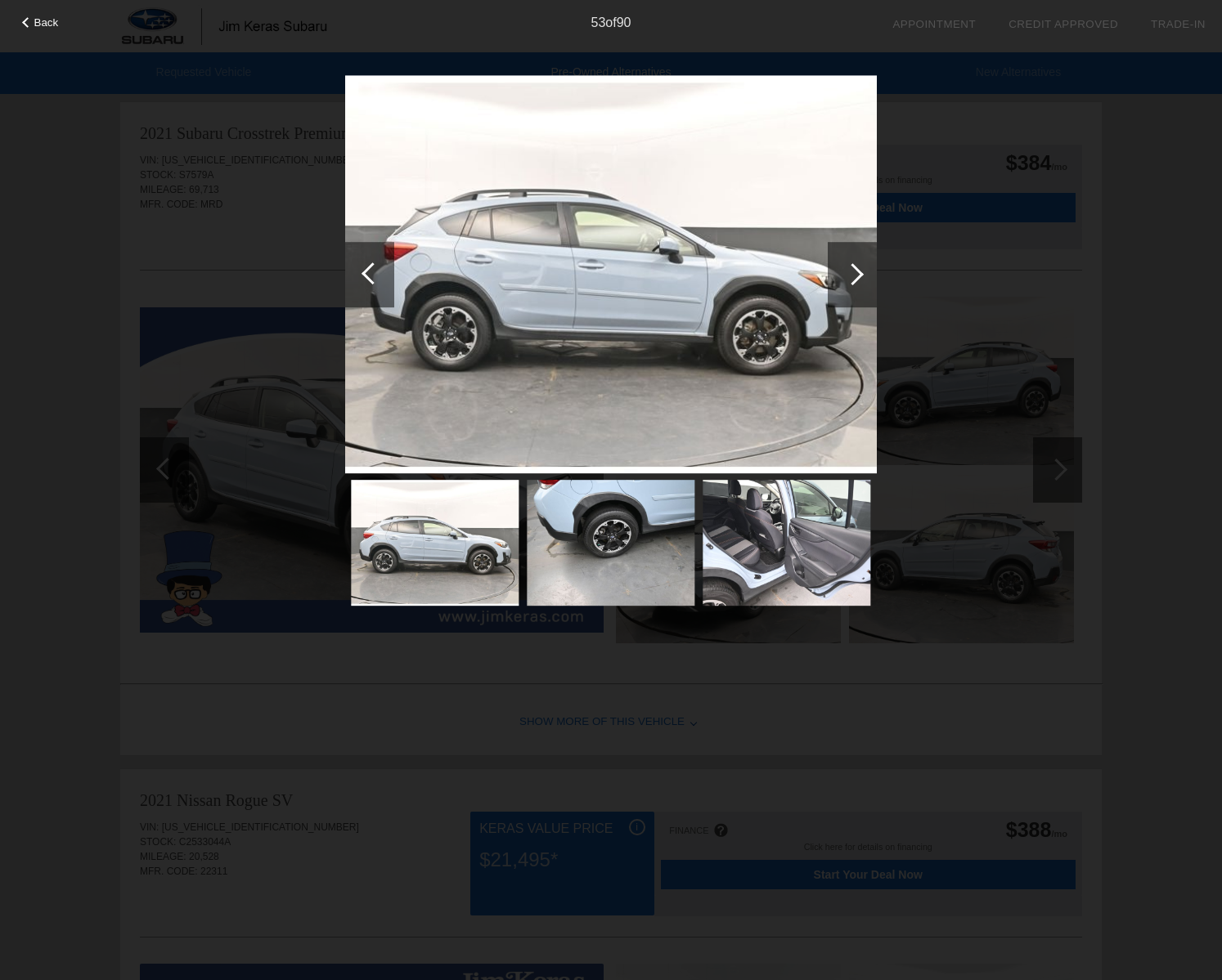
click at [858, 281] on div at bounding box center [852, 275] width 49 height 65
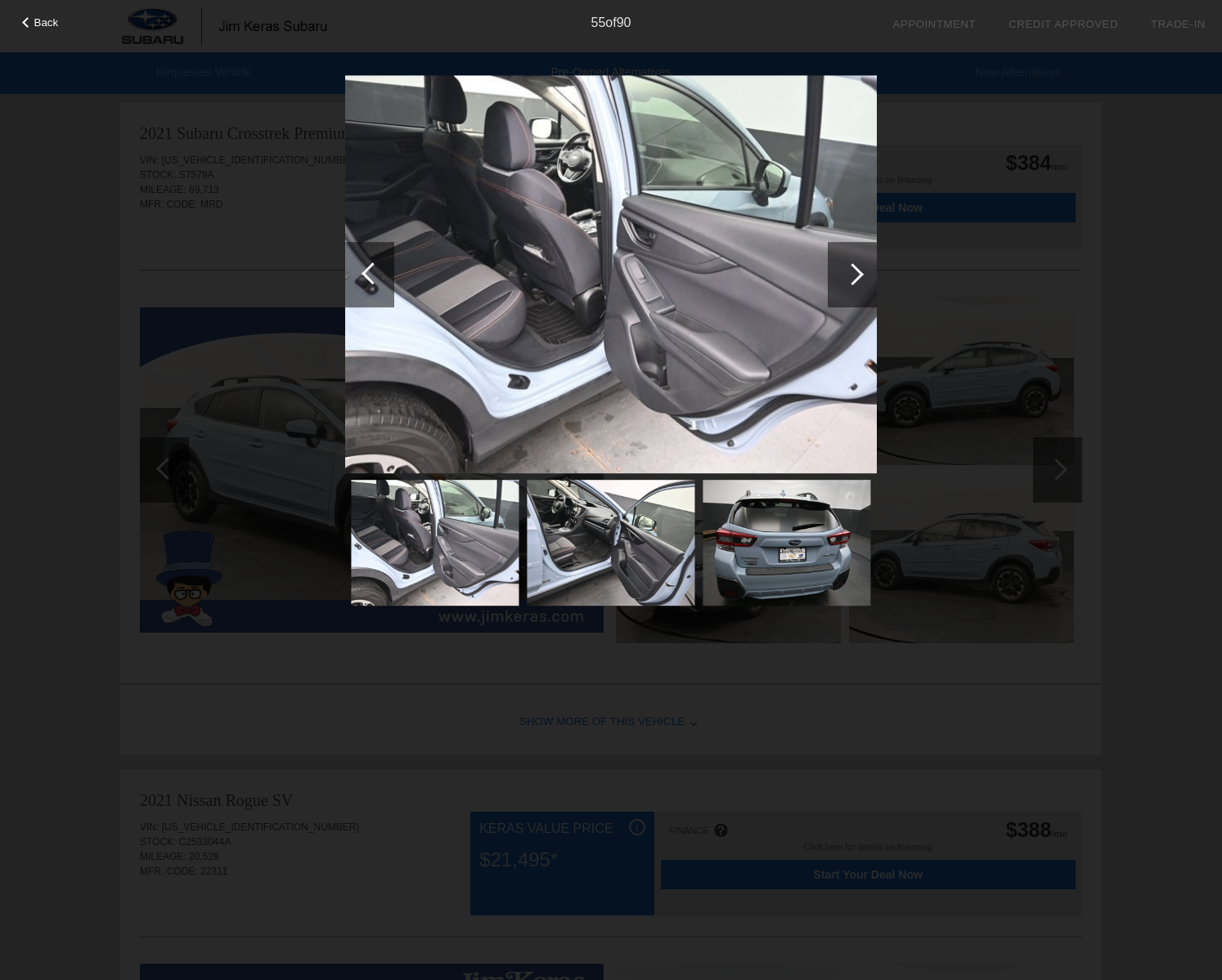
click at [858, 281] on div at bounding box center [852, 275] width 49 height 65
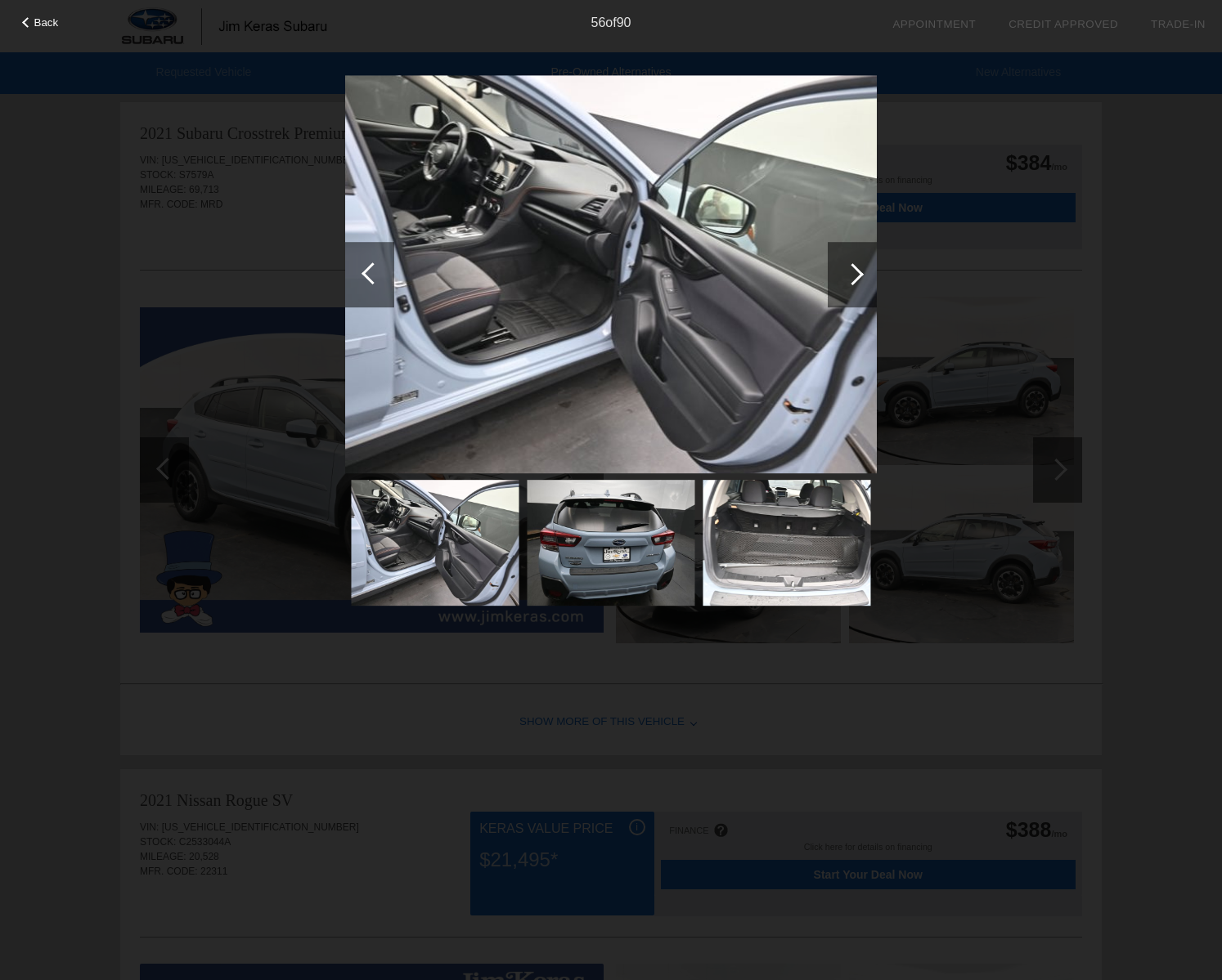
click at [858, 281] on div at bounding box center [852, 275] width 49 height 65
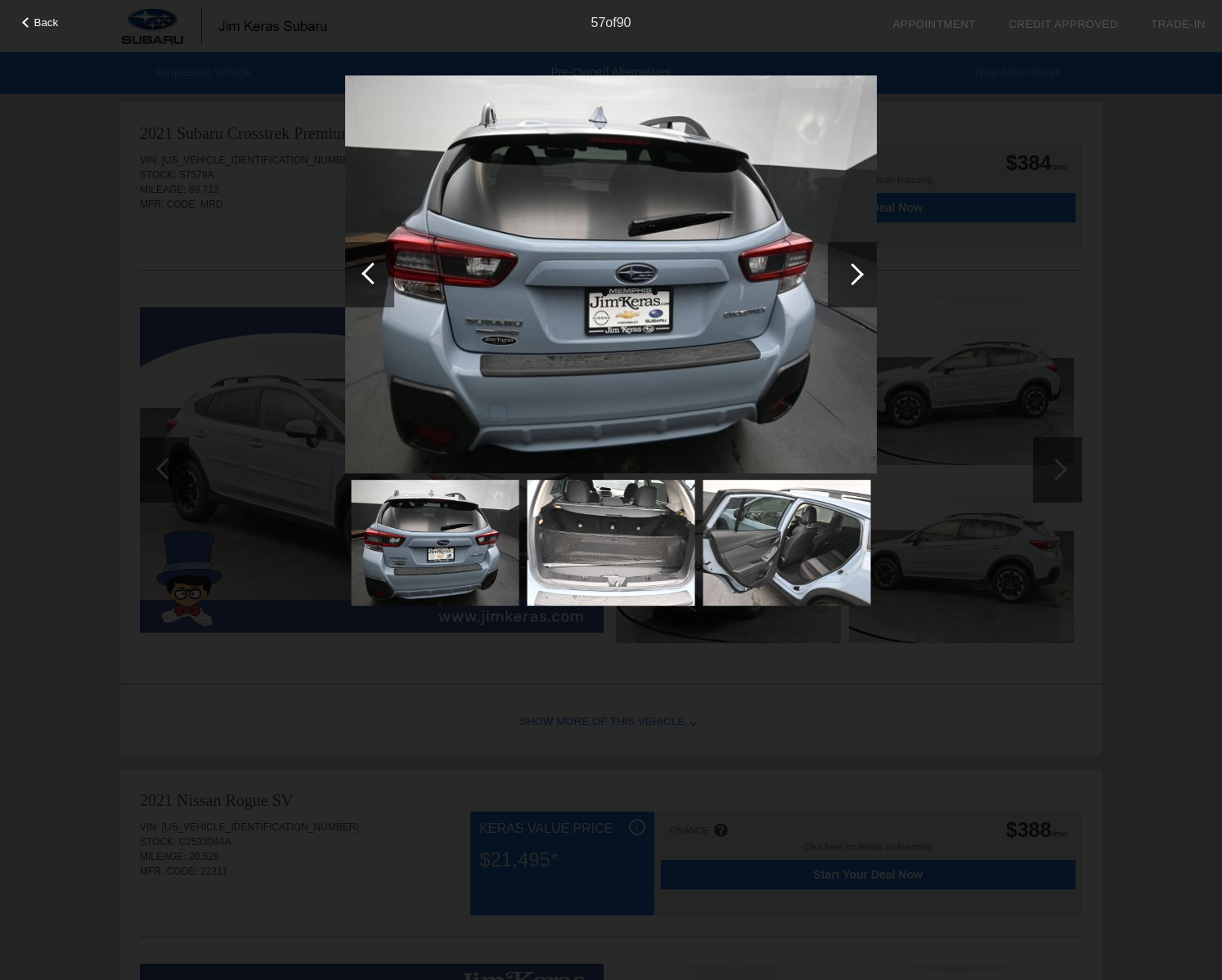
click at [858, 281] on div at bounding box center [852, 275] width 49 height 65
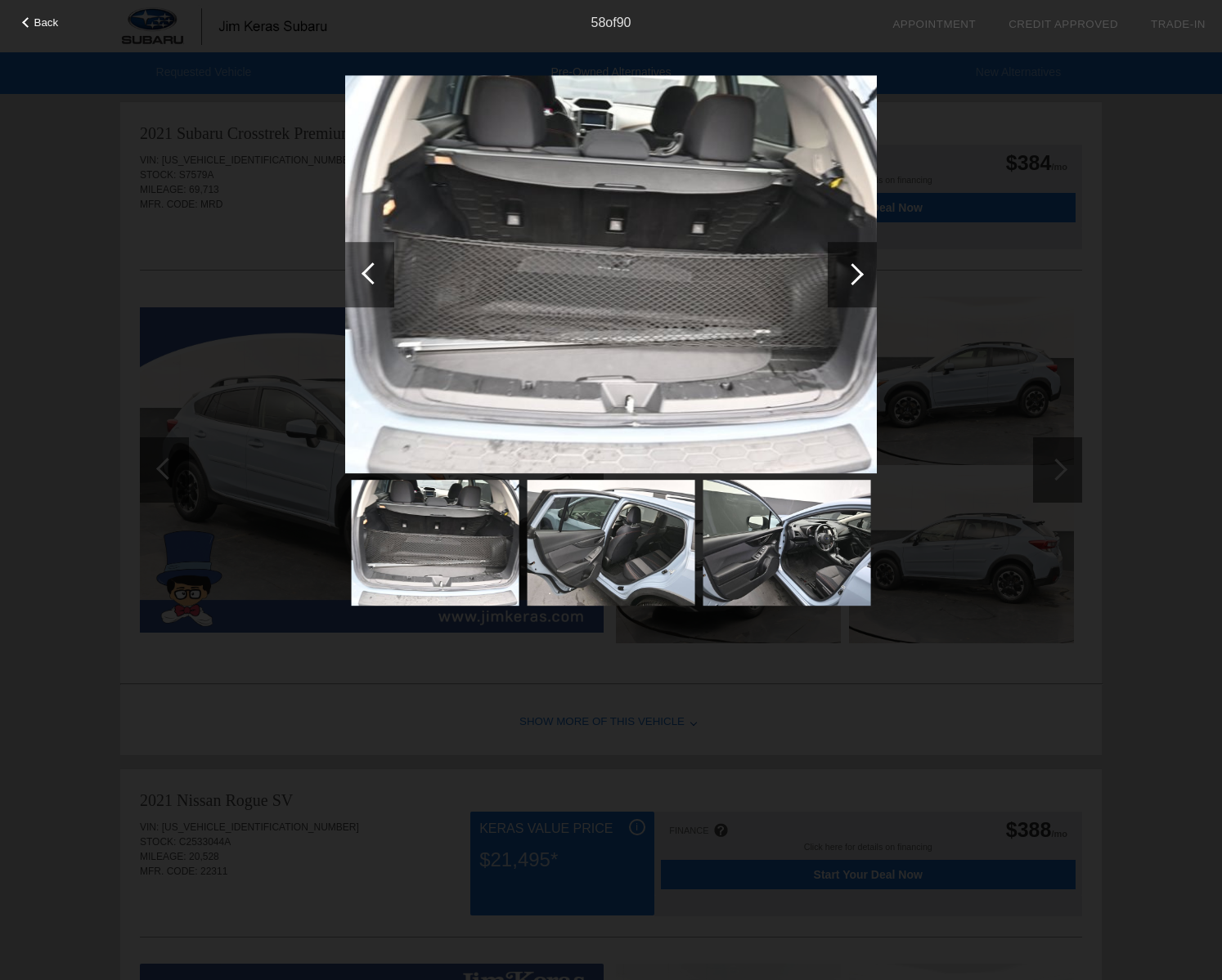
click at [853, 288] on div at bounding box center [852, 275] width 49 height 65
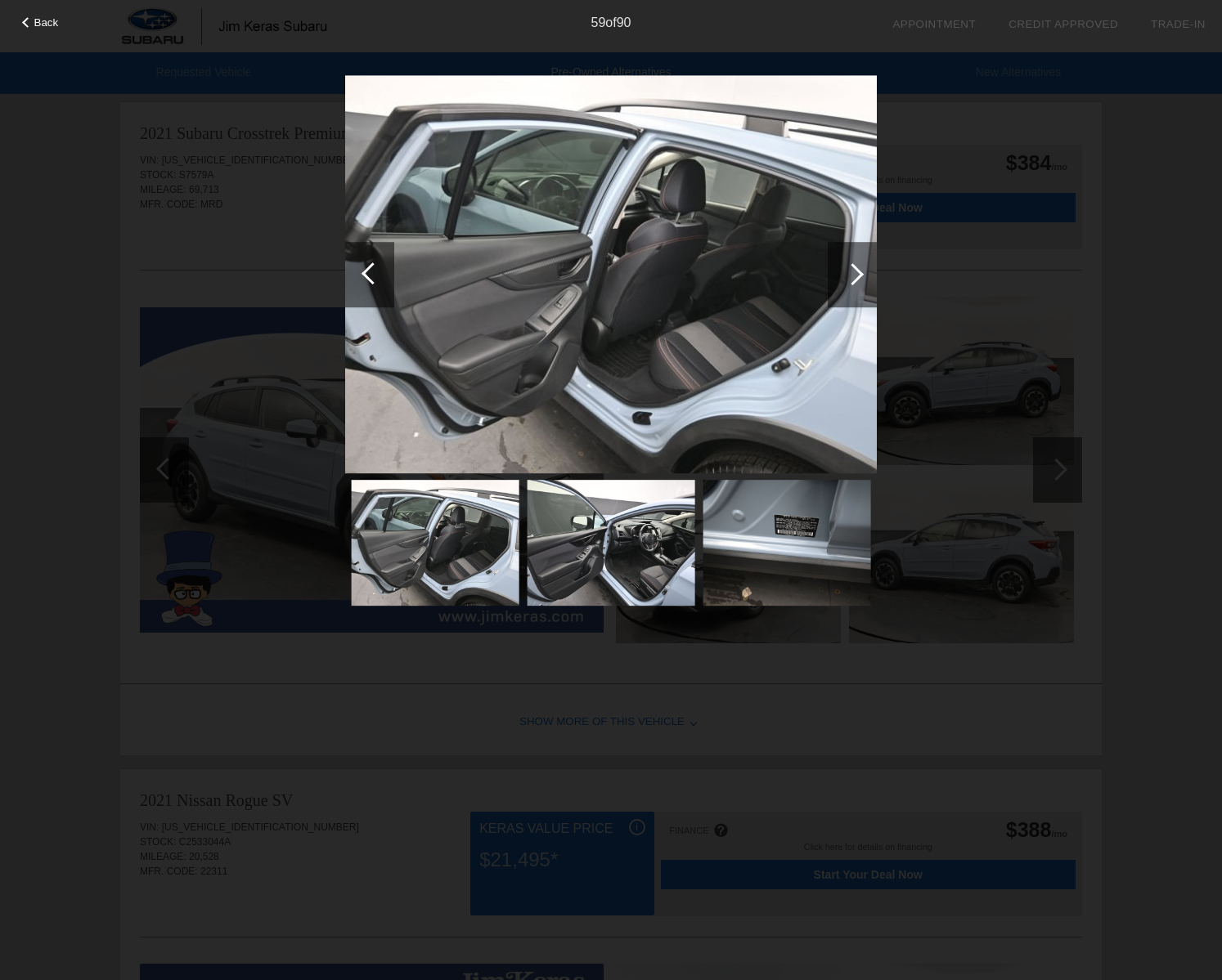
click at [35, 27] on span "Back" at bounding box center [47, 22] width 25 height 13
